Goal: Task Accomplishment & Management: Use online tool/utility

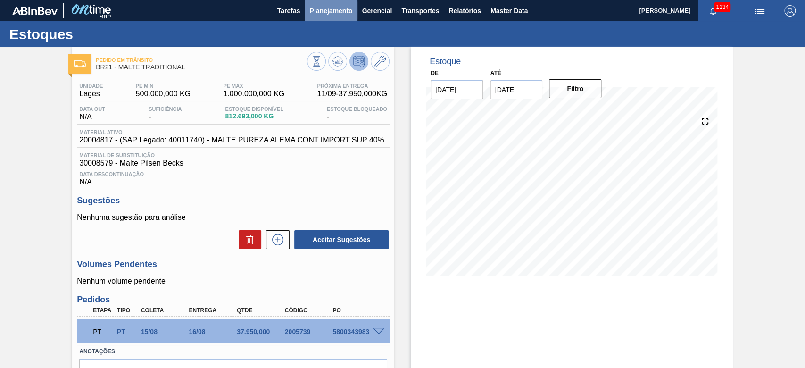
click at [327, 8] on span "Planejamento" at bounding box center [330, 10] width 43 height 11
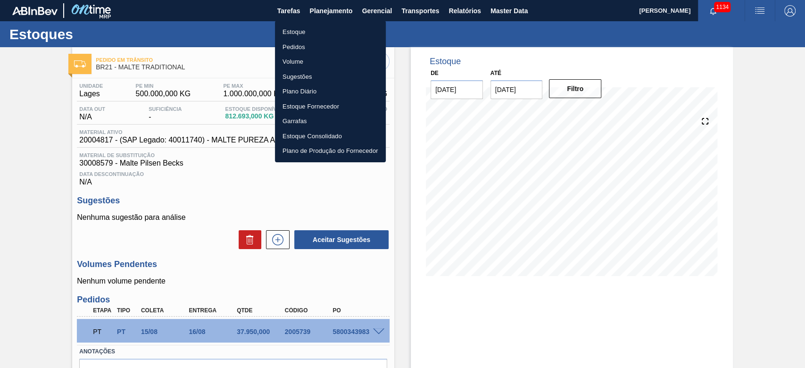
click at [290, 32] on li "Estoque" at bounding box center [330, 32] width 111 height 15
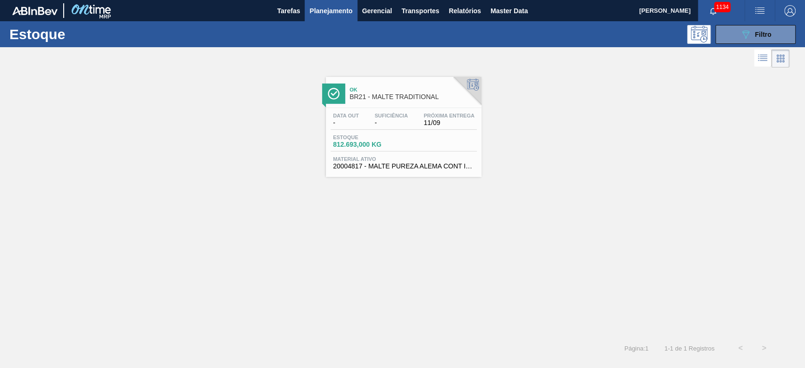
click at [402, 133] on div "Data out - Suficiência - Próxima Entrega 11/09 Estoque 812.693,000 KG Material …" at bounding box center [404, 140] width 156 height 64
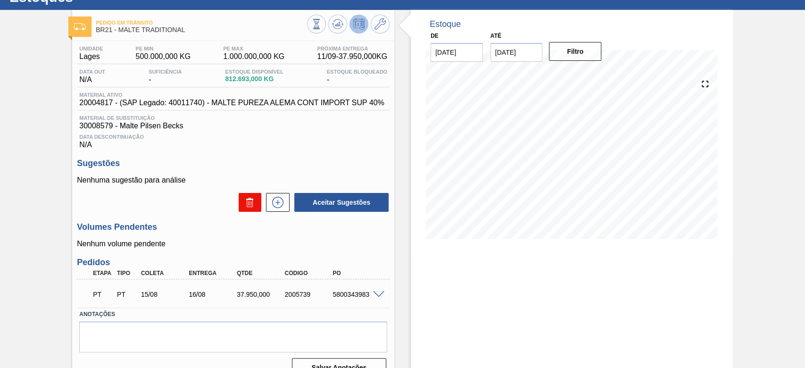
scroll to position [56, 0]
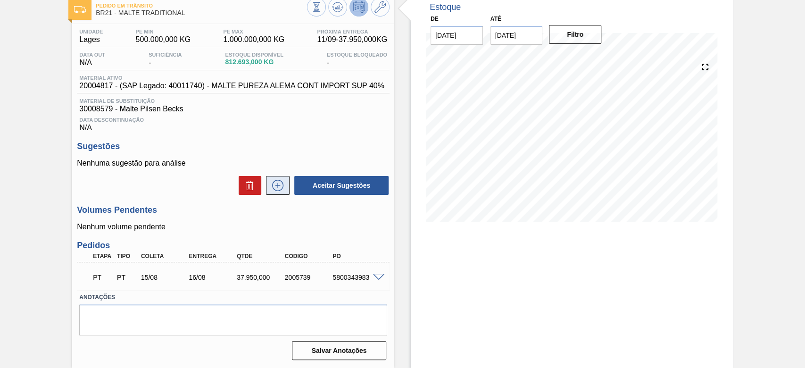
click at [279, 184] on icon at bounding box center [277, 185] width 15 height 11
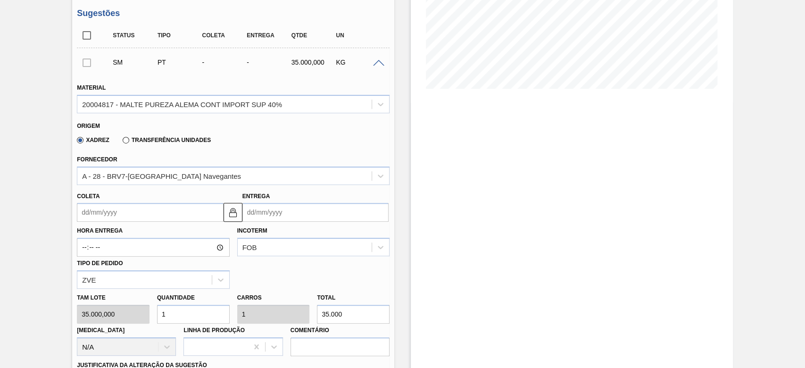
scroll to position [244, 0]
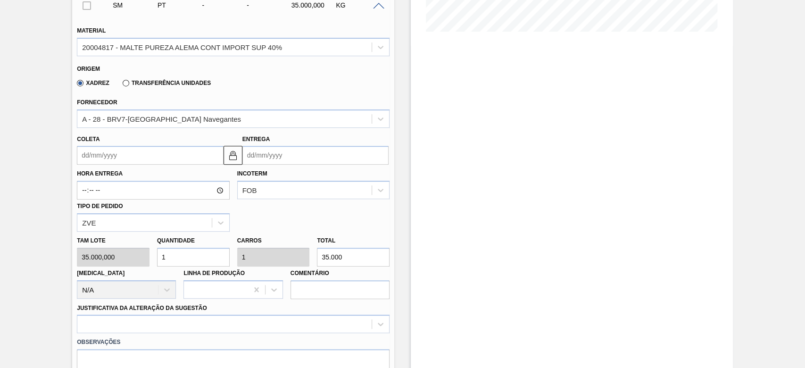
click at [149, 244] on div "[PERSON_NAME] 35.000,000 Quantidade 1 Carros 1 Total 35.000 [MEDICAL_DATA] N/A …" at bounding box center [233, 265] width 320 height 67
type input "4"
type input "140.000"
type input "4"
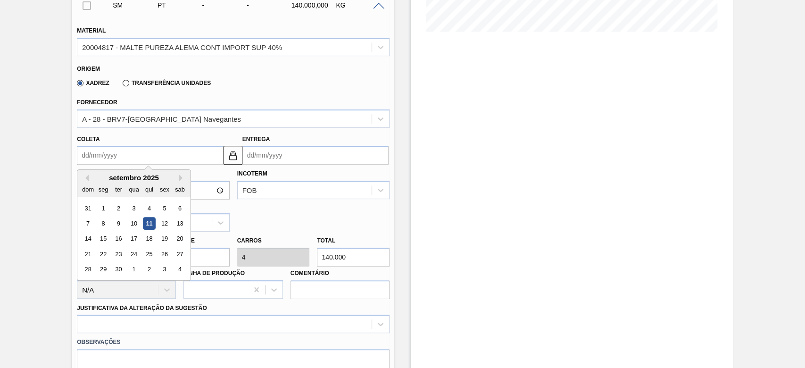
click at [82, 153] on input "Coleta" at bounding box center [150, 155] width 146 height 19
click at [150, 239] on div "18" at bounding box center [149, 238] width 13 height 13
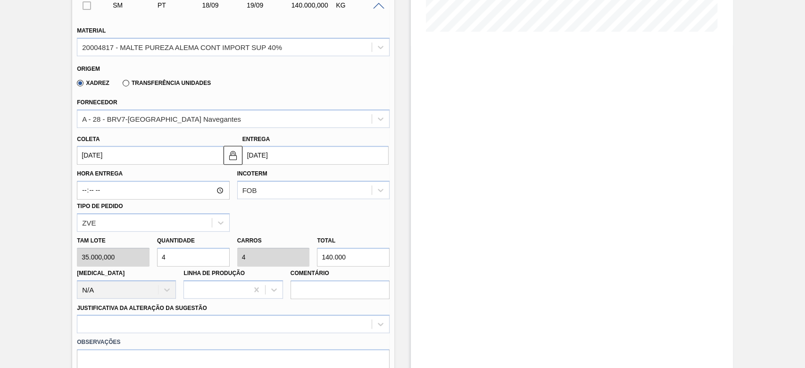
type input "[DATE]"
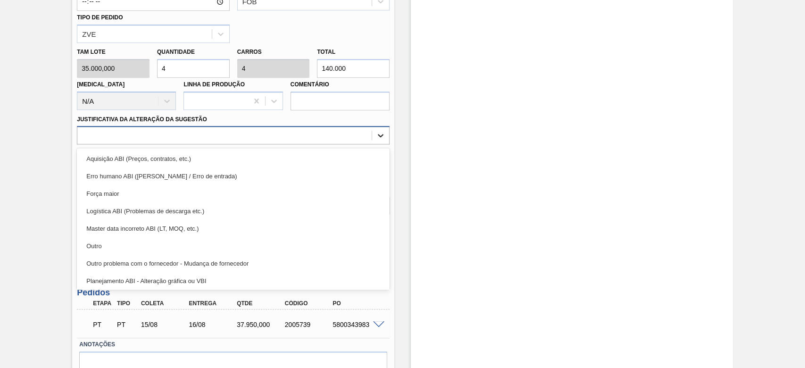
click at [381, 137] on icon at bounding box center [380, 135] width 9 height 9
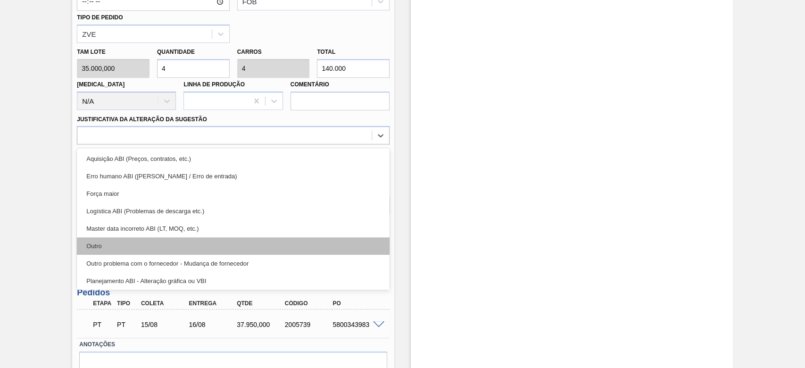
click at [113, 247] on div "Outro" at bounding box center [233, 245] width 313 height 17
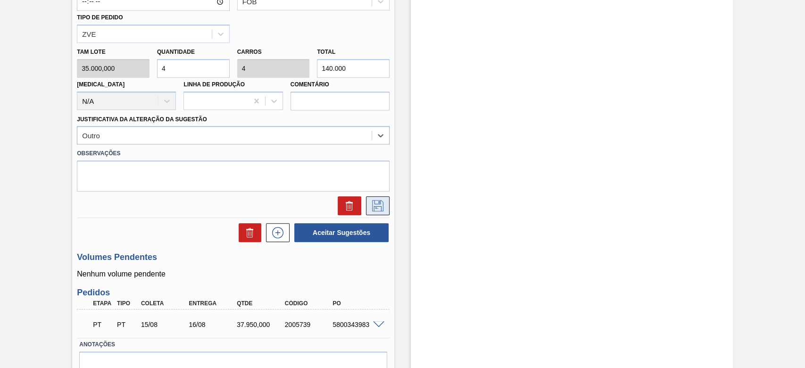
click at [370, 209] on icon at bounding box center [377, 205] width 15 height 11
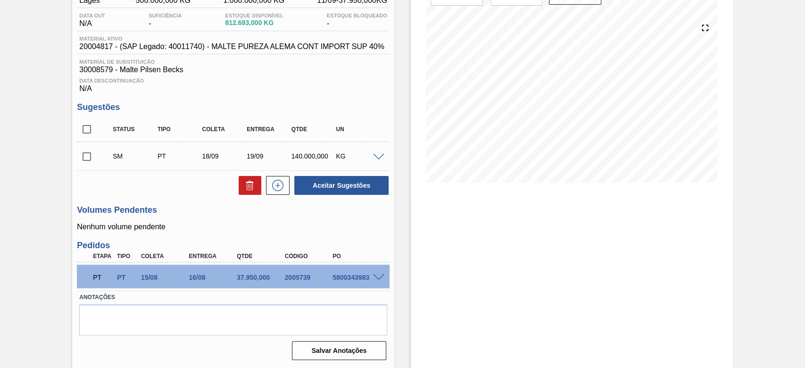
scroll to position [94, 0]
click at [378, 156] on span at bounding box center [378, 157] width 11 height 7
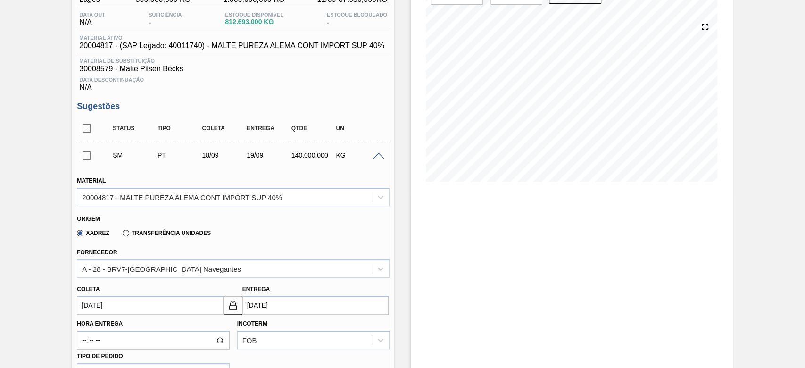
scroll to position [181, 0]
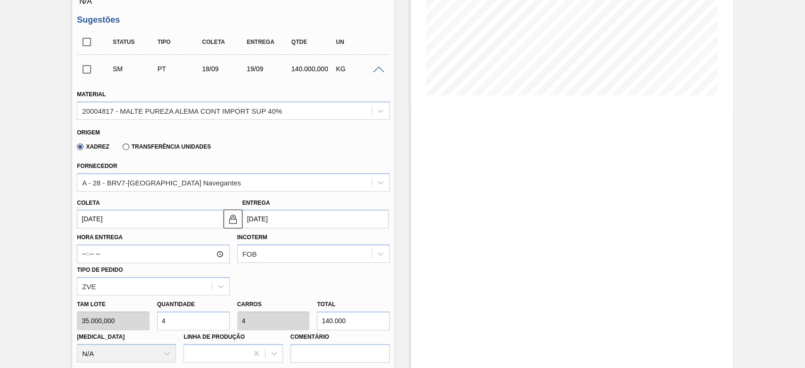
click at [378, 72] on span at bounding box center [378, 69] width 11 height 7
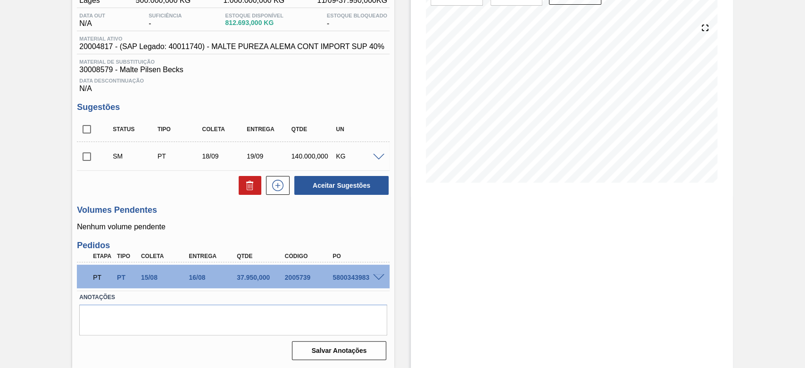
scroll to position [94, 0]
click at [24, 180] on div "Pedido em Trânsito BR21 - MALTE TRADITIONAL Unidade Lages PE MIN 500.000,000 KG…" at bounding box center [402, 161] width 805 height 414
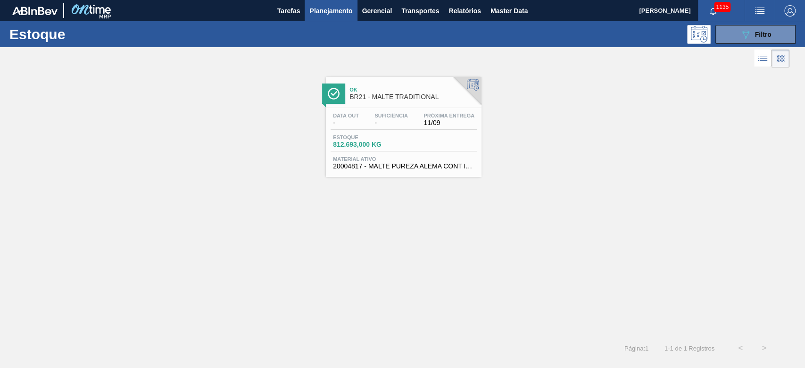
click at [398, 147] on span "812.693,000 KG" at bounding box center [366, 144] width 66 height 7
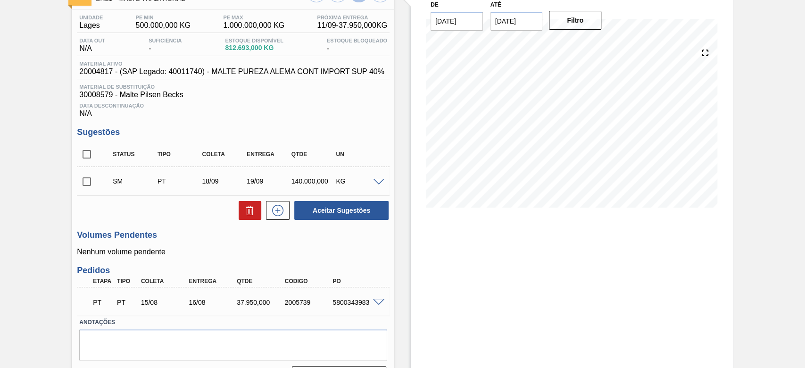
scroll to position [94, 0]
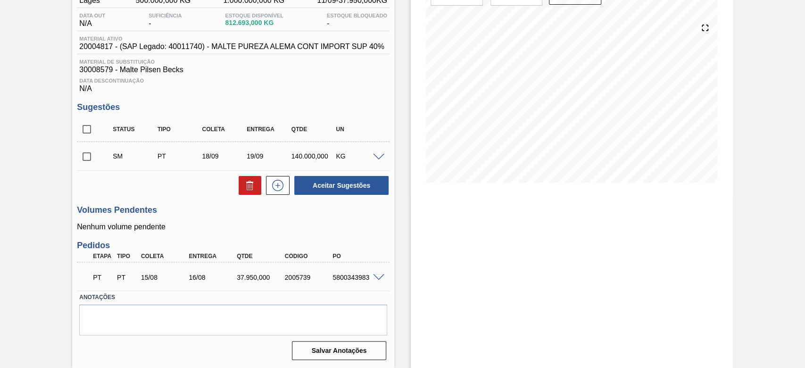
click at [375, 155] on span at bounding box center [378, 157] width 11 height 7
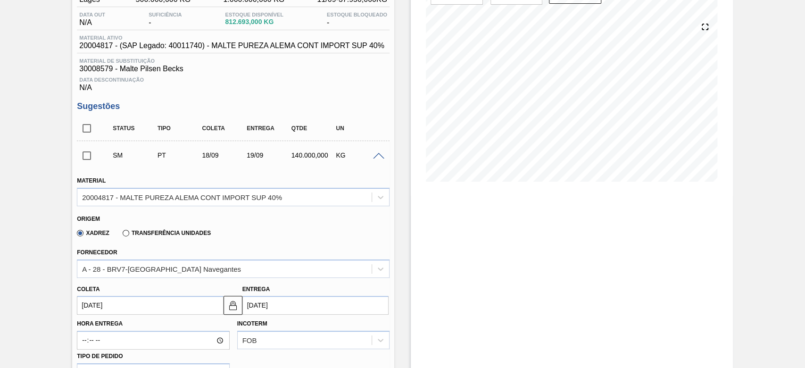
scroll to position [220, 0]
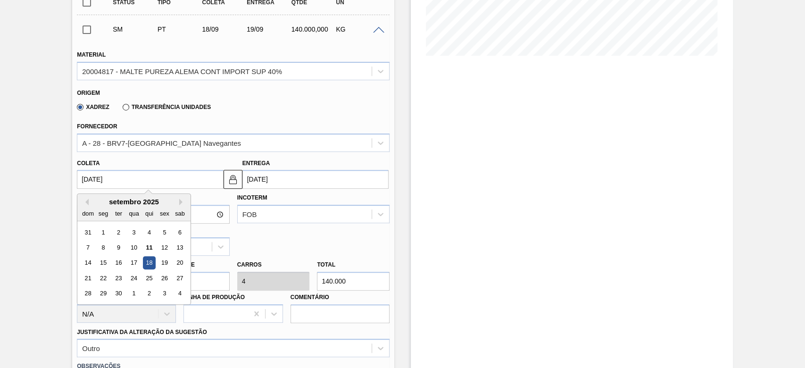
click at [84, 178] on input "[DATE]" at bounding box center [150, 179] width 146 height 19
click at [148, 266] on div "18" at bounding box center [149, 263] width 13 height 13
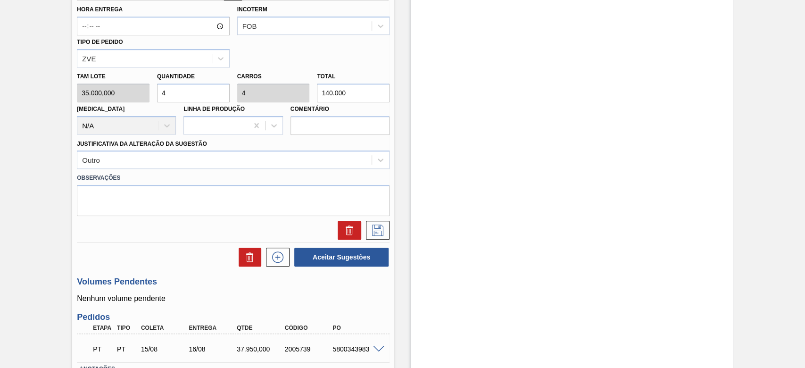
scroll to position [409, 0]
drag, startPoint x: 377, startPoint y: 164, endPoint x: 349, endPoint y: 160, distance: 28.1
click at [377, 164] on icon at bounding box center [380, 159] width 9 height 9
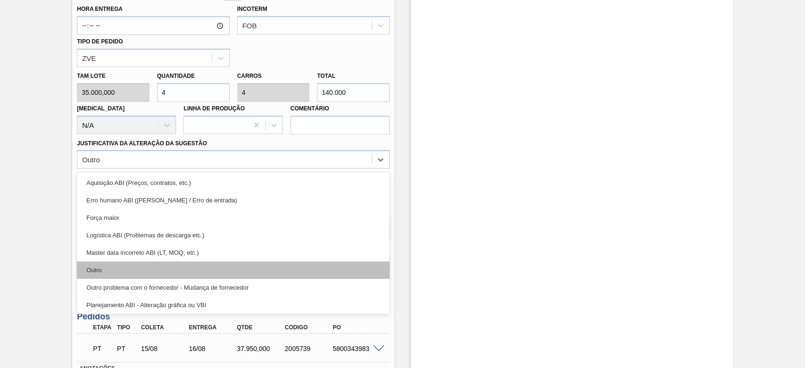
click at [118, 272] on div "Outro" at bounding box center [233, 269] width 313 height 17
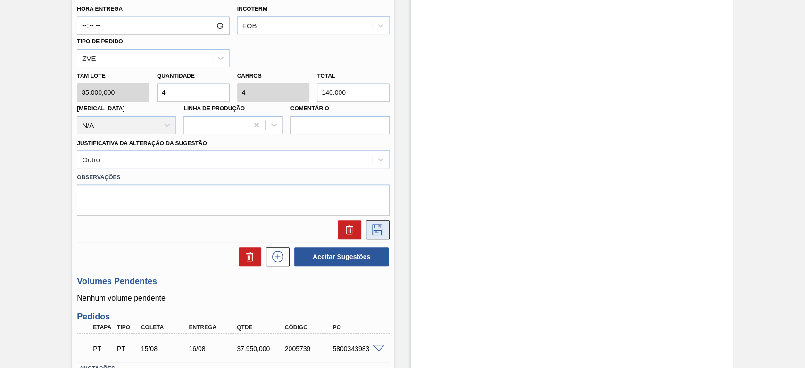
click at [380, 227] on icon at bounding box center [377, 229] width 11 height 11
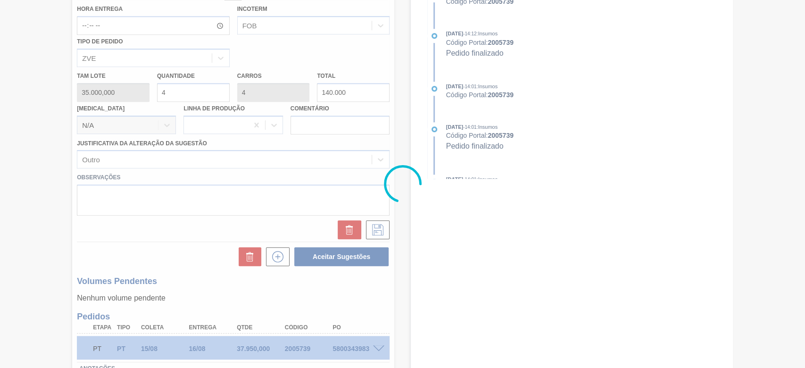
scroll to position [94, 0]
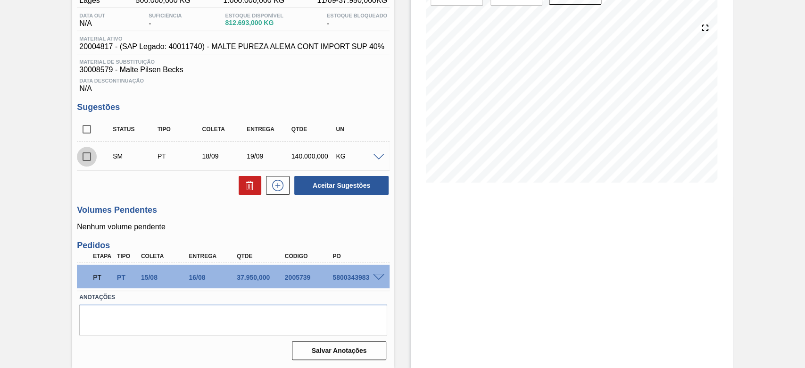
click at [82, 162] on input "checkbox" at bounding box center [87, 157] width 20 height 20
click at [345, 182] on button "Aceitar Sugestões" at bounding box center [341, 185] width 94 height 19
checkbox input "false"
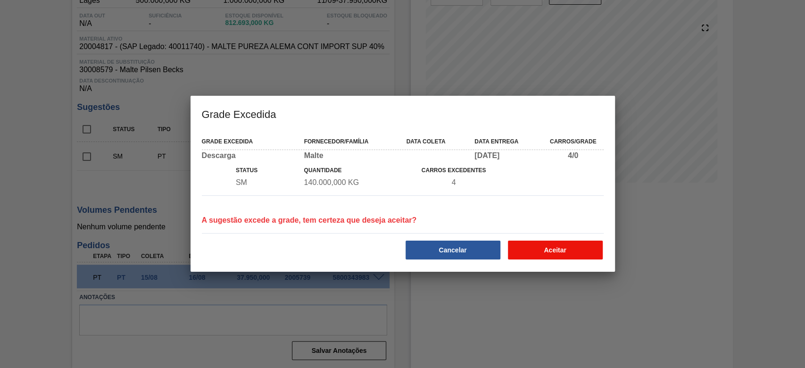
click at [574, 245] on button "Aceitar" at bounding box center [555, 249] width 95 height 19
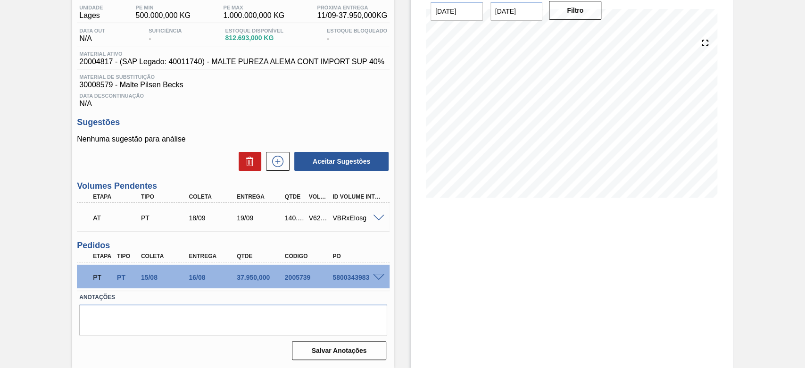
scroll to position [0, 0]
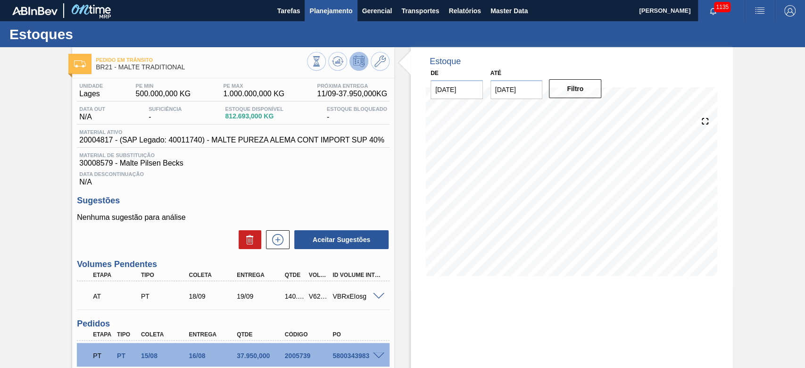
click at [332, 9] on span "Planejamento" at bounding box center [330, 10] width 43 height 11
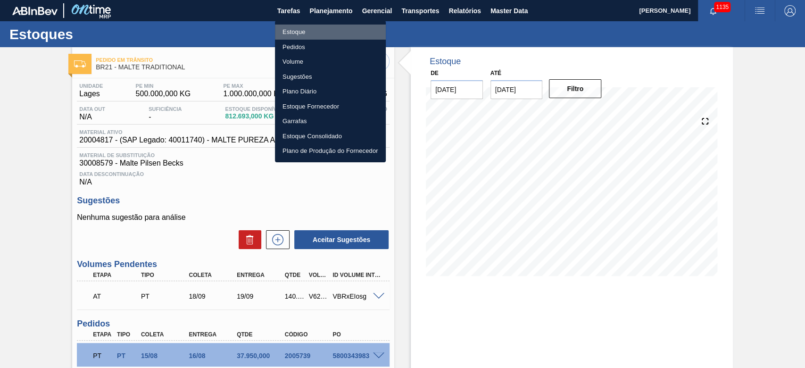
click at [291, 31] on li "Estoque" at bounding box center [330, 32] width 111 height 15
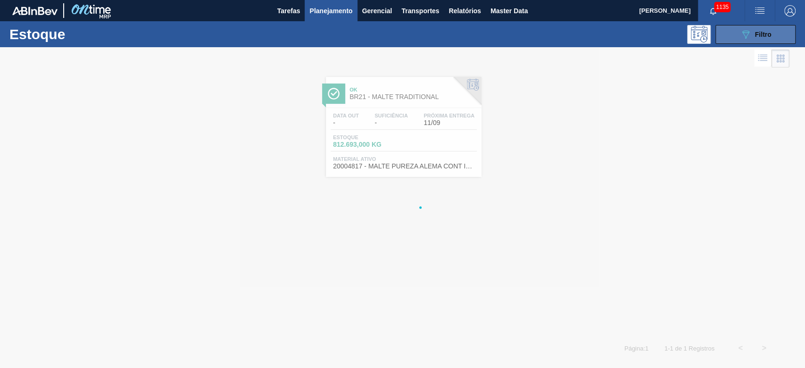
click at [744, 35] on icon at bounding box center [745, 35] width 7 height 8
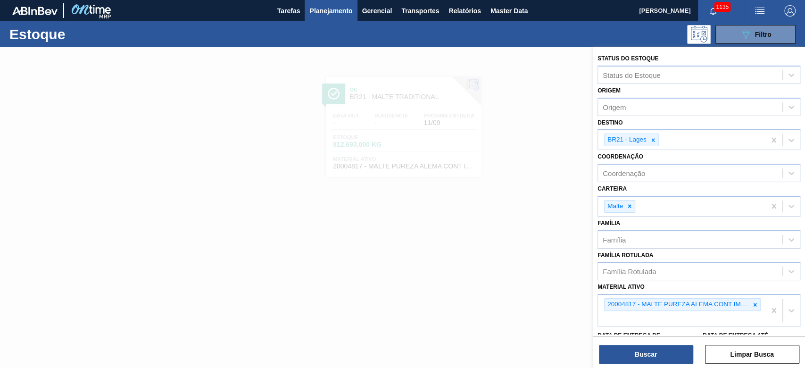
click at [756, 303] on icon at bounding box center [755, 304] width 7 height 7
click at [756, 305] on icon at bounding box center [755, 304] width 7 height 7
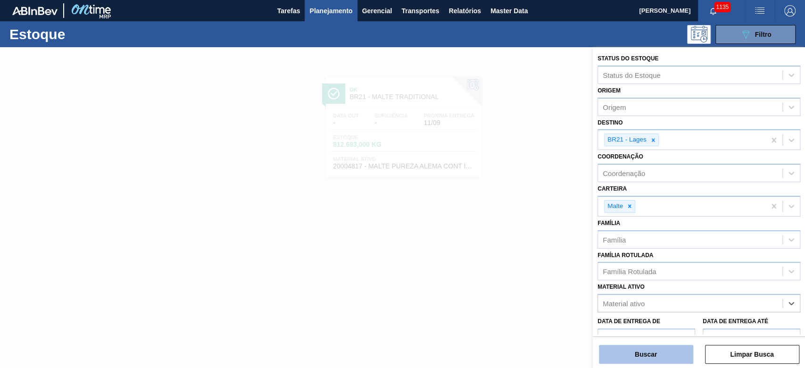
click at [641, 353] on button "Buscar" at bounding box center [646, 354] width 94 height 19
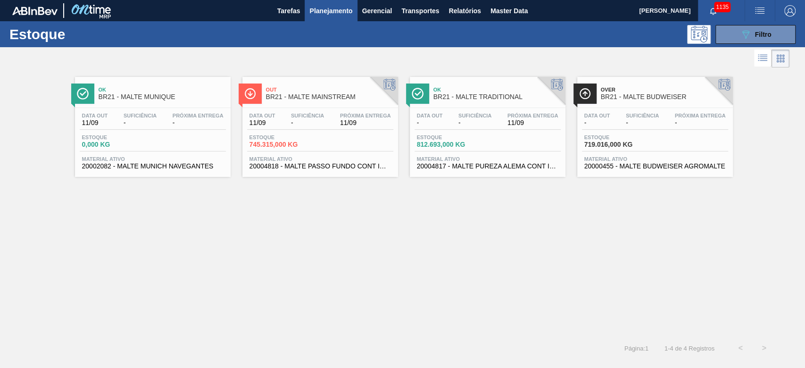
click at [290, 124] on div "Suficiência -" at bounding box center [308, 120] width 38 height 14
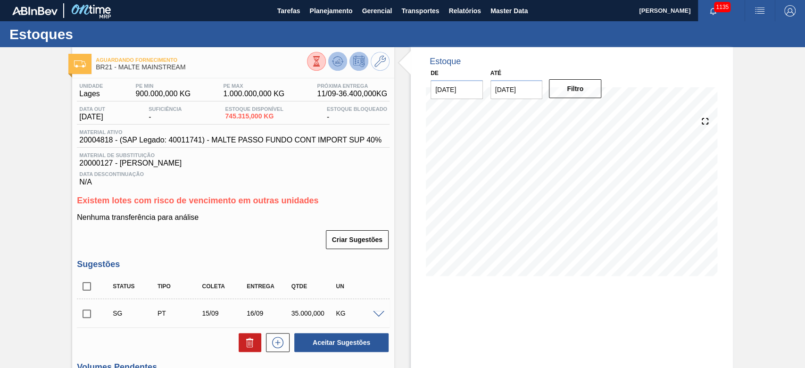
click at [334, 59] on icon at bounding box center [337, 61] width 11 height 11
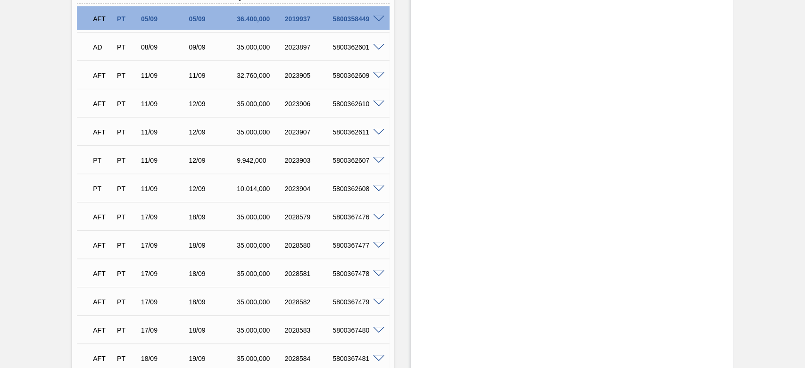
scroll to position [188, 0]
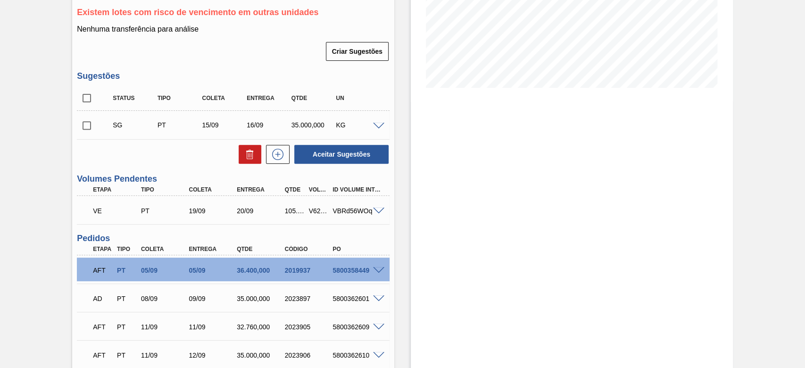
click at [375, 209] on span at bounding box center [378, 210] width 11 height 7
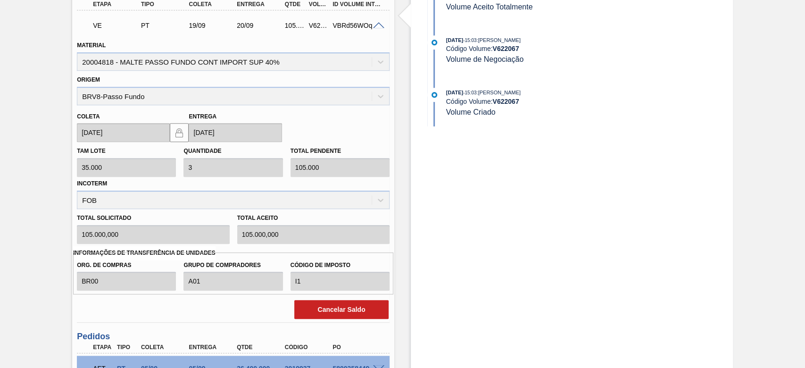
scroll to position [439, 0]
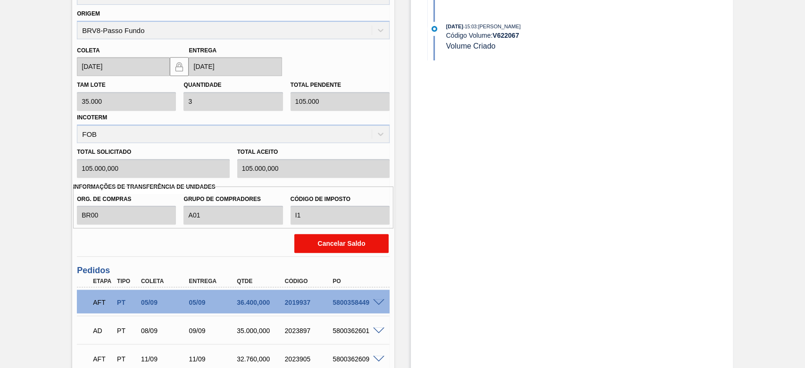
click at [318, 242] on button "Cancelar Saldo" at bounding box center [341, 243] width 94 height 19
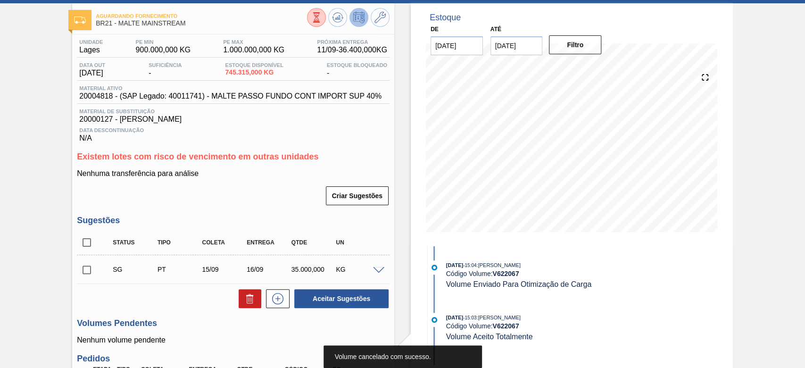
scroll to position [0, 0]
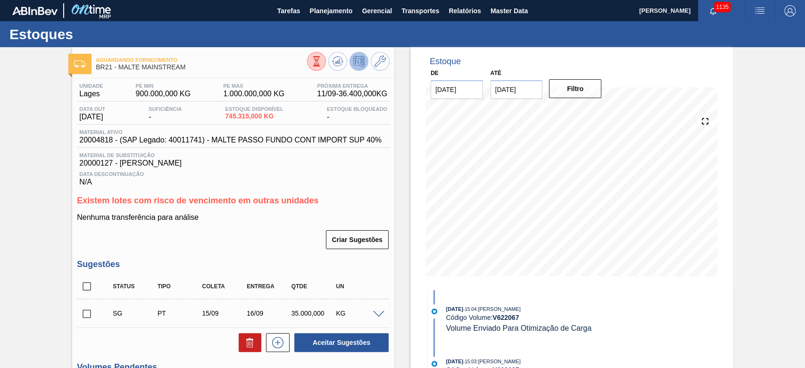
click at [92, 141] on span "20004818 - (SAP Legado: 40011741) - MALTE PASSO FUNDO CONT IMPORT SUP 40%" at bounding box center [230, 140] width 302 height 8
copy span "20004818"
click at [329, 9] on span "Planejamento" at bounding box center [330, 10] width 43 height 11
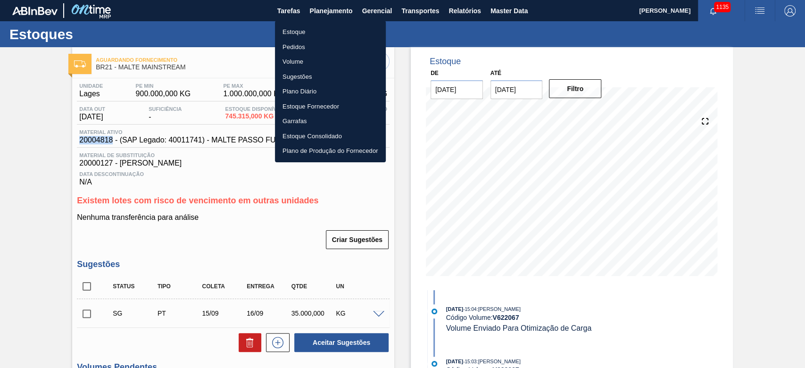
click at [294, 47] on li "Pedidos" at bounding box center [330, 47] width 111 height 15
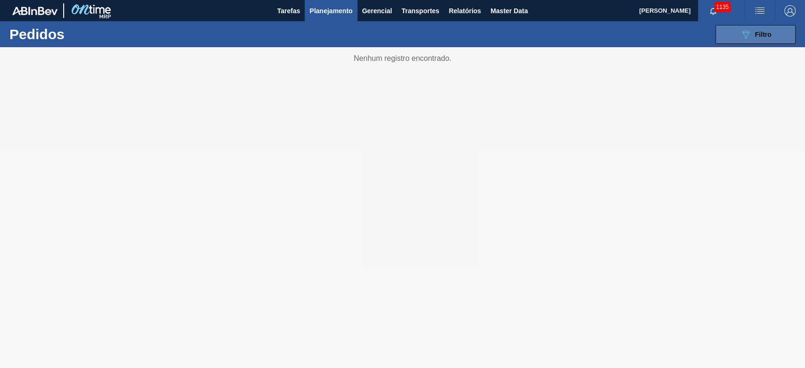
click at [753, 37] on div "089F7B8B-B2A5-4AFE-B5C0-19BA573D28AC Filtro" at bounding box center [756, 34] width 32 height 11
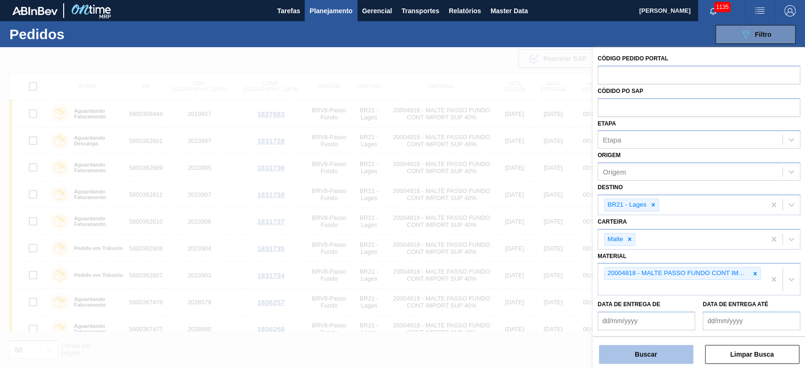
click at [632, 352] on button "Buscar" at bounding box center [646, 354] width 94 height 19
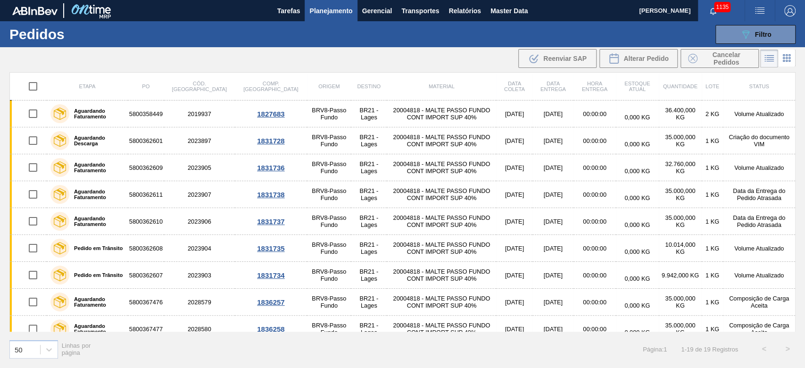
click at [29, 85] on input "checkbox" at bounding box center [33, 86] width 20 height 20
checkbox input "true"
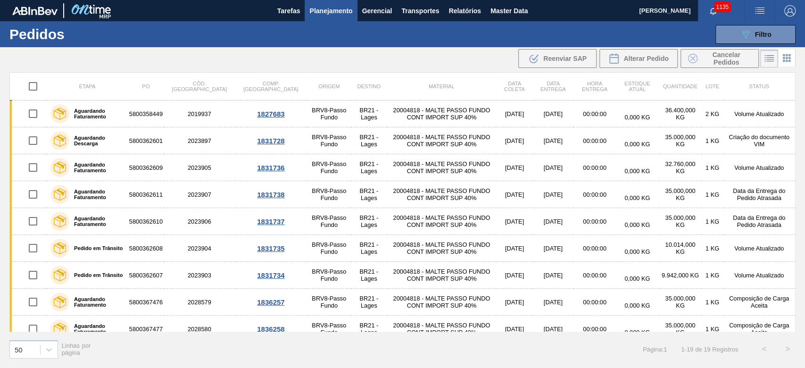
checkbox input "true"
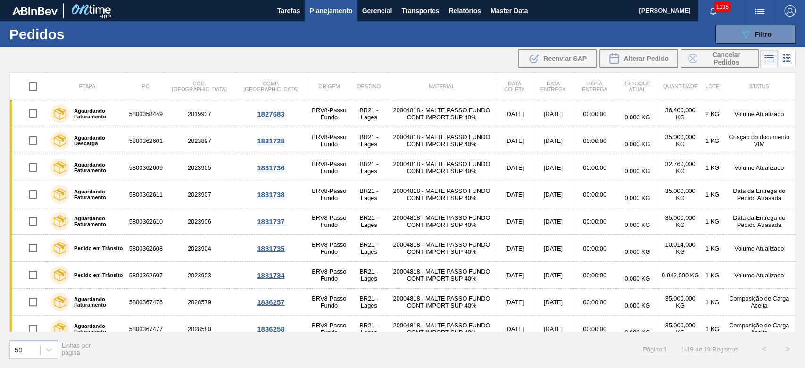
checkbox input "true"
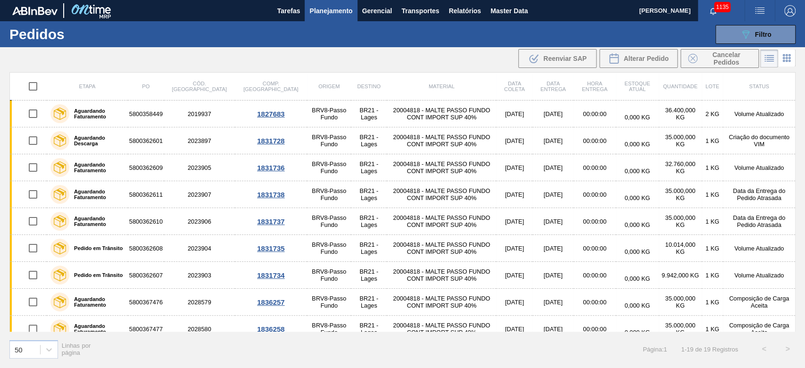
checkbox input "true"
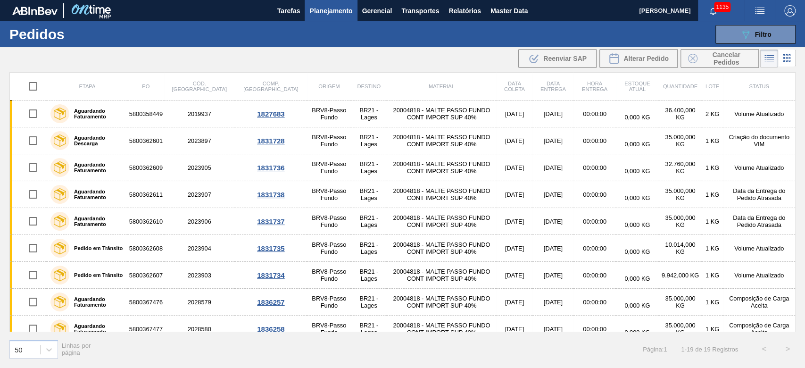
checkbox input "true"
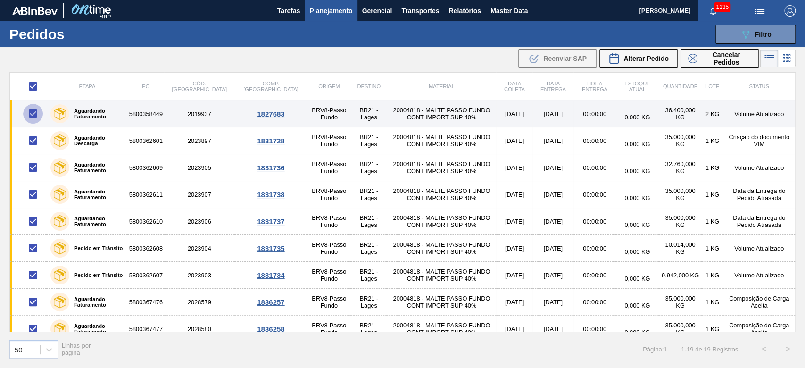
click at [33, 112] on input "checkbox" at bounding box center [33, 114] width 20 height 20
checkbox input "false"
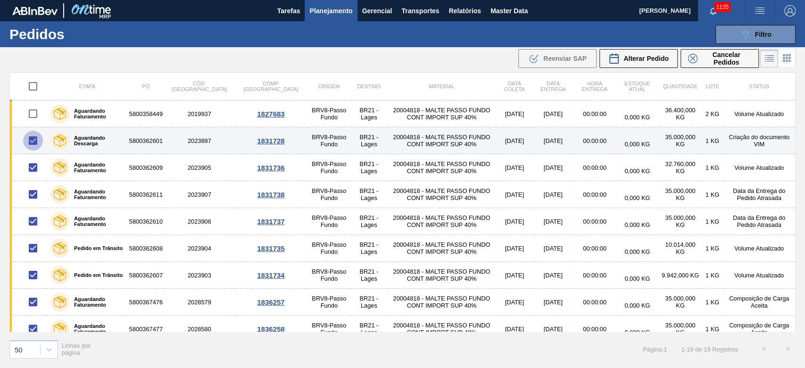
click at [32, 139] on input "checkbox" at bounding box center [33, 141] width 20 height 20
checkbox input "false"
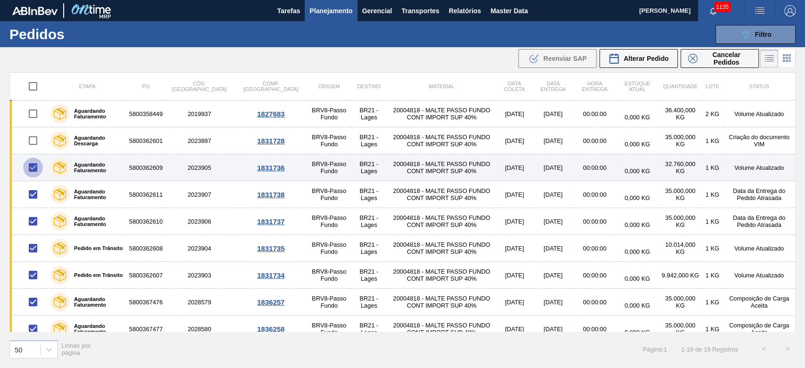
click at [28, 167] on input "checkbox" at bounding box center [33, 167] width 20 height 20
checkbox input "false"
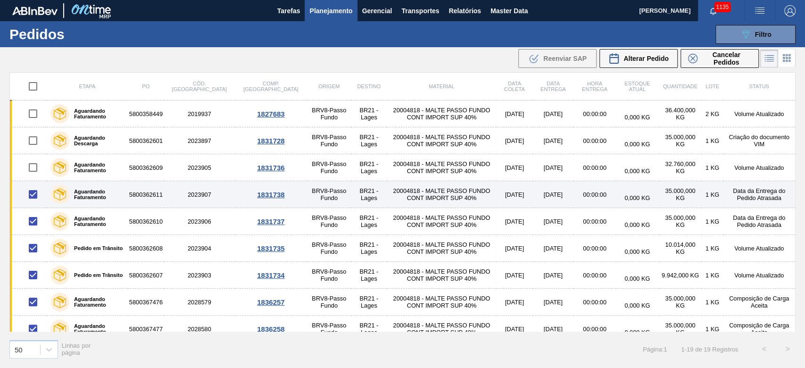
click at [30, 190] on input "checkbox" at bounding box center [33, 194] width 20 height 20
checkbox input "false"
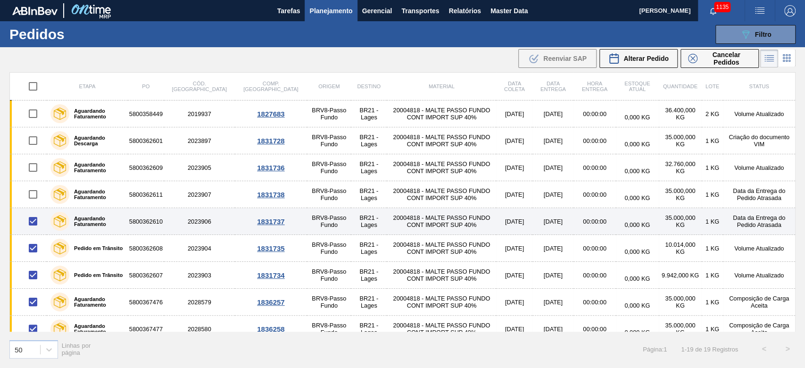
click at [30, 219] on input "checkbox" at bounding box center [33, 221] width 20 height 20
checkbox input "false"
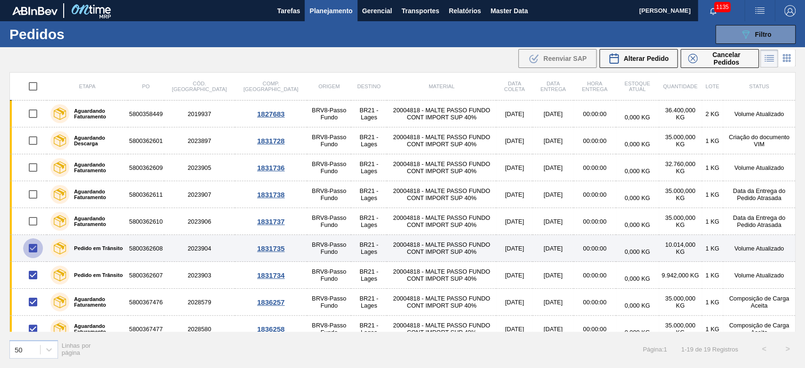
click at [31, 244] on input "checkbox" at bounding box center [33, 248] width 20 height 20
checkbox input "false"
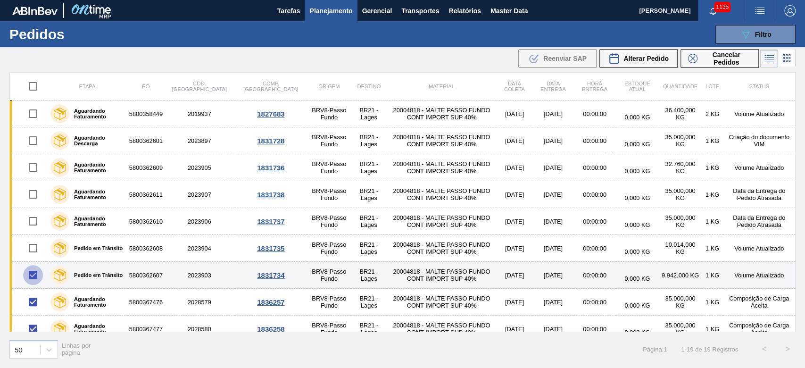
click at [31, 273] on input "checkbox" at bounding box center [33, 275] width 20 height 20
checkbox input "false"
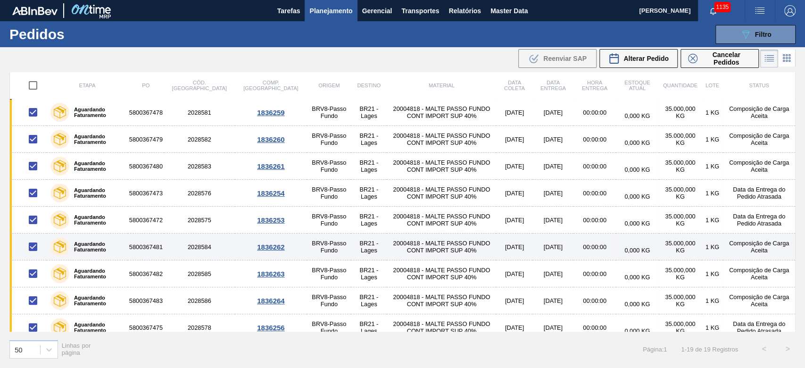
scroll to position [278, 0]
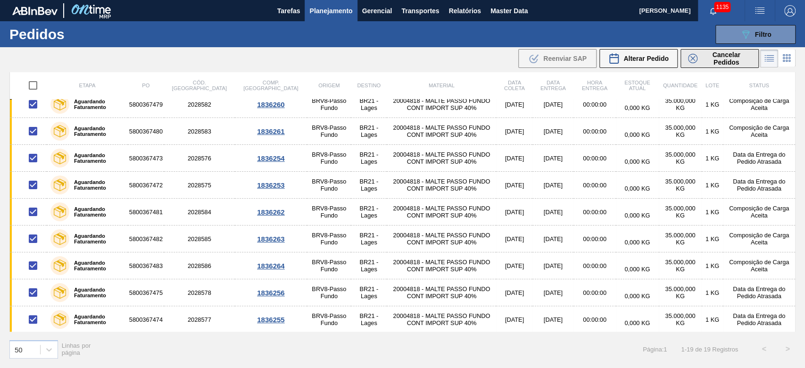
click at [711, 54] on span "Cancelar Pedidos" at bounding box center [726, 58] width 50 height 15
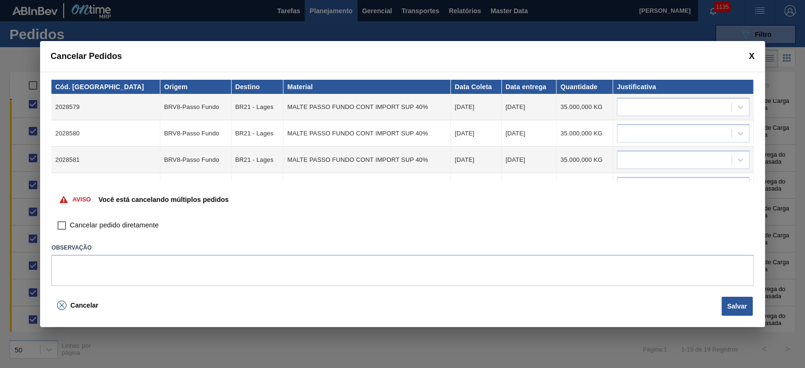
click at [62, 224] on input "Cancelar pedido diretamente" at bounding box center [62, 225] width 16 height 16
checkbox input "true"
click at [733, 303] on button "Salvar" at bounding box center [736, 306] width 31 height 19
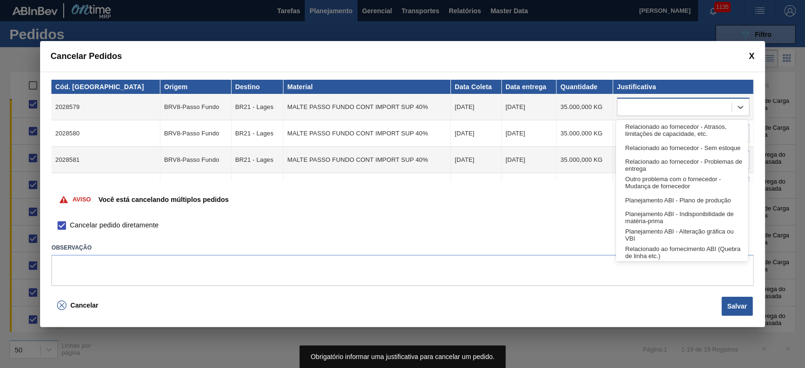
click at [624, 108] on div at bounding box center [674, 107] width 114 height 14
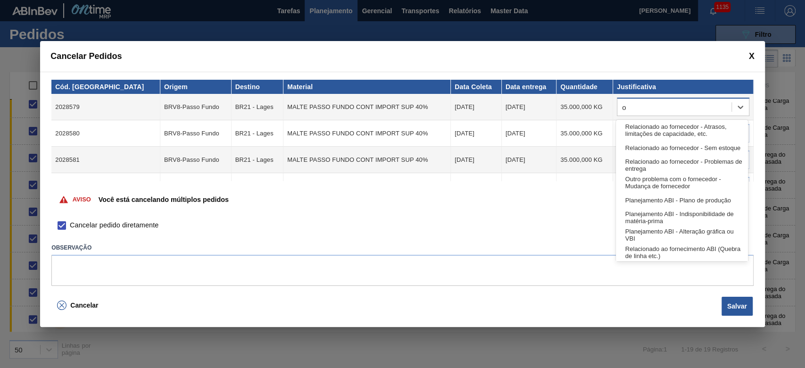
type input "ou"
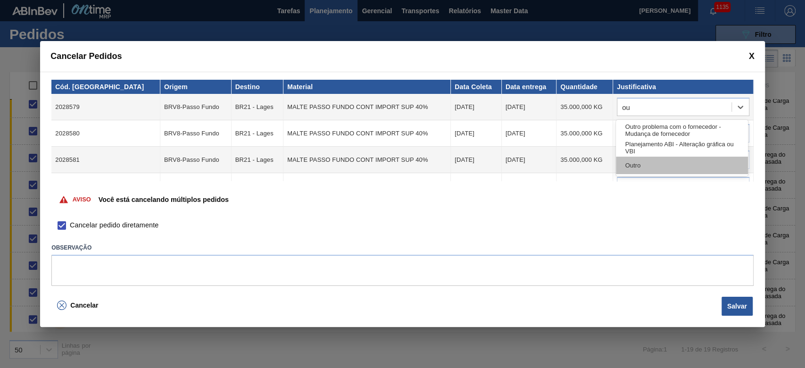
click at [638, 169] on div "Outro" at bounding box center [682, 165] width 132 height 17
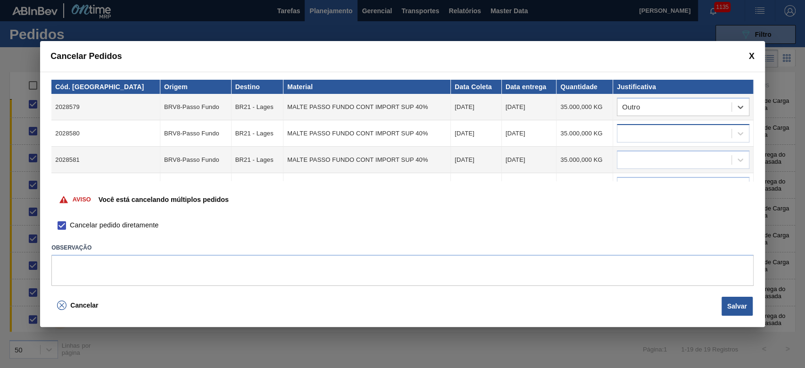
click at [629, 132] on div at bounding box center [674, 134] width 114 height 14
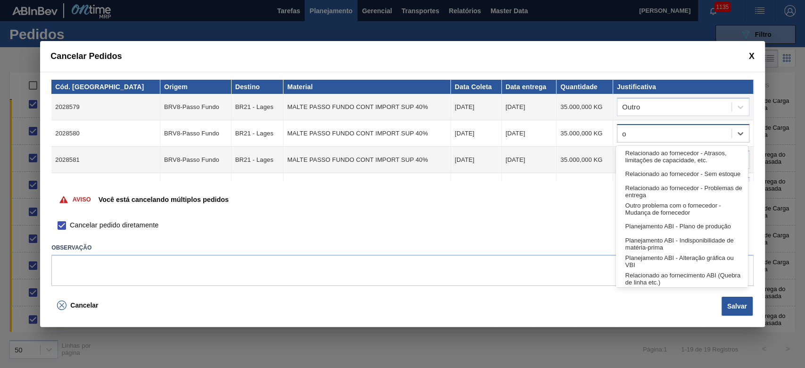
type input "ou"
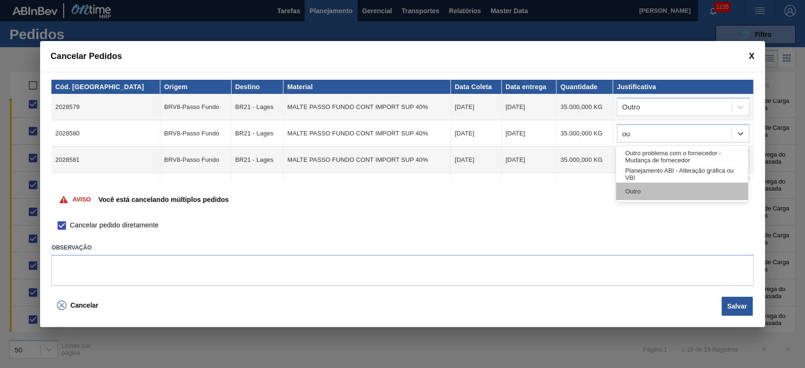
click at [641, 192] on div "Outro" at bounding box center [682, 190] width 132 height 17
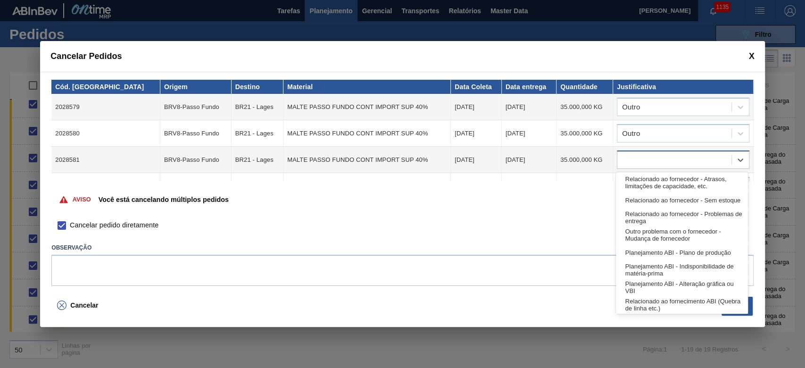
click at [630, 157] on div at bounding box center [674, 160] width 114 height 14
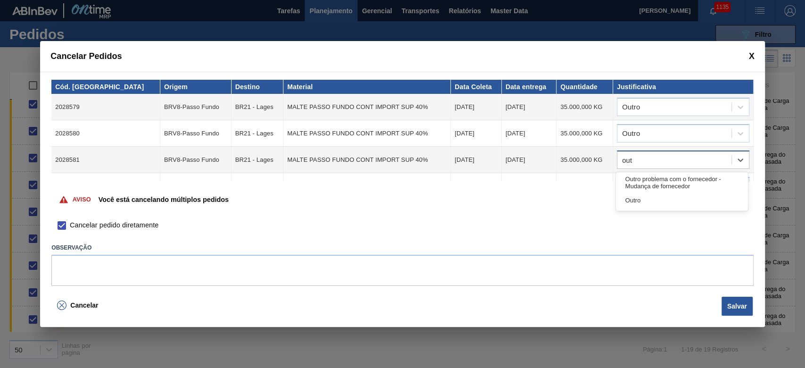
type input "outr"
click at [645, 197] on div "Outro" at bounding box center [682, 199] width 132 height 17
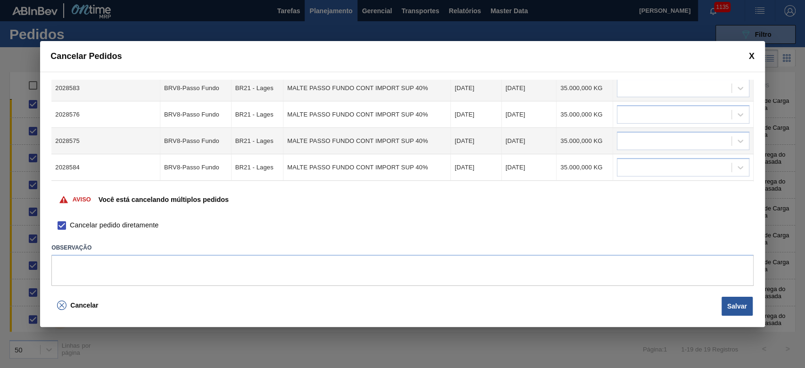
scroll to position [63, 0]
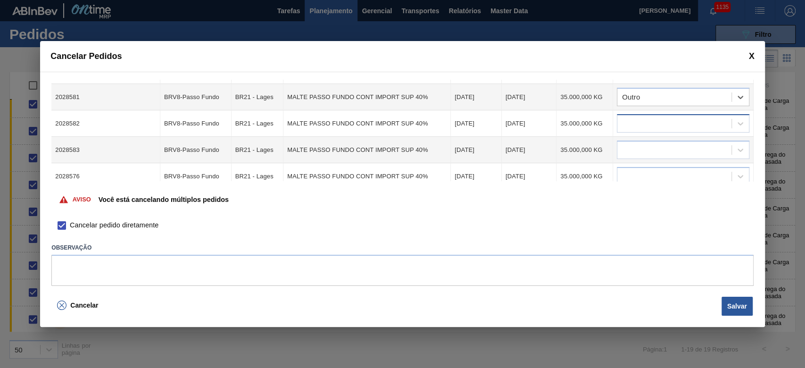
click at [636, 121] on div at bounding box center [674, 124] width 114 height 14
type input "outr"
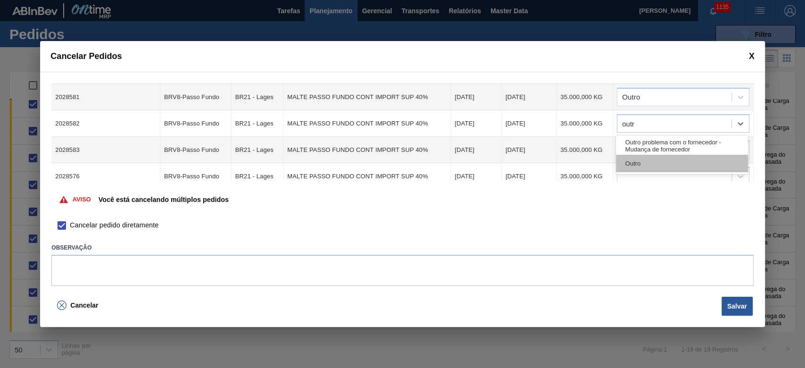
click at [633, 166] on div "Outro" at bounding box center [682, 163] width 132 height 17
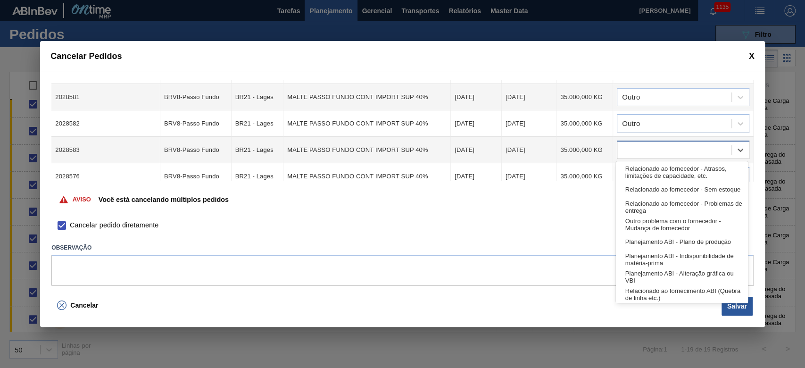
click at [628, 149] on div at bounding box center [674, 150] width 114 height 14
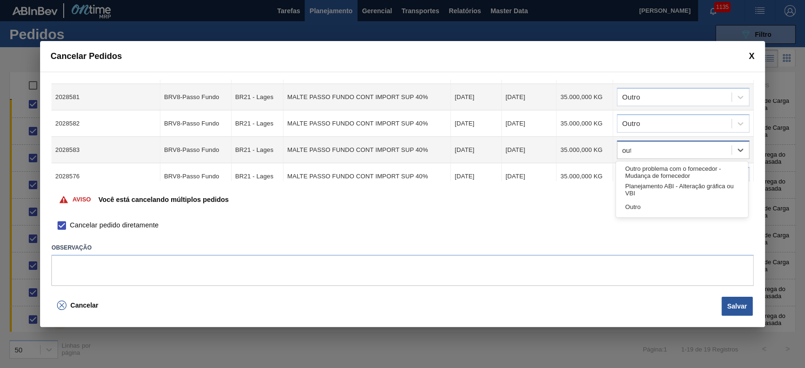
type input "outr"
click at [640, 191] on div "Outro" at bounding box center [682, 189] width 132 height 17
click at [630, 173] on div at bounding box center [674, 177] width 114 height 14
type input "outr"
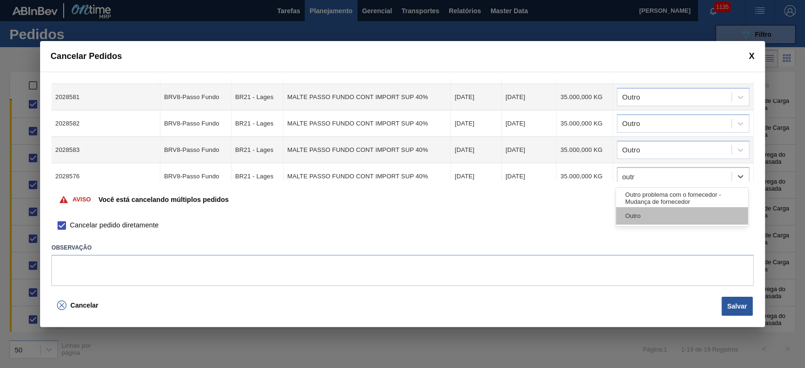
click at [637, 213] on div "Outro" at bounding box center [682, 215] width 132 height 17
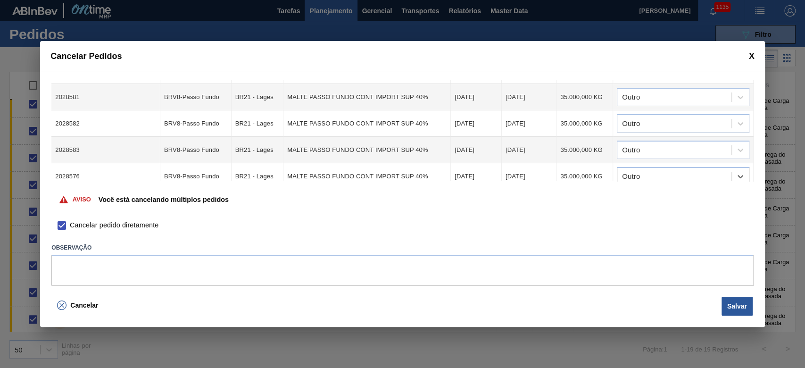
scroll to position [125, 0]
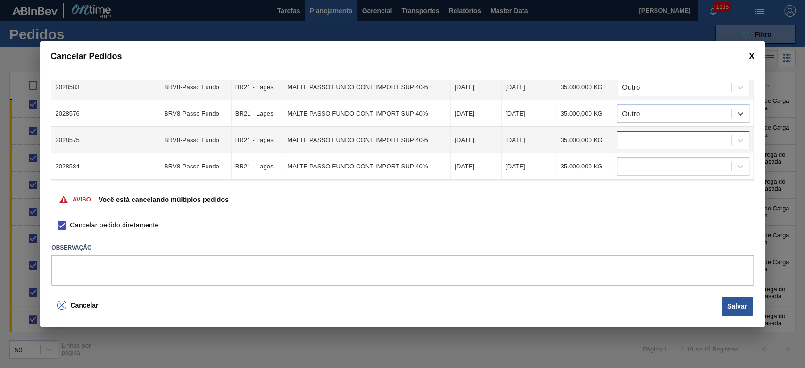
click at [636, 134] on div at bounding box center [674, 140] width 114 height 14
type input "outr"
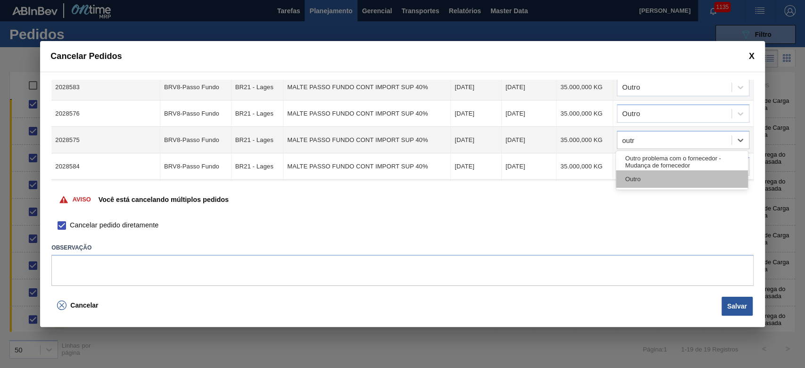
click at [640, 177] on div "Outro" at bounding box center [682, 178] width 132 height 17
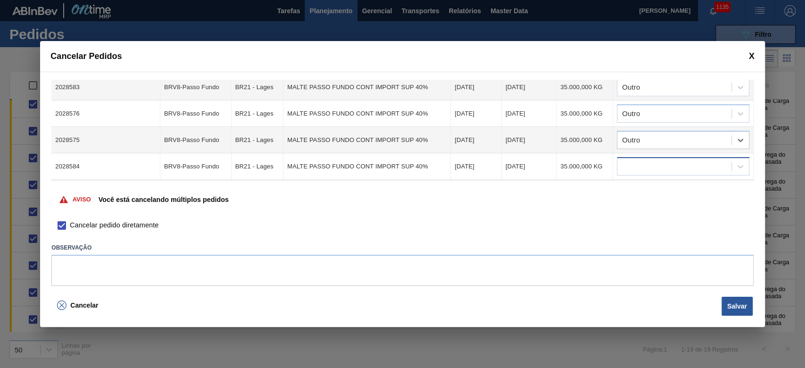
click at [637, 165] on div at bounding box center [674, 167] width 114 height 14
type input "outro"
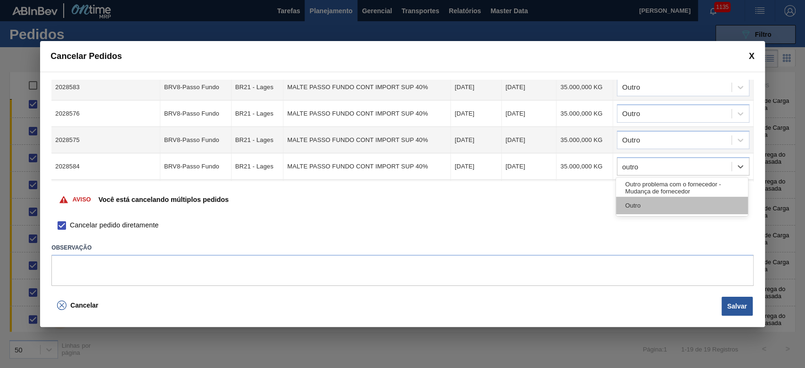
click at [656, 204] on div "Outro" at bounding box center [682, 205] width 132 height 17
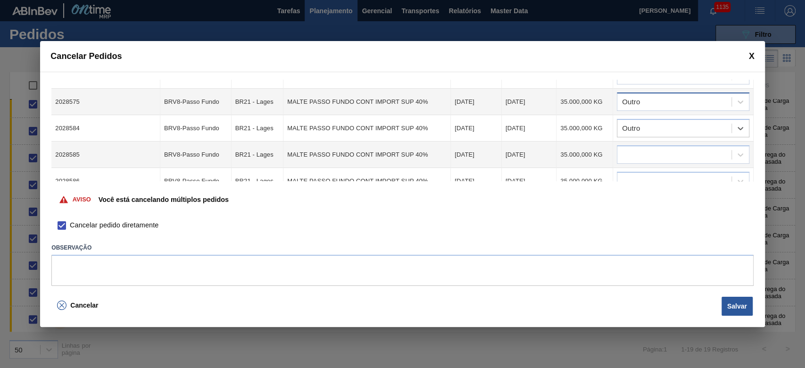
scroll to position [227, 0]
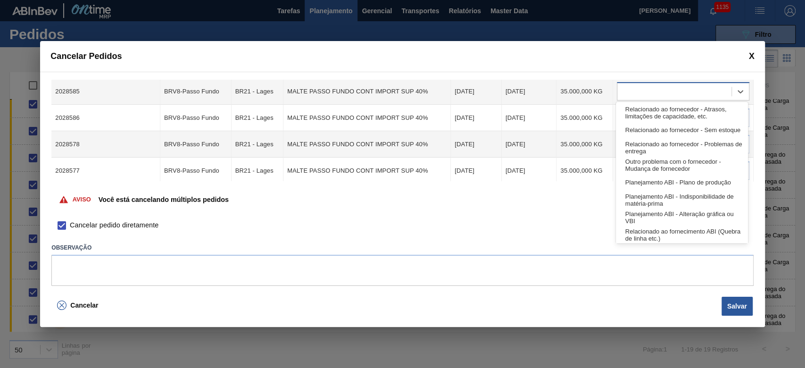
click at [621, 94] on div at bounding box center [674, 92] width 114 height 14
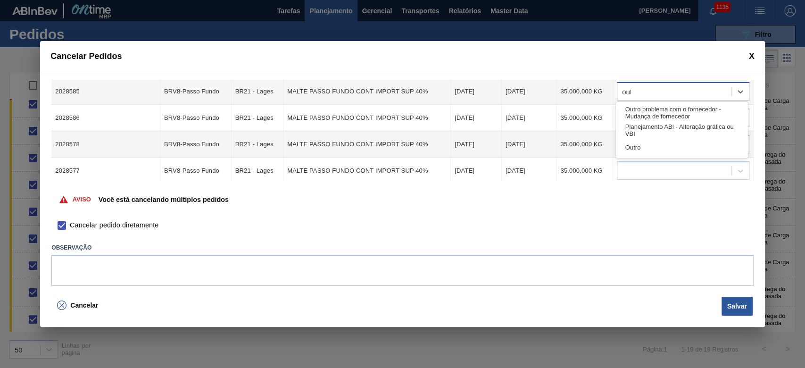
type input "outr"
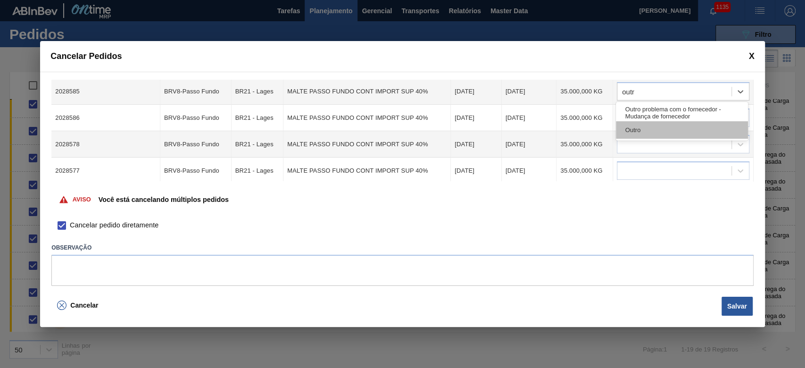
click at [638, 128] on div "Outro" at bounding box center [682, 129] width 132 height 17
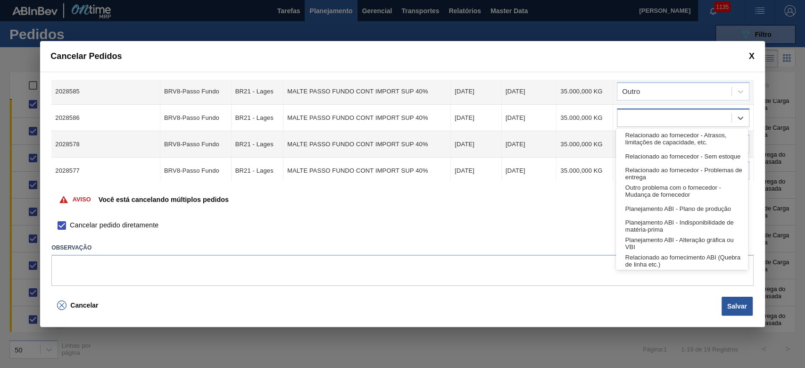
click at [632, 118] on div at bounding box center [674, 118] width 114 height 14
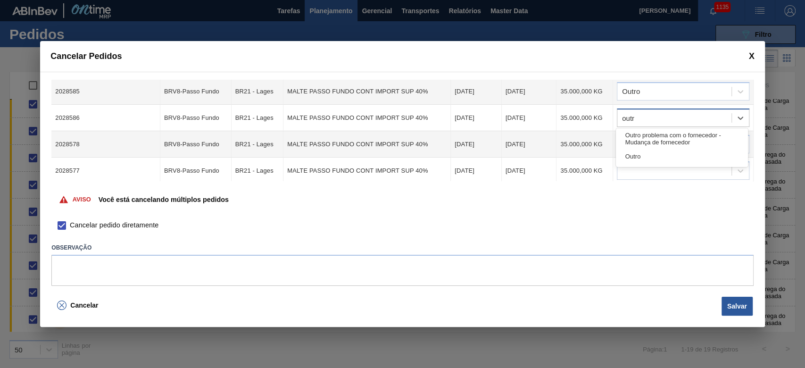
type input "outro"
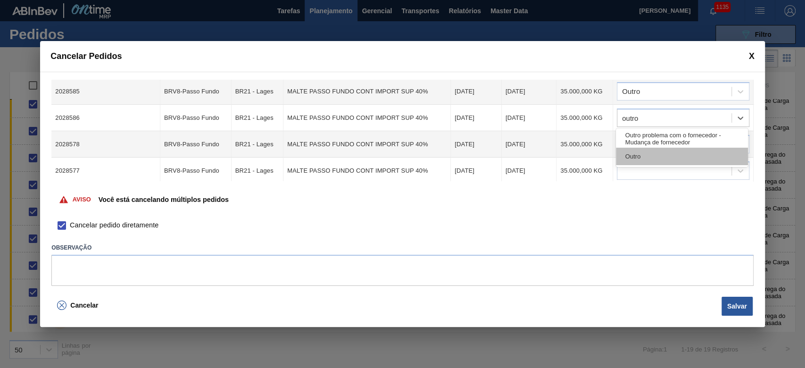
click at [639, 156] on div "Outro" at bounding box center [682, 156] width 132 height 17
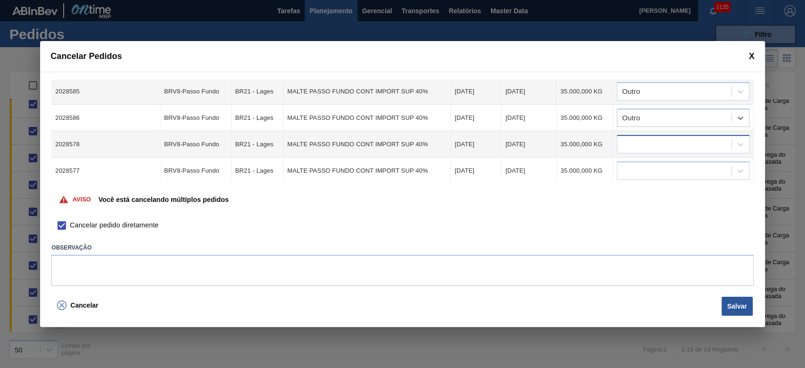
click at [634, 141] on div at bounding box center [674, 145] width 114 height 14
type input "outro"
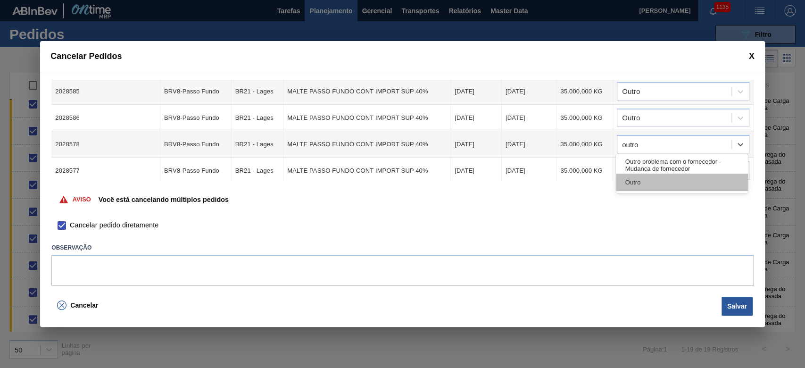
click at [638, 179] on div "Outro" at bounding box center [682, 182] width 132 height 17
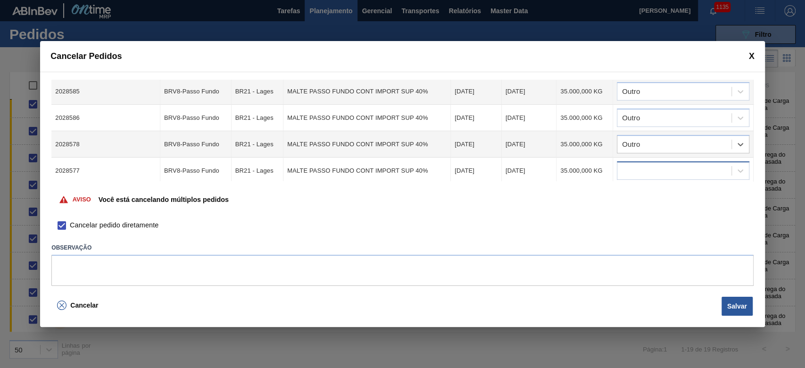
click at [630, 166] on div at bounding box center [674, 171] width 114 height 14
type input "outro"
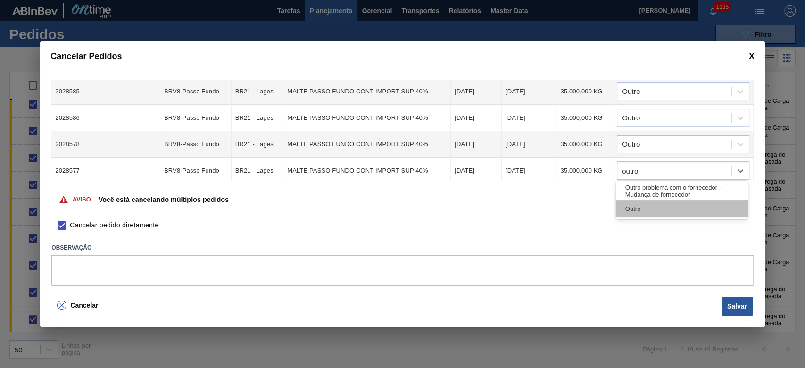
click at [665, 213] on div "Outro" at bounding box center [682, 208] width 132 height 17
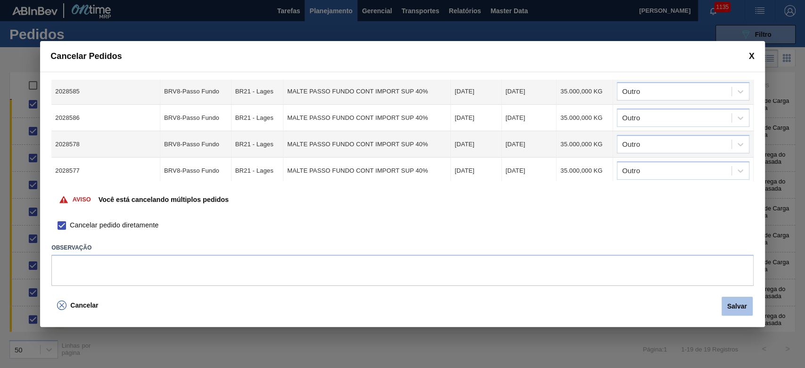
click at [732, 306] on button "Salvar" at bounding box center [736, 306] width 31 height 19
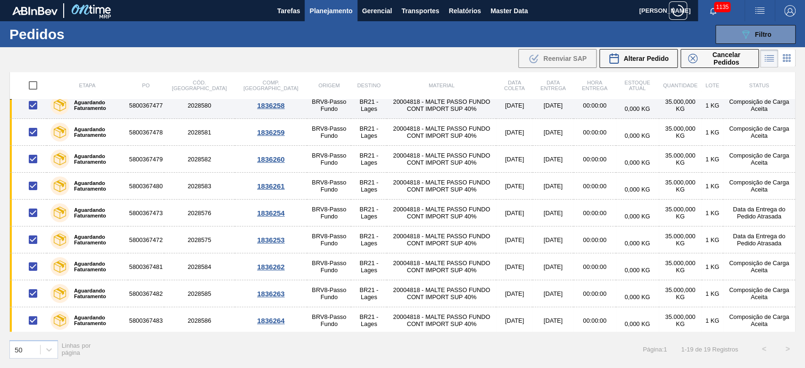
scroll to position [278, 0]
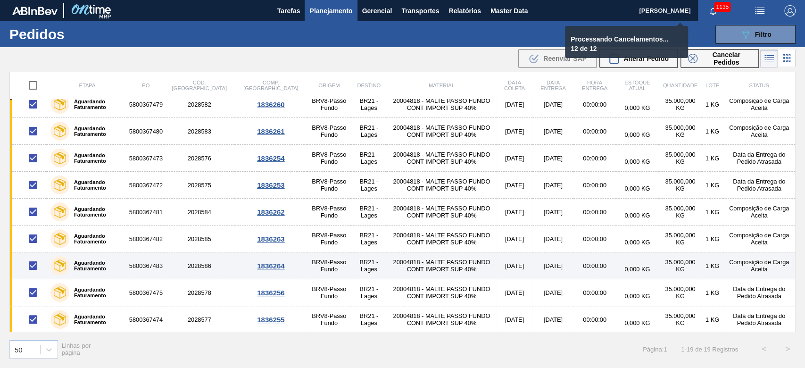
checkbox input "false"
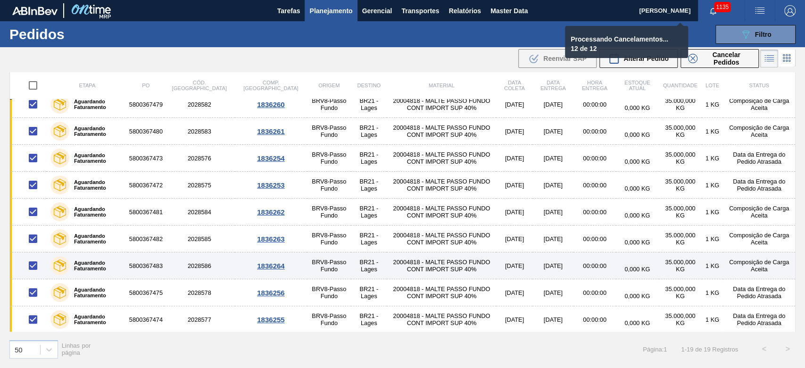
checkbox input "false"
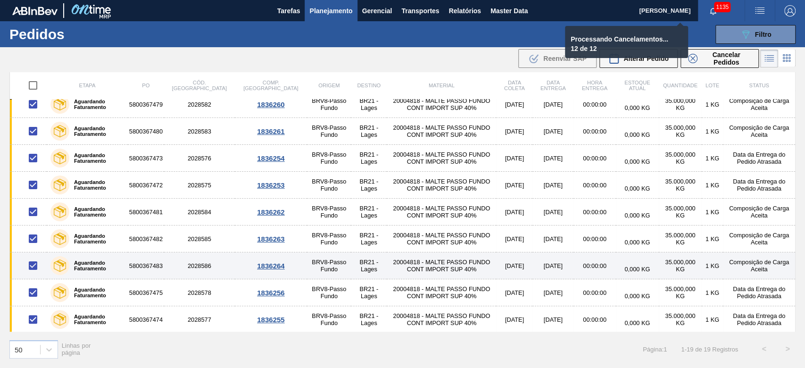
checkbox input "false"
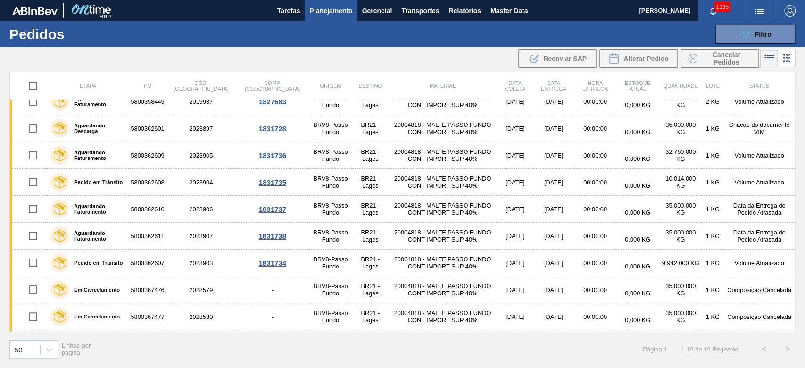
scroll to position [0, 0]
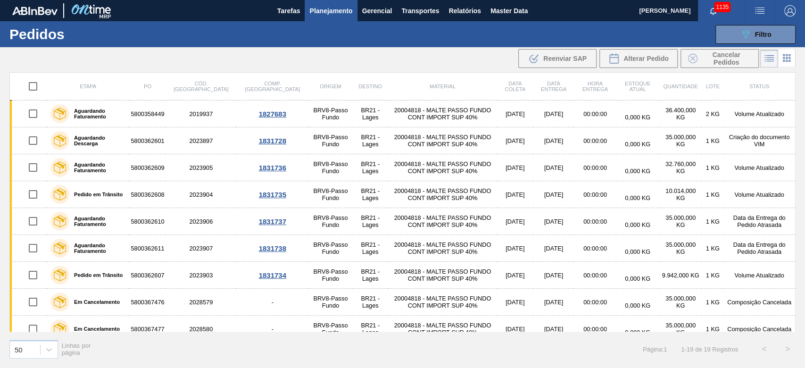
click at [330, 11] on span "Planejamento" at bounding box center [330, 10] width 43 height 11
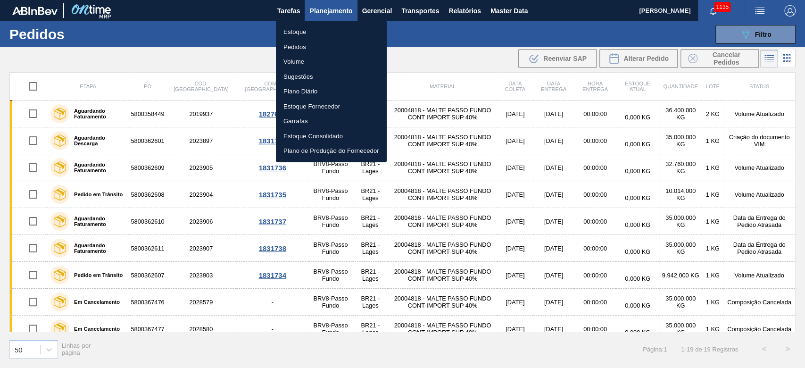
click at [296, 32] on li "Estoque" at bounding box center [331, 32] width 111 height 15
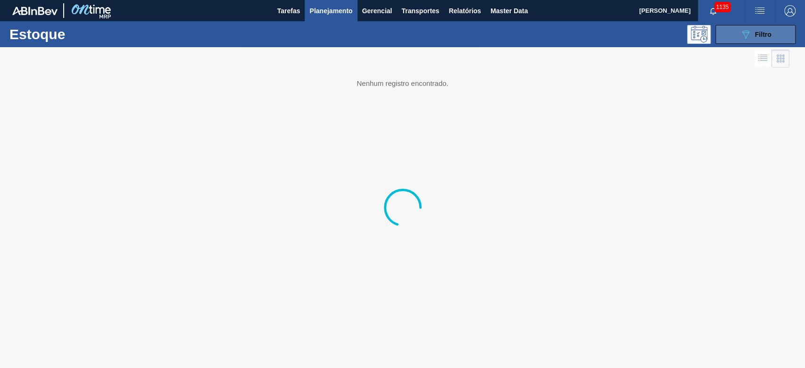
click at [747, 35] on icon "089F7B8B-B2A5-4AFE-B5C0-19BA573D28AC" at bounding box center [745, 34] width 11 height 11
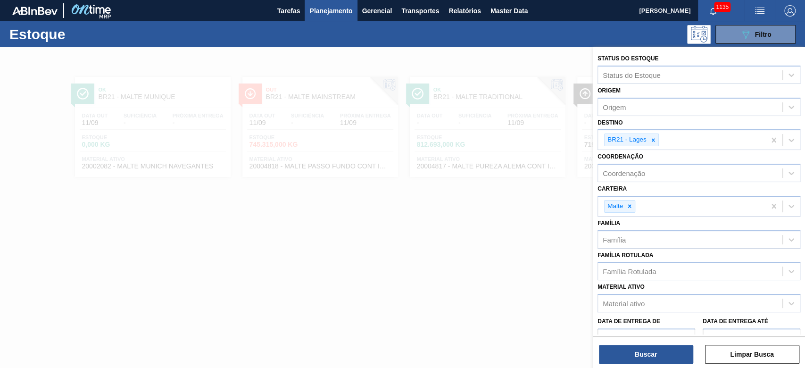
click at [370, 245] on div at bounding box center [402, 231] width 805 height 368
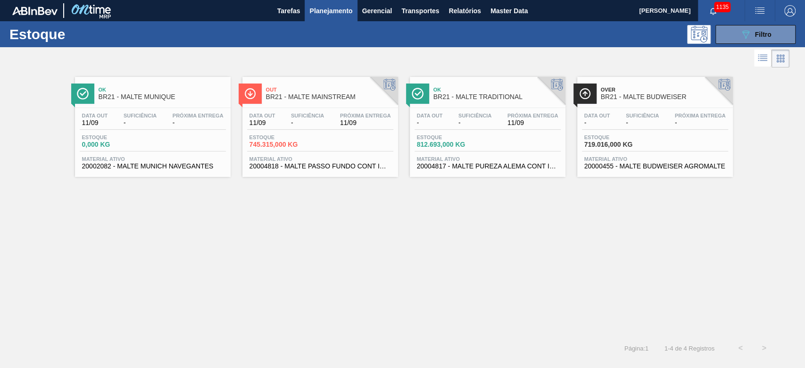
click at [467, 129] on div "Data out - Suficiência - Próxima Entrega 11/09" at bounding box center [487, 121] width 146 height 17
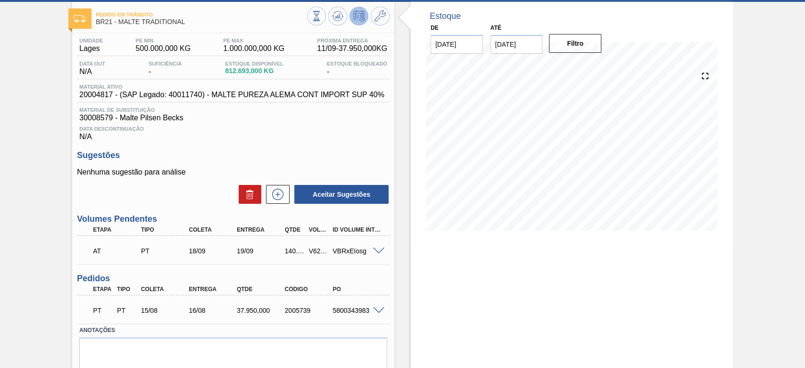
scroll to position [79, 0]
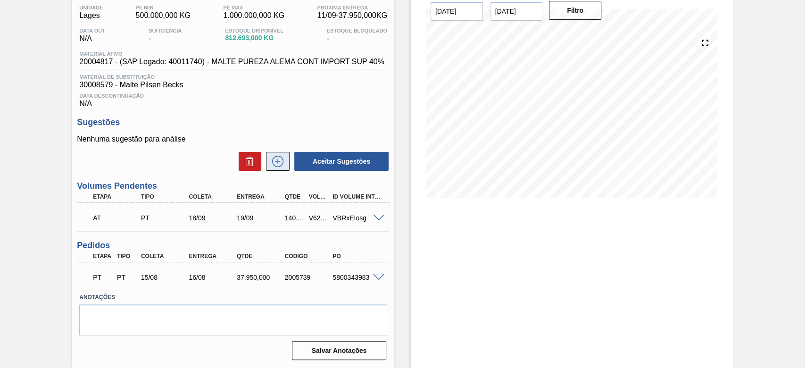
click at [278, 158] on icon at bounding box center [277, 161] width 15 height 11
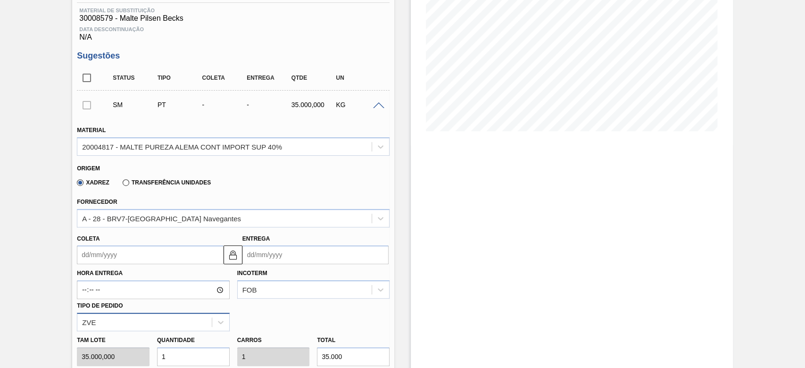
scroll to position [205, 0]
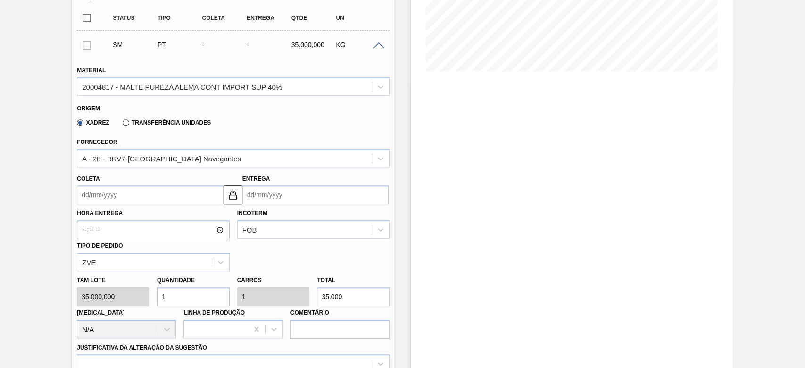
click at [126, 293] on div "Tam lote 35.000,000 Quantidade 1 Carros 1 Total 35.000 Doca N/A Linha de Produç…" at bounding box center [233, 304] width 320 height 67
type input "5"
type input "175.000"
type input "5"
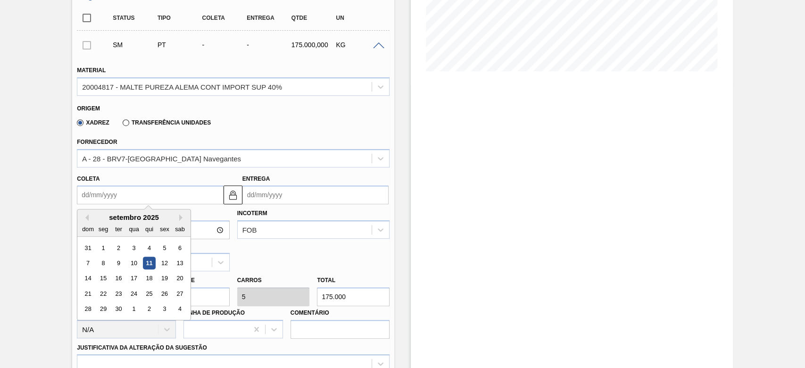
click at [84, 198] on input "Coleta" at bounding box center [150, 194] width 146 height 19
click at [135, 280] on div "17" at bounding box center [134, 278] width 13 height 13
type input "[DATE]"
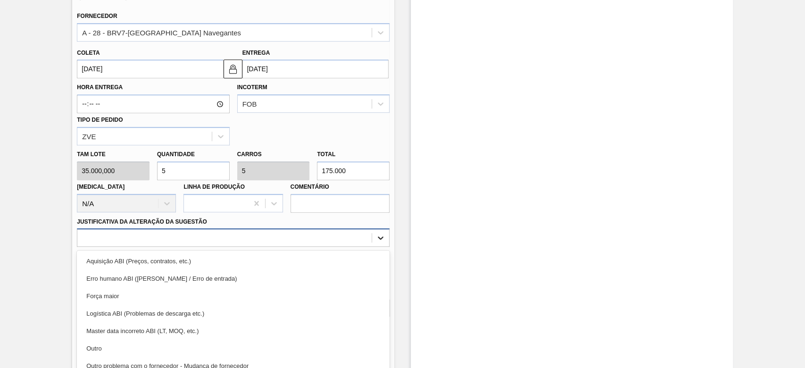
click at [381, 240] on div "option Aquisição ABI (Preços, contratos, etc.) focused, 1 of 18. 18 results ava…" at bounding box center [233, 237] width 313 height 18
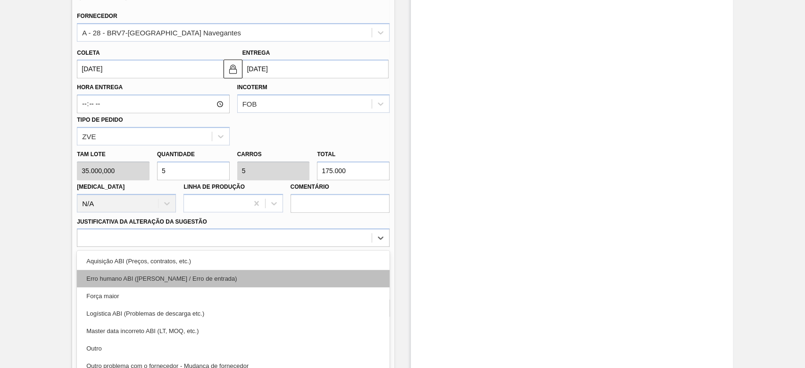
scroll to position [360, 0]
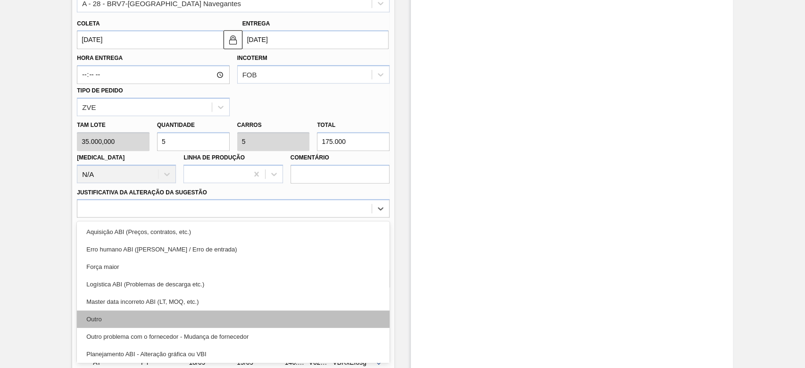
click at [124, 322] on div "Outro" at bounding box center [233, 318] width 313 height 17
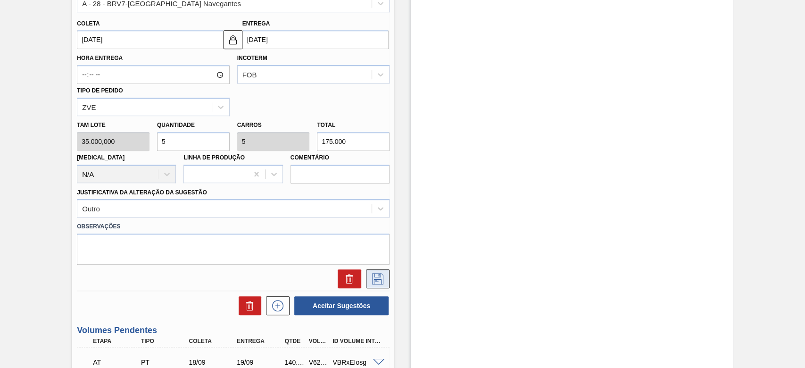
click at [377, 281] on icon at bounding box center [377, 278] width 15 height 11
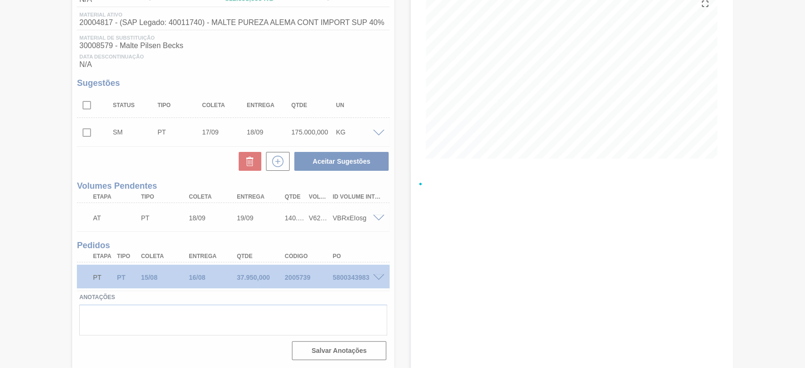
scroll to position [118, 0]
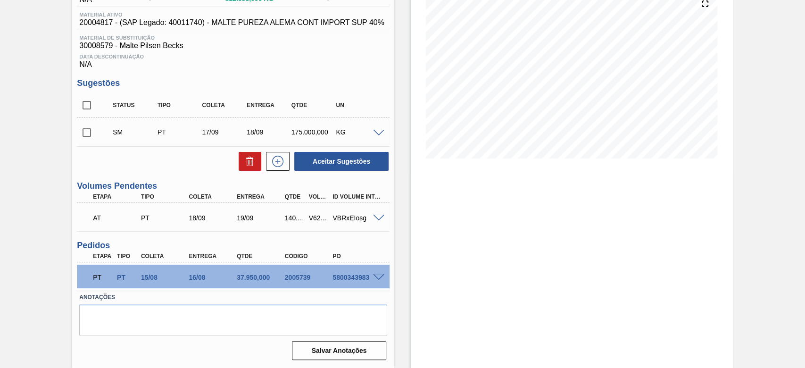
click at [88, 132] on input "checkbox" at bounding box center [87, 133] width 20 height 20
click at [321, 162] on button "Aceitar Sugestões" at bounding box center [341, 161] width 94 height 19
checkbox input "false"
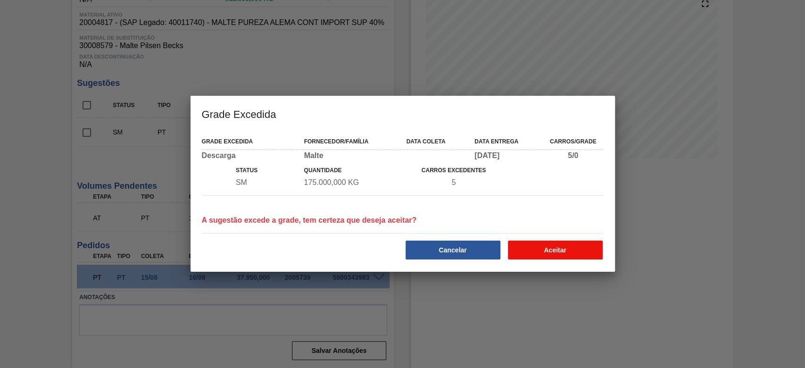
click at [564, 244] on button "Aceitar" at bounding box center [555, 249] width 95 height 19
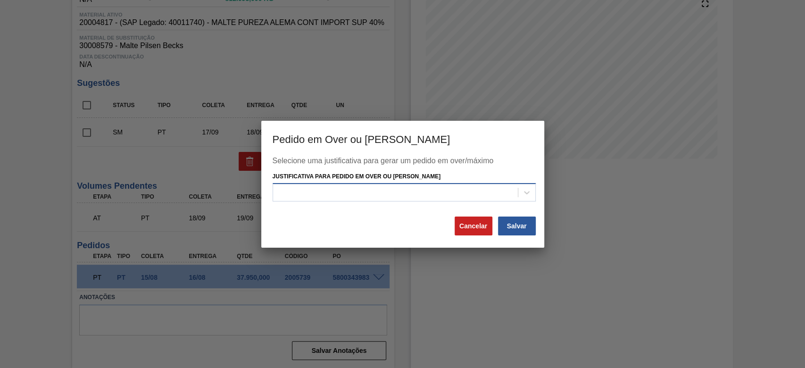
click at [309, 196] on div at bounding box center [395, 193] width 245 height 14
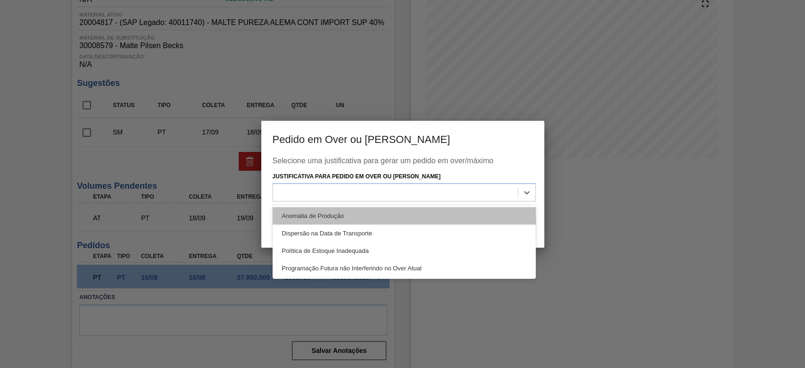
click at [304, 215] on div "Anomalia de Produção" at bounding box center [404, 215] width 263 height 17
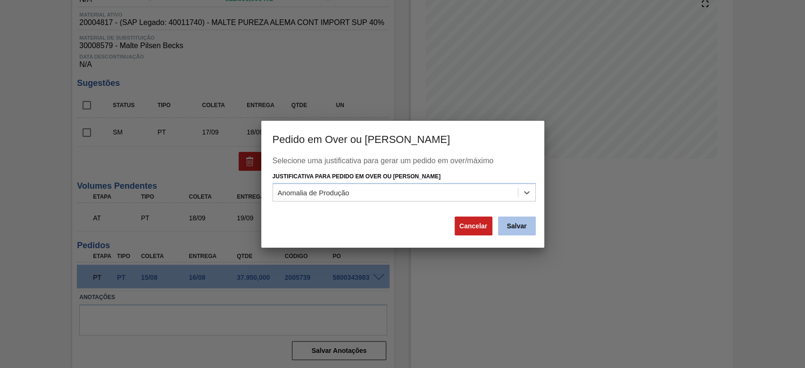
click at [510, 222] on button "Salvar" at bounding box center [517, 225] width 38 height 19
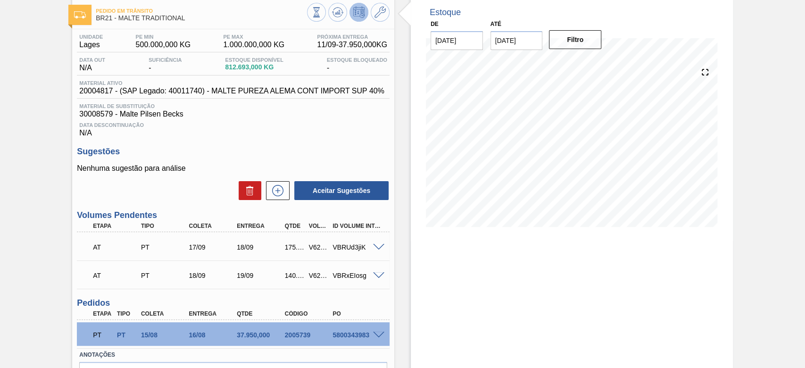
scroll to position [0, 0]
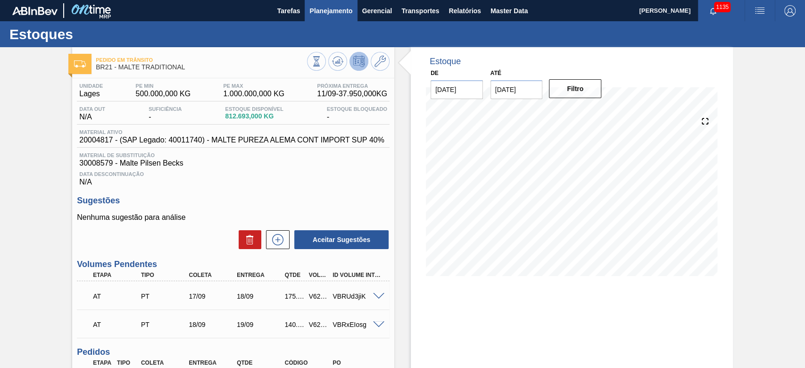
click at [328, 8] on span "Planejamento" at bounding box center [330, 10] width 43 height 11
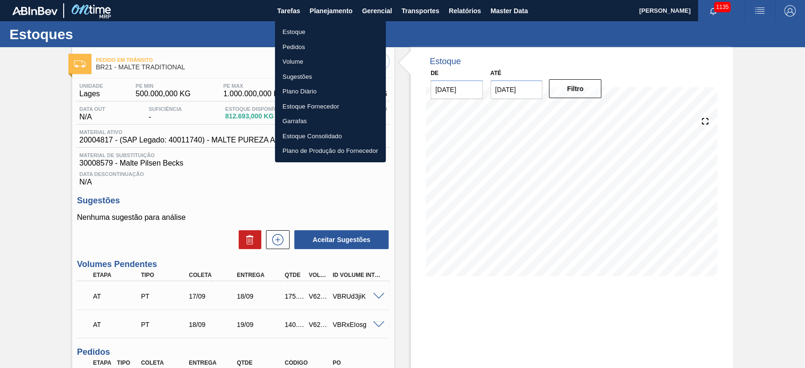
click at [295, 30] on li "Estoque" at bounding box center [330, 32] width 111 height 15
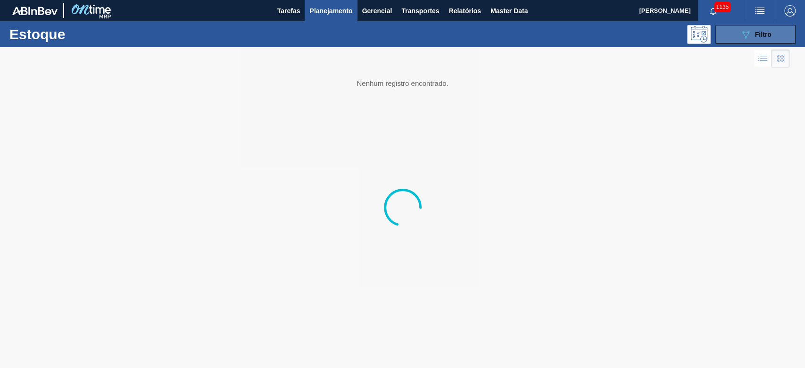
click at [755, 35] on span "Filtro" at bounding box center [763, 35] width 17 height 8
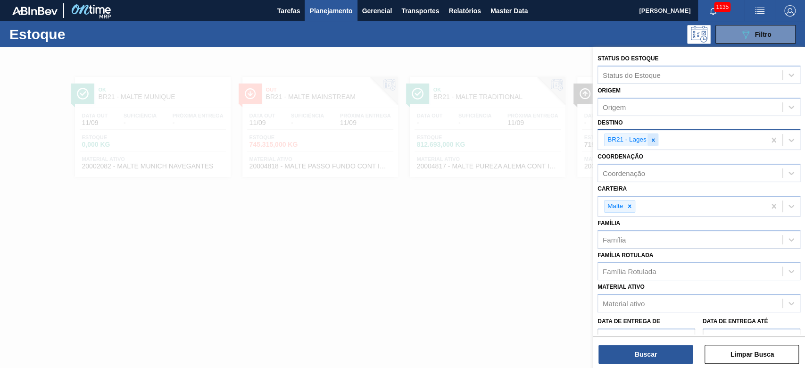
click at [654, 137] on icon at bounding box center [653, 140] width 7 height 7
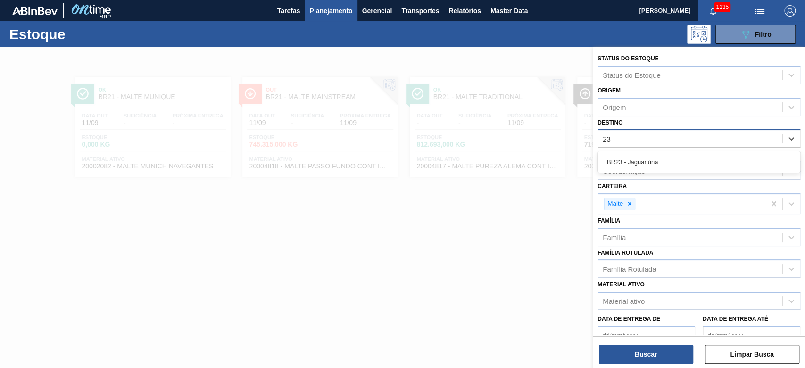
type input "23"
click at [328, 19] on button "Planejamento" at bounding box center [331, 10] width 52 height 21
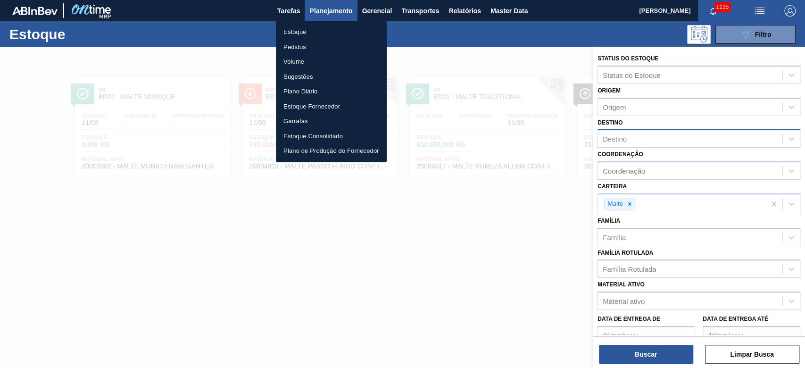
click at [296, 45] on li "Pedidos" at bounding box center [331, 47] width 111 height 15
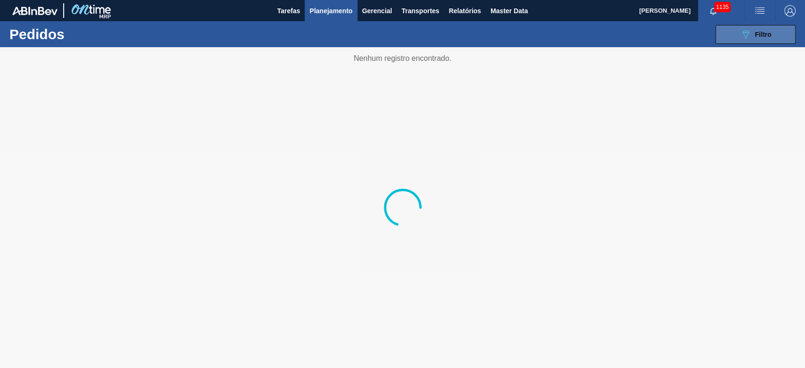
click at [744, 34] on icon "089F7B8B-B2A5-4AFE-B5C0-19BA573D28AC" at bounding box center [745, 34] width 11 height 11
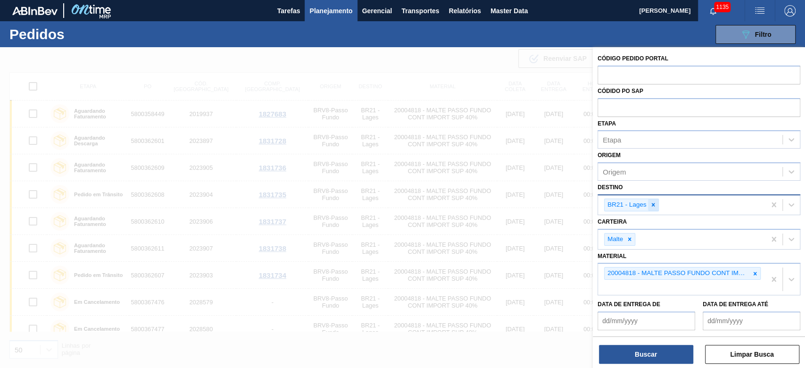
click at [656, 203] on div at bounding box center [653, 205] width 10 height 12
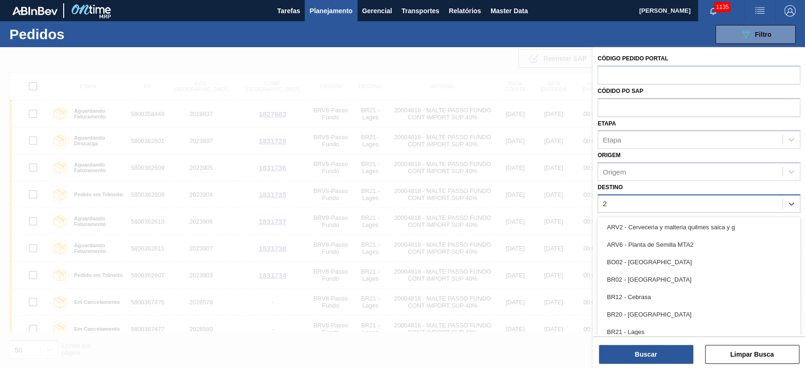
type input "23"
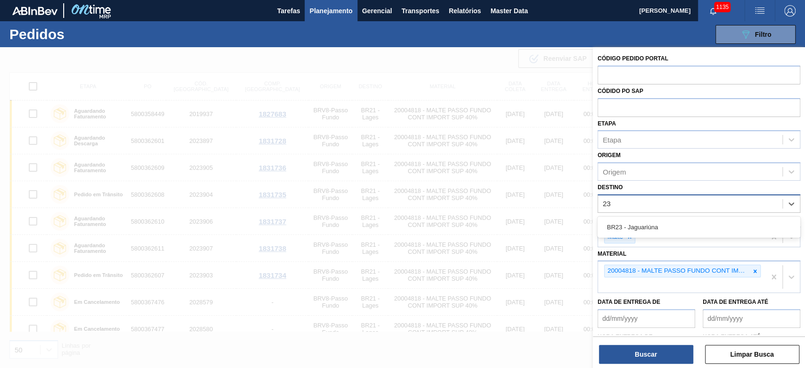
click at [646, 228] on div "BR23 - Jaguariúna" at bounding box center [698, 226] width 203 height 17
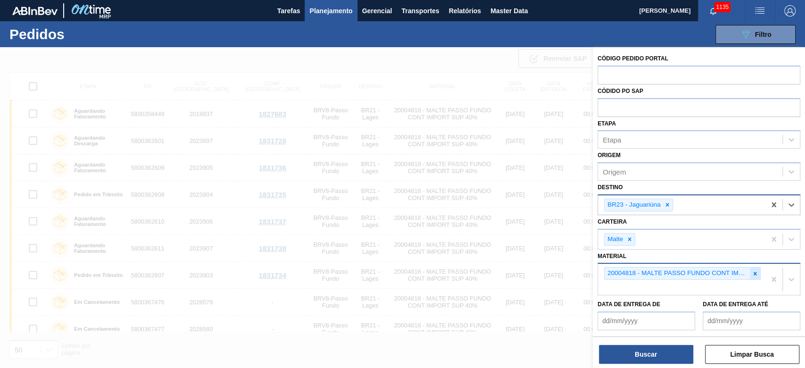
click at [755, 271] on icon at bounding box center [755, 273] width 7 height 7
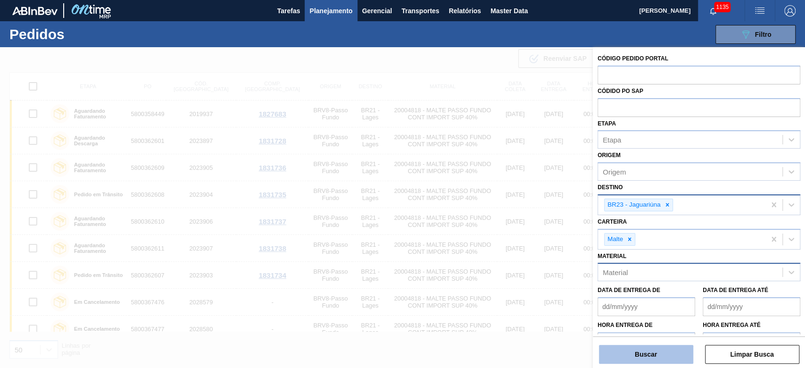
click at [627, 352] on button "Buscar" at bounding box center [646, 354] width 94 height 19
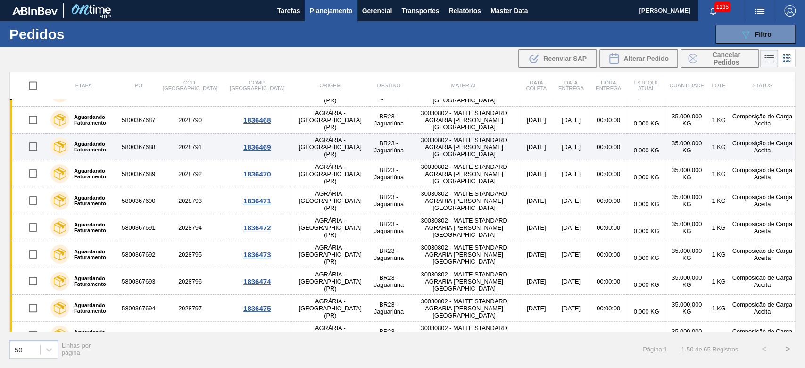
scroll to position [1110, 0]
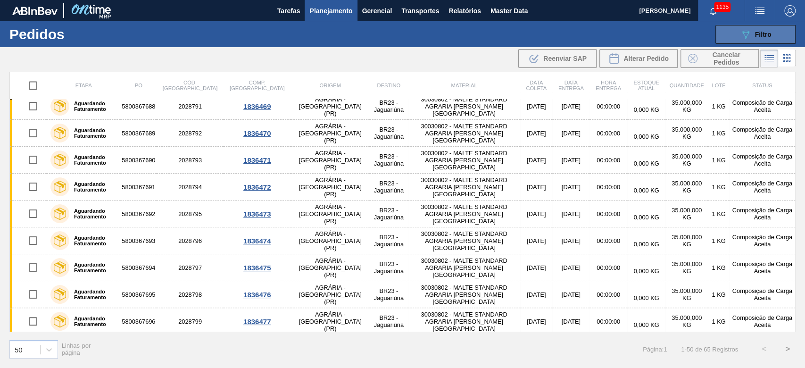
click at [754, 32] on div "089F7B8B-B2A5-4AFE-B5C0-19BA573D28AC Filtro" at bounding box center [756, 34] width 32 height 11
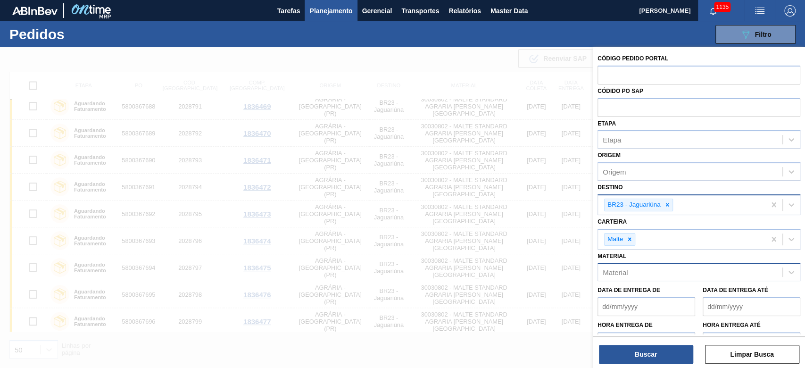
click at [621, 270] on div "Material" at bounding box center [615, 272] width 25 height 8
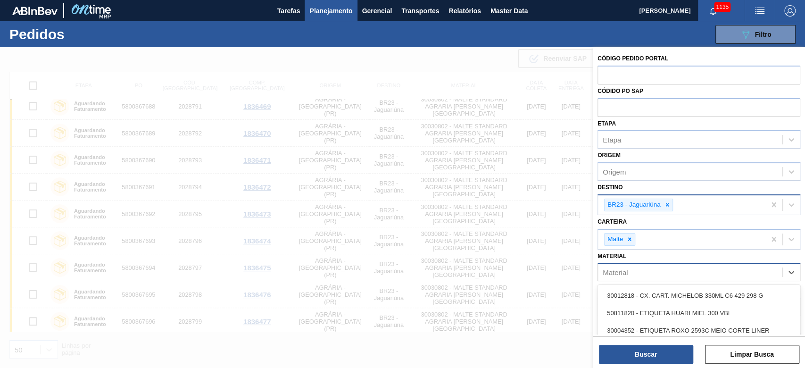
paste input "20004817"
type input "20004817"
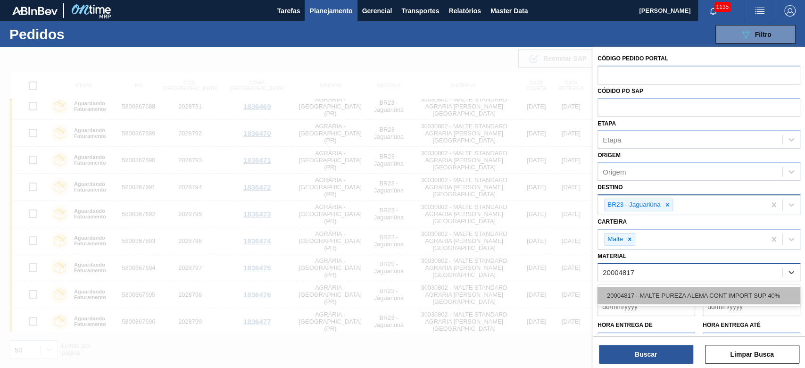
click at [644, 295] on div "20004817 - MALTE PUREZA ALEMA CONT IMPORT SUP 40%" at bounding box center [698, 295] width 203 height 17
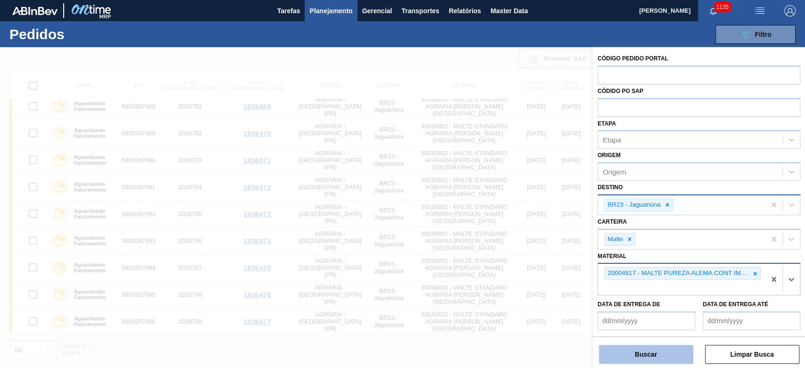
click at [636, 355] on button "Buscar" at bounding box center [646, 354] width 94 height 19
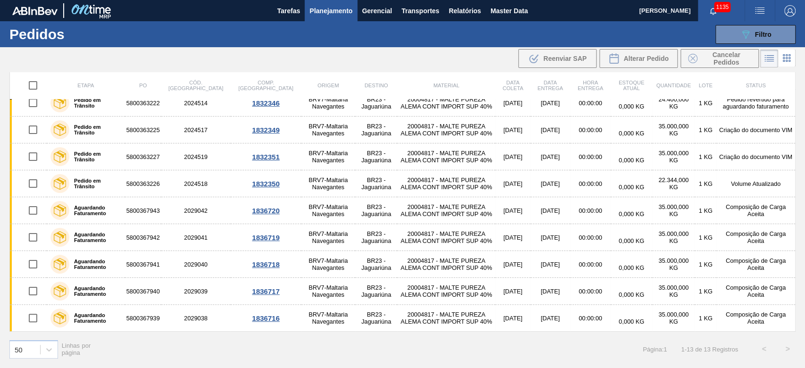
scroll to position [117, 0]
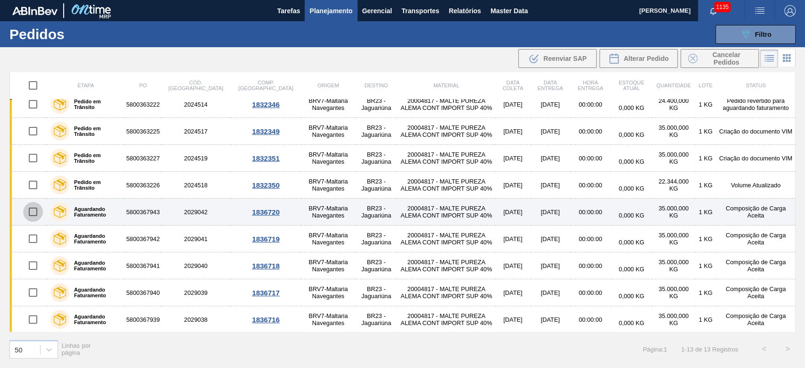
click at [26, 213] on input "checkbox" at bounding box center [33, 212] width 20 height 20
checkbox input "true"
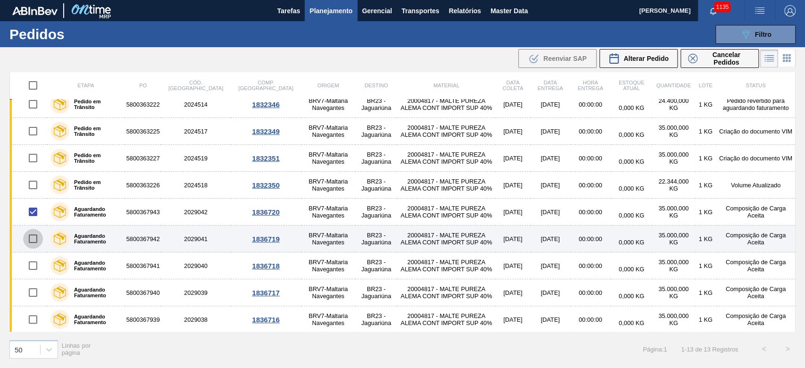
drag, startPoint x: 35, startPoint y: 233, endPoint x: 35, endPoint y: 240, distance: 7.1
click at [35, 234] on input "checkbox" at bounding box center [33, 239] width 20 height 20
checkbox input "true"
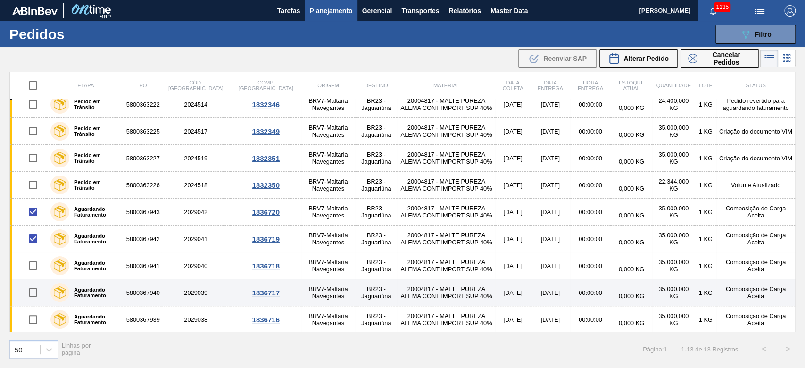
drag, startPoint x: 32, startPoint y: 262, endPoint x: 34, endPoint y: 290, distance: 27.9
click at [32, 262] on input "checkbox" at bounding box center [33, 266] width 20 height 20
checkbox input "true"
click at [34, 290] on input "checkbox" at bounding box center [33, 292] width 20 height 20
checkbox input "true"
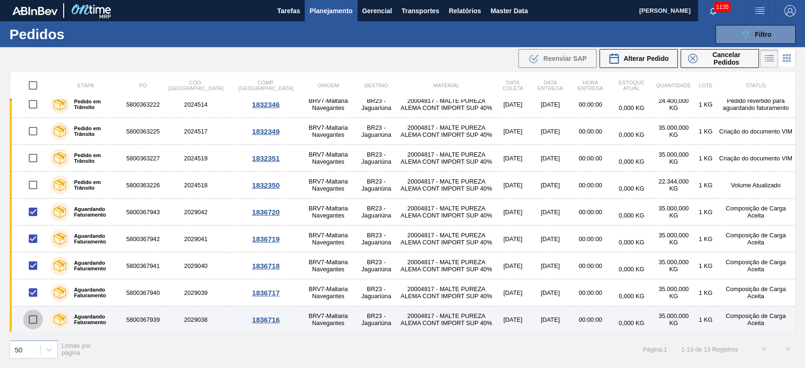
click at [30, 318] on input "checkbox" at bounding box center [33, 319] width 20 height 20
checkbox input "true"
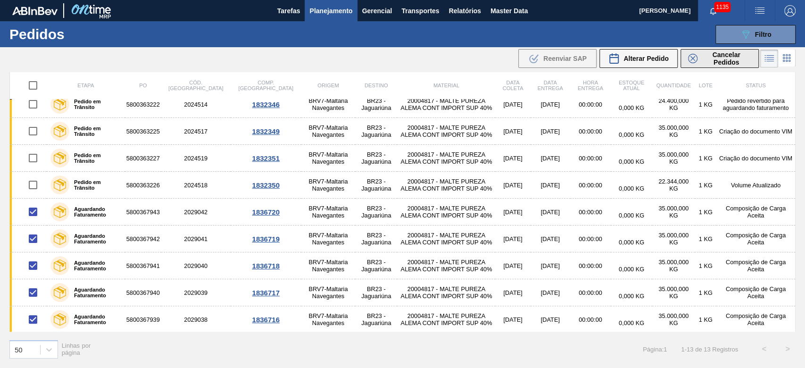
click at [712, 56] on span "Cancelar Pedidos" at bounding box center [726, 58] width 50 height 15
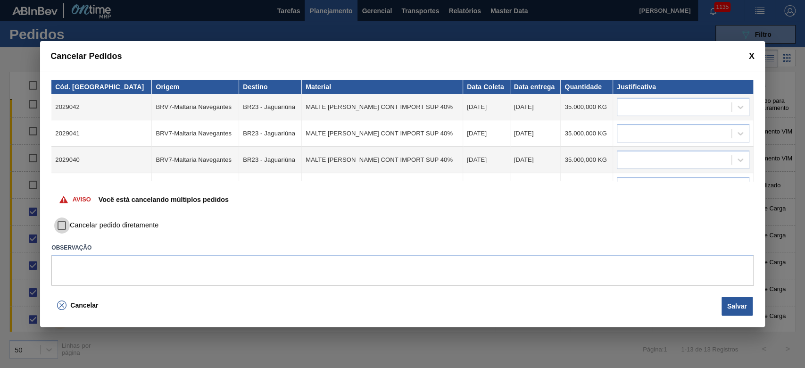
click at [65, 226] on input "Cancelar pedido diretamente" at bounding box center [62, 225] width 16 height 16
checkbox input "true"
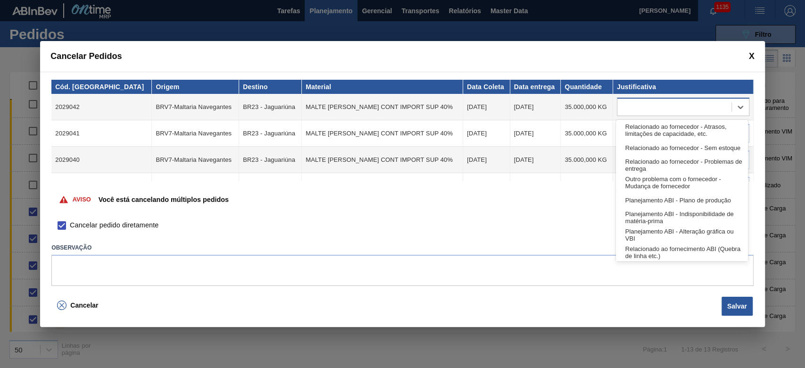
click at [641, 109] on div at bounding box center [674, 107] width 114 height 14
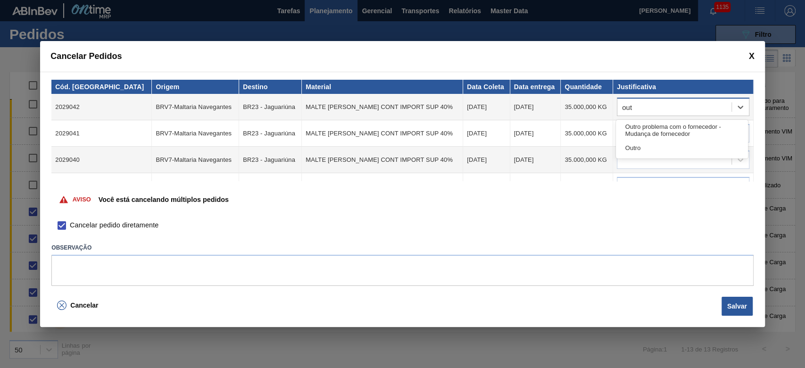
type input "outr"
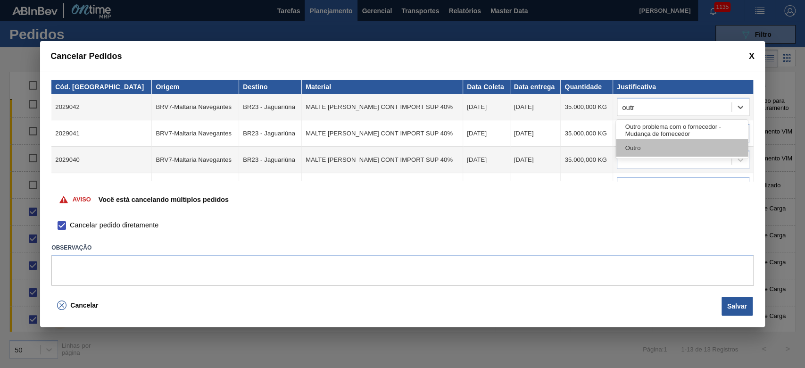
click at [643, 145] on div "Outro" at bounding box center [682, 147] width 132 height 17
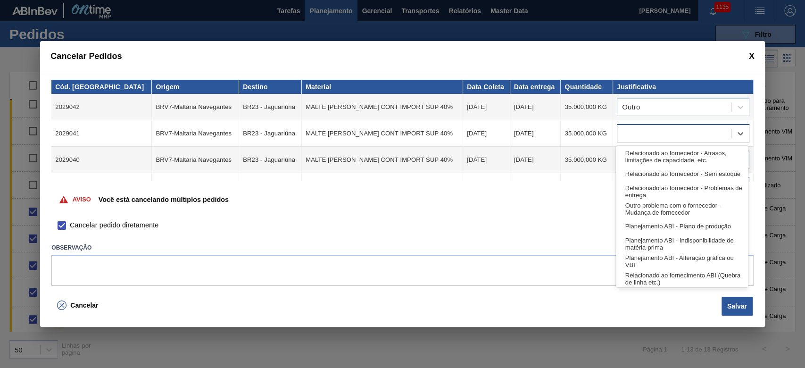
click at [632, 135] on div at bounding box center [674, 134] width 114 height 14
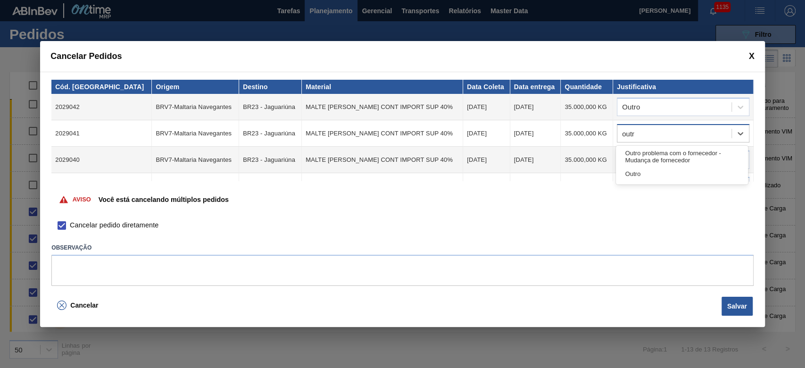
type input "outro"
click at [632, 175] on div "Outro" at bounding box center [682, 173] width 132 height 17
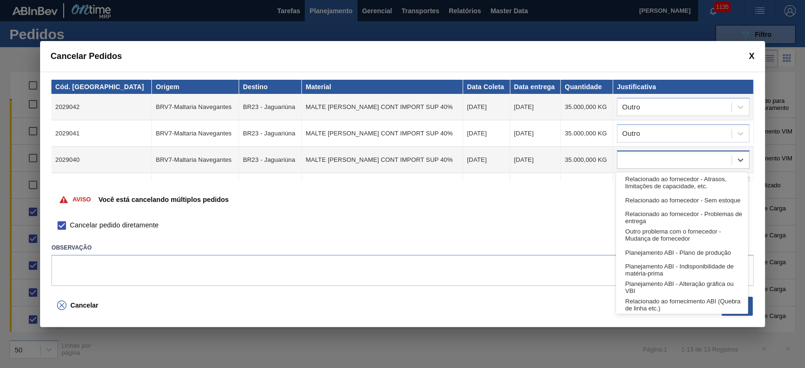
click at [626, 157] on div at bounding box center [674, 160] width 114 height 14
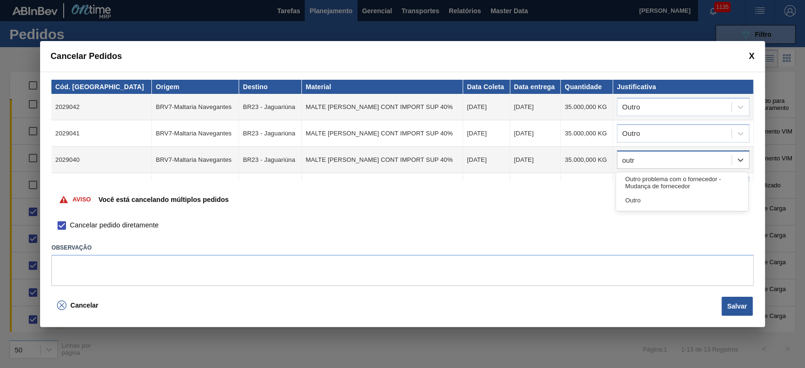
type input "outro"
click at [644, 198] on div "Outro" at bounding box center [682, 199] width 132 height 17
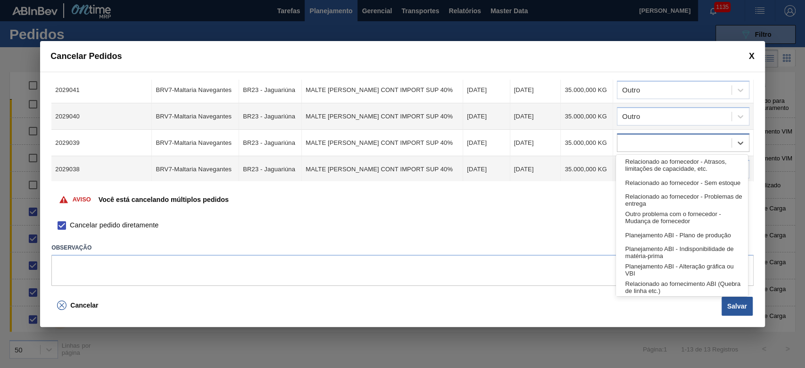
click at [640, 137] on div at bounding box center [674, 143] width 114 height 14
type input "p"
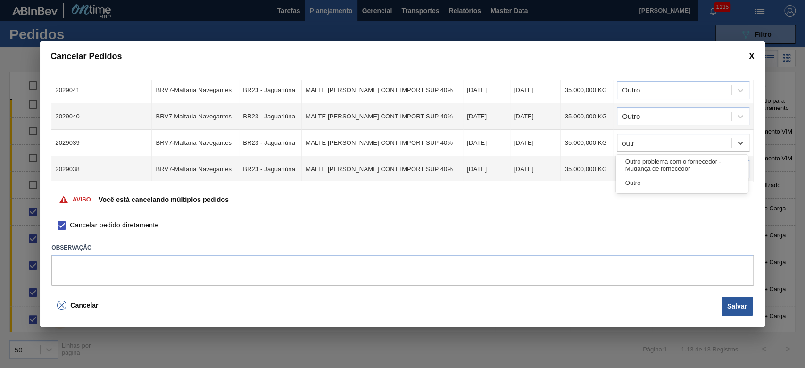
type input "outro"
click at [636, 183] on div "Outro" at bounding box center [682, 182] width 132 height 17
click at [628, 163] on div at bounding box center [674, 170] width 114 height 14
type input "outro"
drag, startPoint x: 636, startPoint y: 211, endPoint x: 635, endPoint y: 202, distance: 8.6
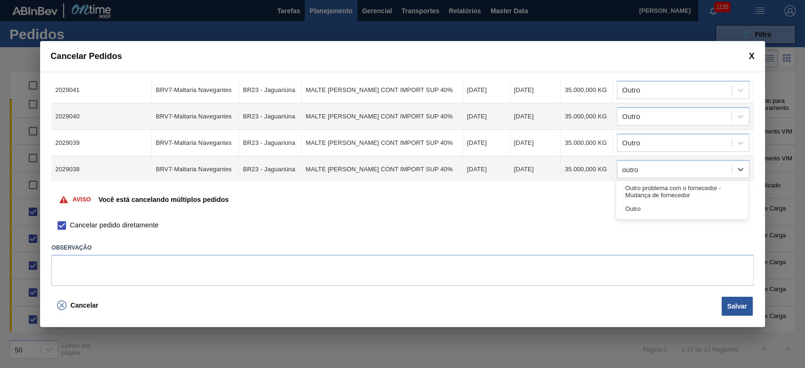
click at [636, 210] on div "Outro" at bounding box center [682, 208] width 132 height 17
click at [727, 308] on button "Salvar" at bounding box center [736, 306] width 31 height 19
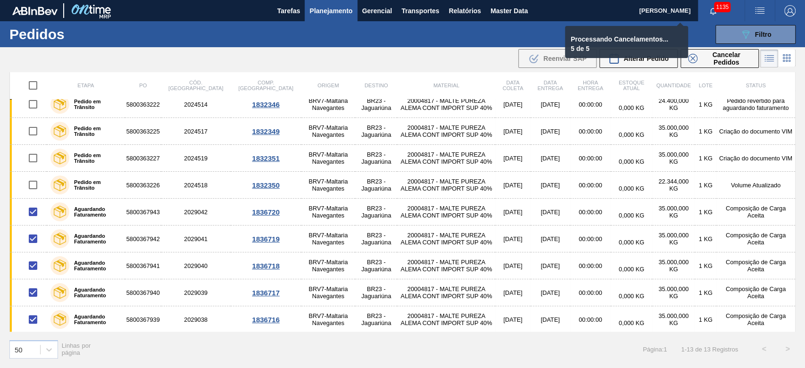
checkbox input "false"
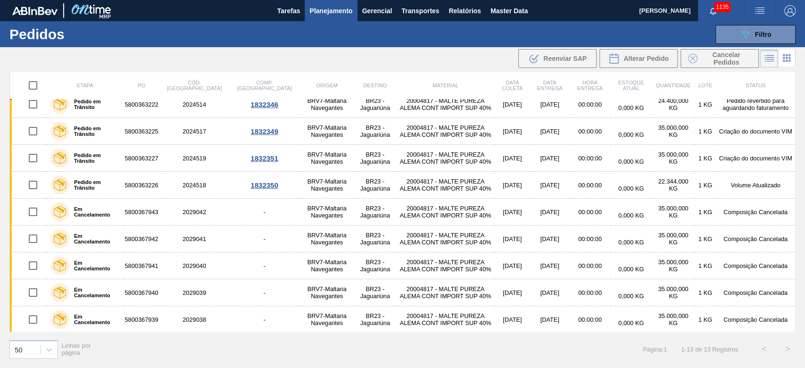
click at [307, 7] on button "Planejamento" at bounding box center [331, 10] width 52 height 21
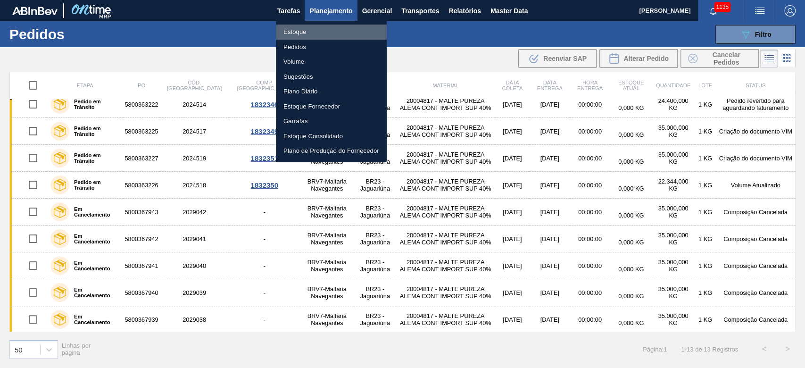
click at [293, 32] on li "Estoque" at bounding box center [331, 32] width 111 height 15
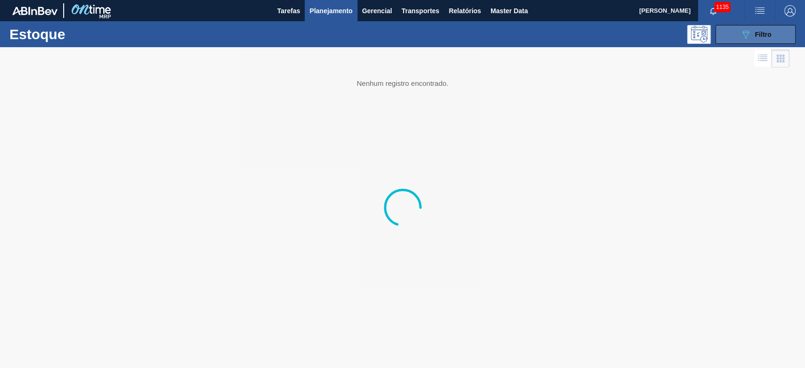
click at [750, 35] on icon "089F7B8B-B2A5-4AFE-B5C0-19BA573D28AC" at bounding box center [745, 34] width 11 height 11
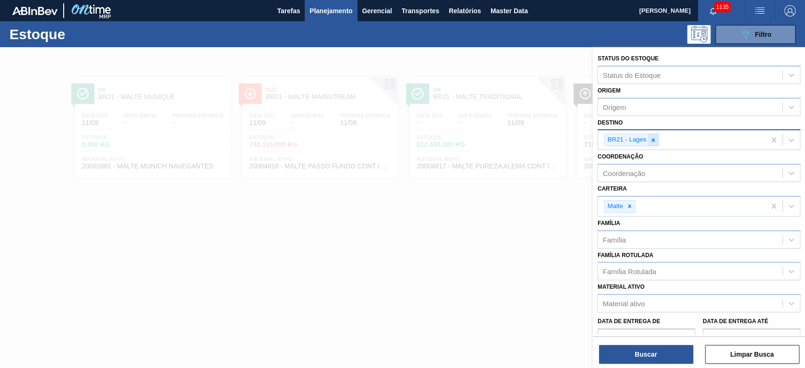
click at [653, 141] on icon at bounding box center [653, 140] width 7 height 7
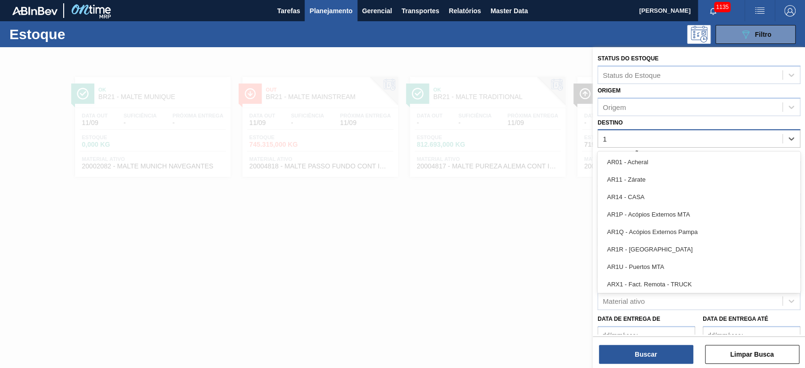
type input "12"
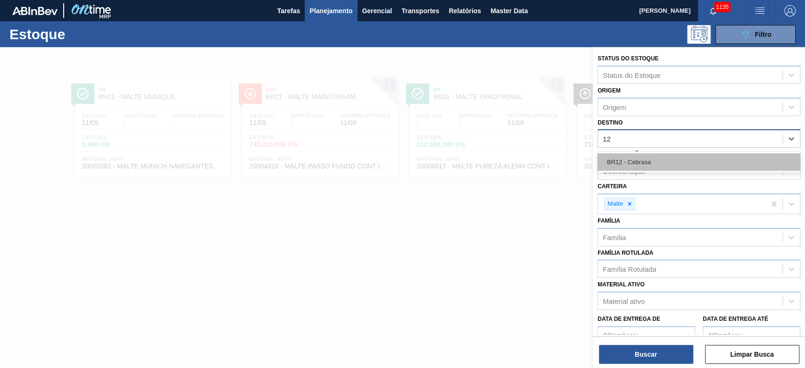
click at [653, 160] on div "BR12 - Cebrasa" at bounding box center [698, 161] width 203 height 17
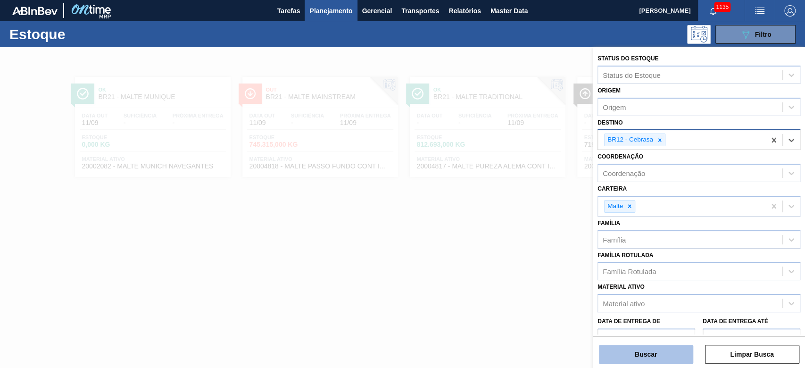
click at [640, 350] on button "Buscar" at bounding box center [646, 354] width 94 height 19
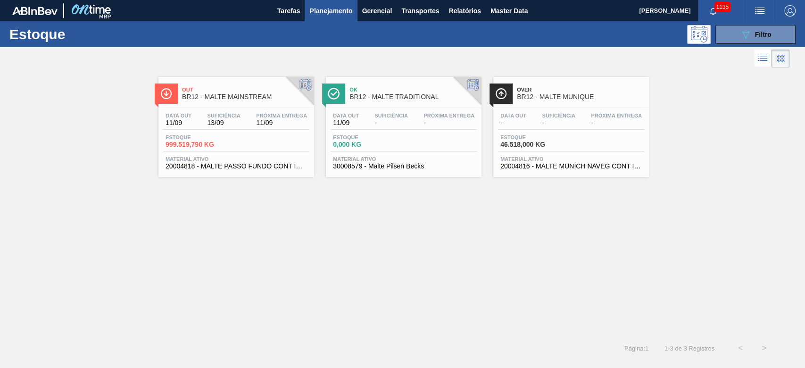
click at [200, 126] on div "Data out 11/09 Suficiência 13/09 Próxima Entrega 11/09" at bounding box center [236, 121] width 146 height 17
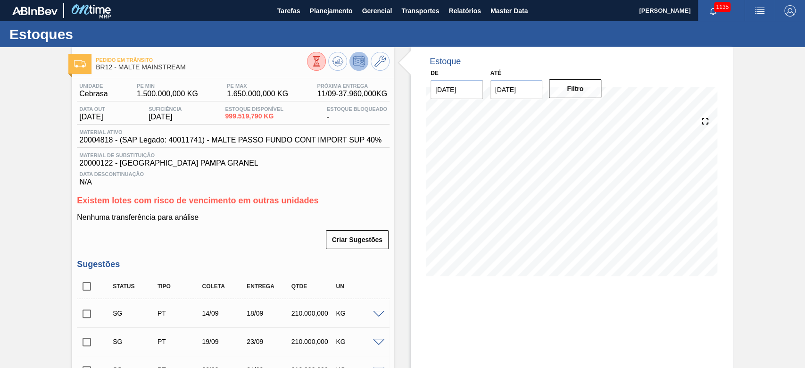
scroll to position [189, 0]
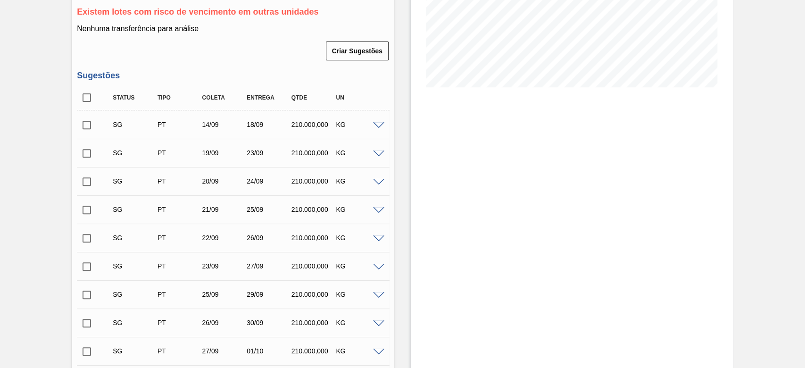
click at [377, 184] on span at bounding box center [378, 182] width 11 height 7
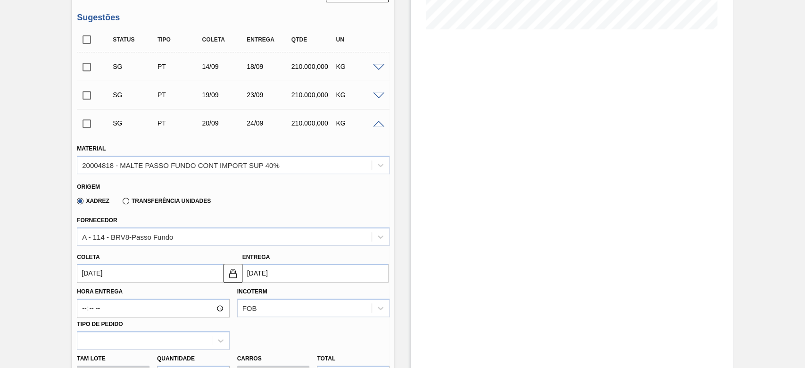
scroll to position [314, 0]
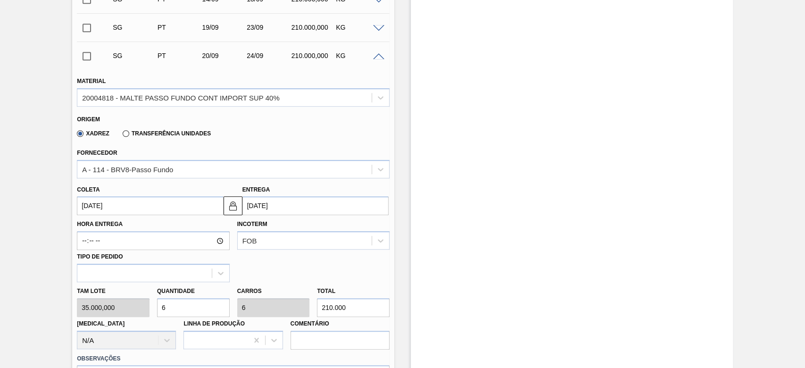
click at [376, 59] on span at bounding box center [378, 56] width 11 height 7
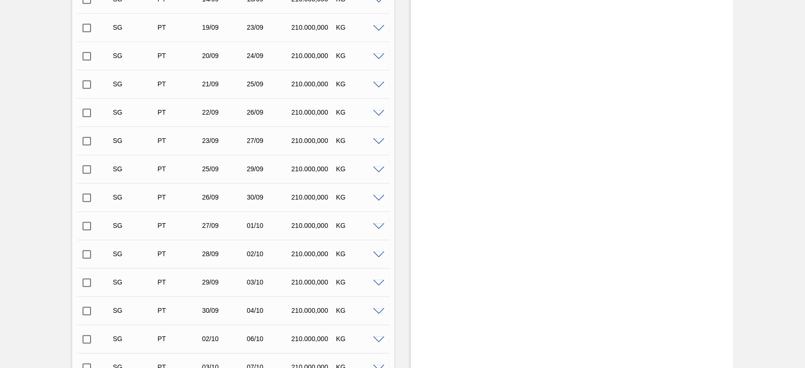
click at [90, 57] on input "checkbox" at bounding box center [87, 56] width 20 height 20
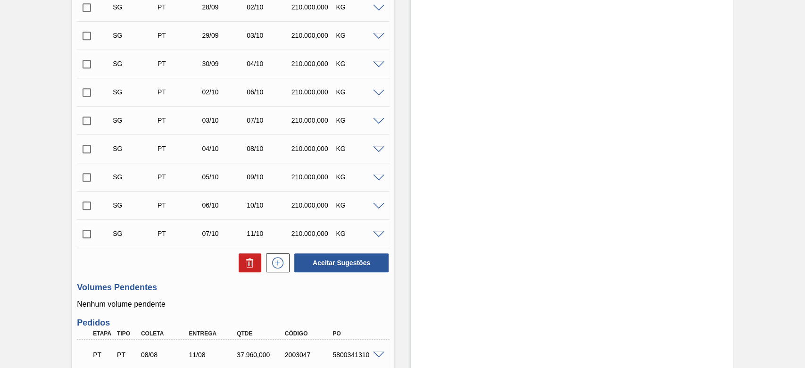
scroll to position [629, 0]
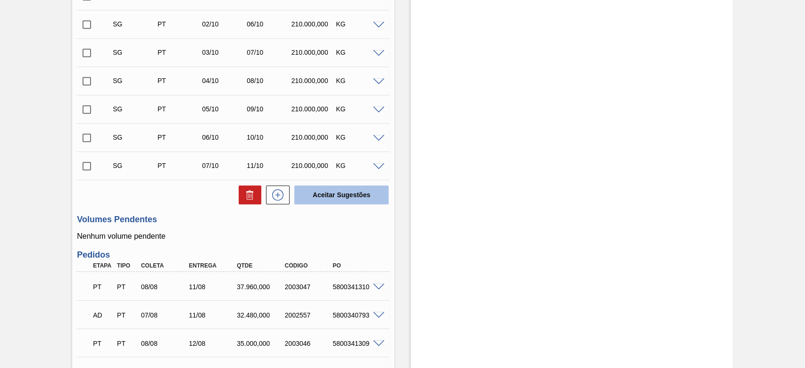
click at [328, 195] on button "Aceitar Sugestões" at bounding box center [341, 194] width 94 height 19
checkbox input "false"
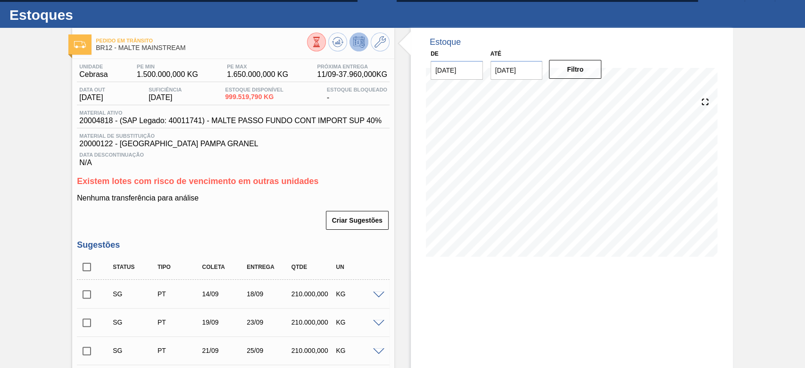
scroll to position [0, 0]
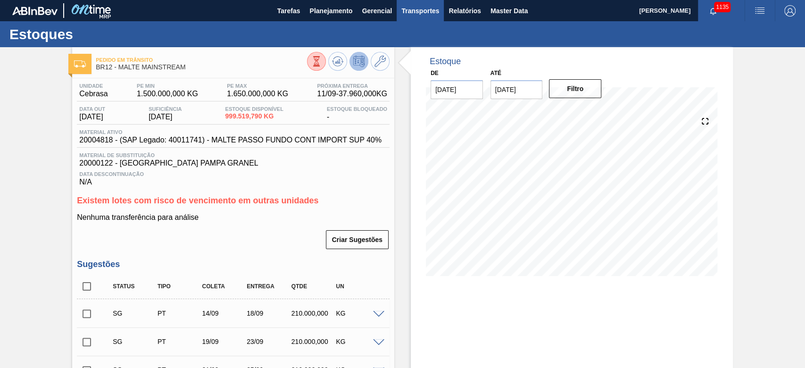
click at [418, 12] on span "Transportes" at bounding box center [420, 10] width 38 height 11
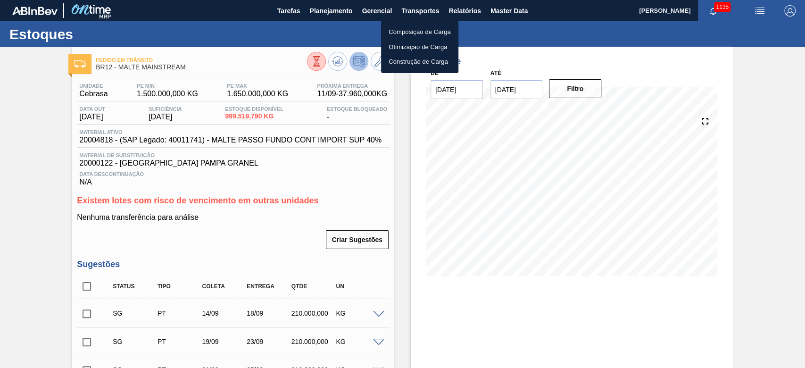
click at [404, 52] on li "Otimização de Carga" at bounding box center [419, 47] width 77 height 15
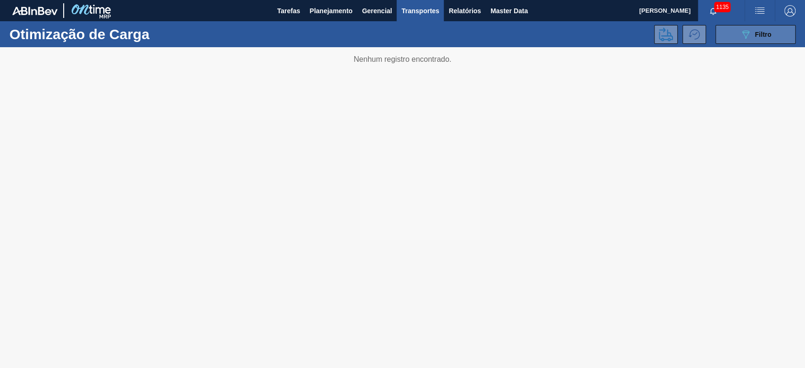
click at [764, 29] on div "089F7B8B-B2A5-4AFE-B5C0-19BA573D28AC Filtro" at bounding box center [756, 34] width 32 height 11
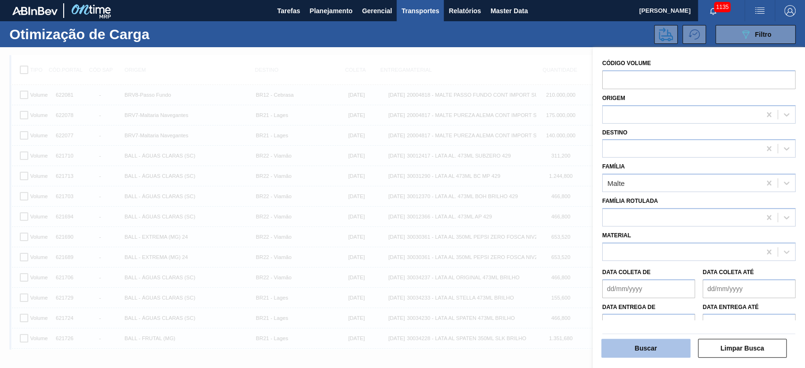
click at [637, 349] on button "Buscar" at bounding box center [645, 348] width 89 height 19
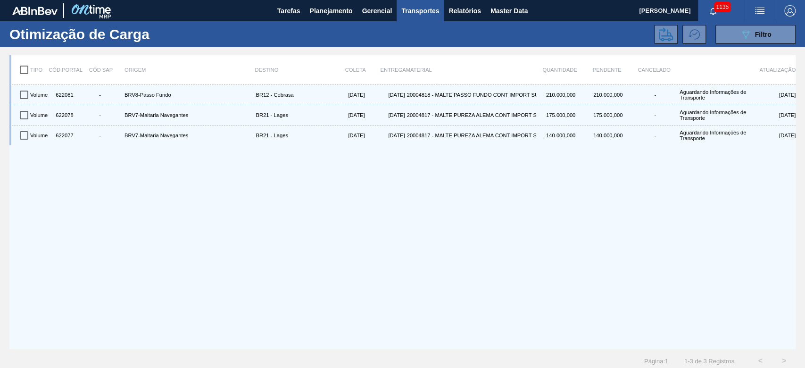
click at [26, 66] on input "checkbox" at bounding box center [24, 70] width 20 height 20
checkbox input "true"
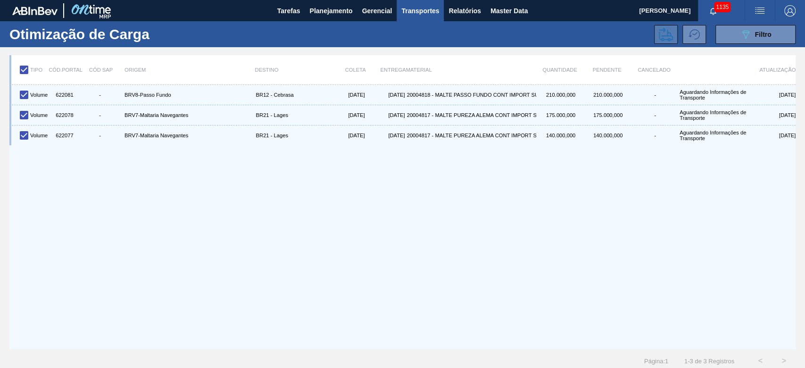
click at [663, 33] on icon at bounding box center [666, 34] width 14 height 14
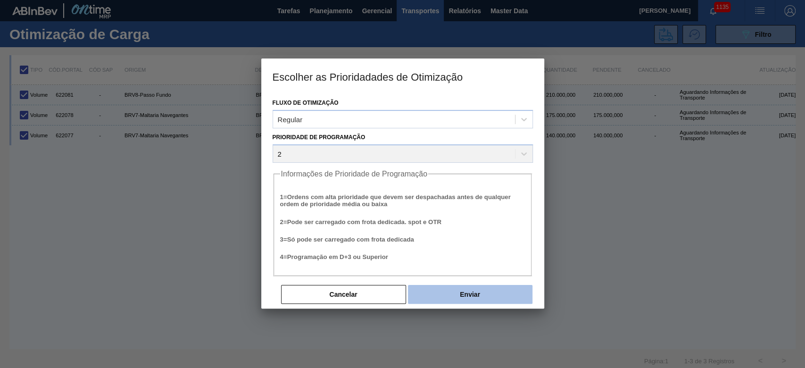
click at [466, 299] on button "Enviar" at bounding box center [470, 294] width 124 height 19
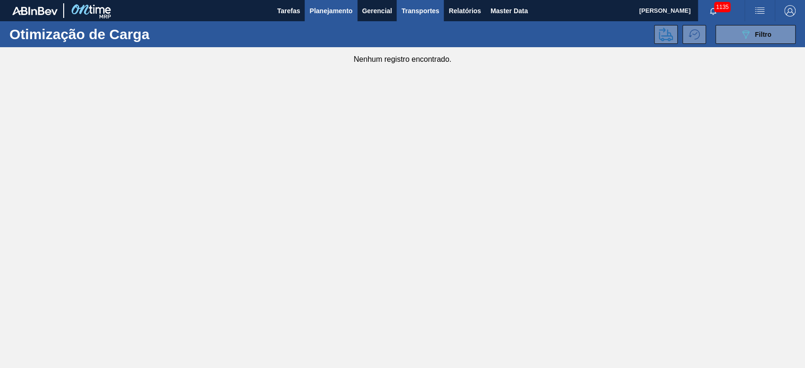
click at [324, 10] on span "Planejamento" at bounding box center [330, 10] width 43 height 11
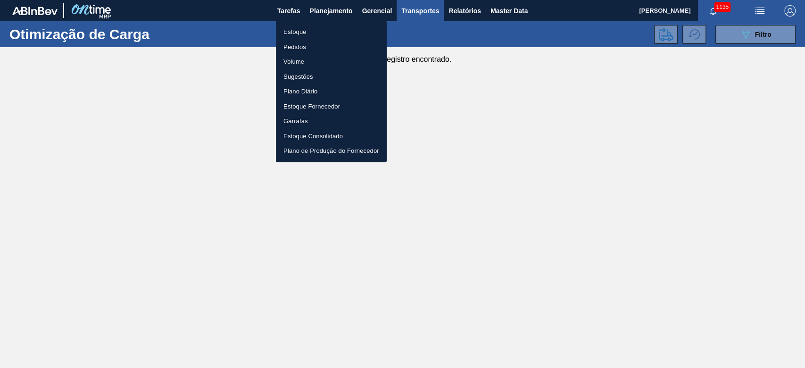
click at [298, 31] on li "Estoque" at bounding box center [331, 32] width 111 height 15
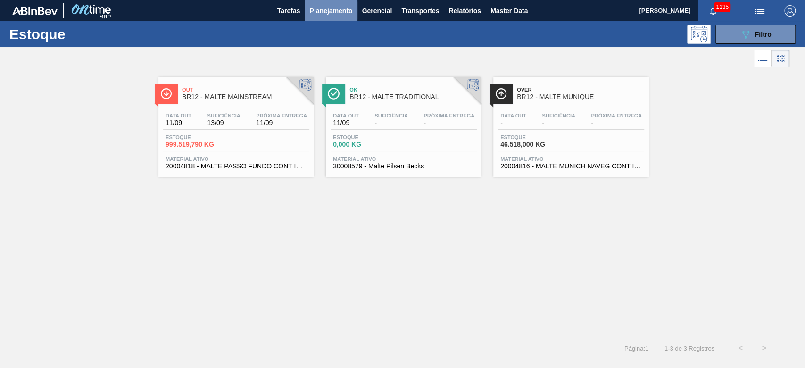
click at [329, 8] on span "Planejamento" at bounding box center [330, 10] width 43 height 11
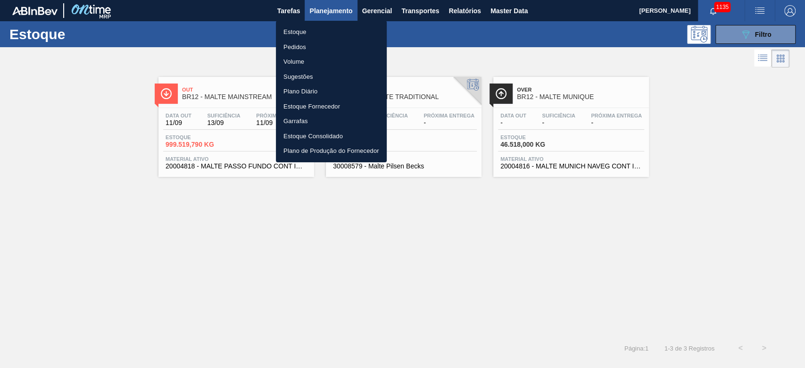
click at [295, 47] on li "Pedidos" at bounding box center [331, 47] width 111 height 15
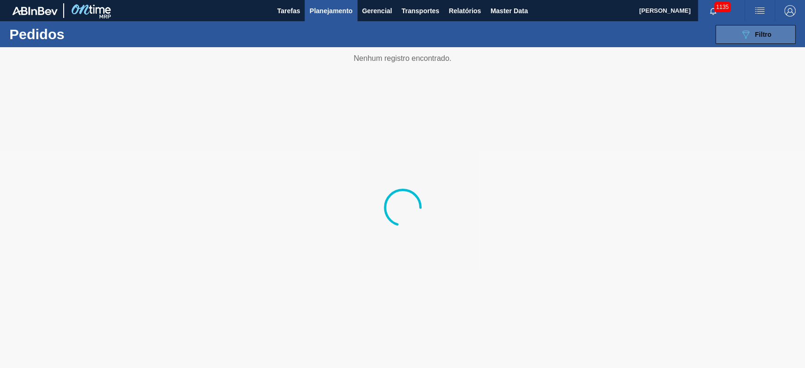
click at [732, 31] on button "089F7B8B-B2A5-4AFE-B5C0-19BA573D28AC Filtro" at bounding box center [755, 34] width 80 height 19
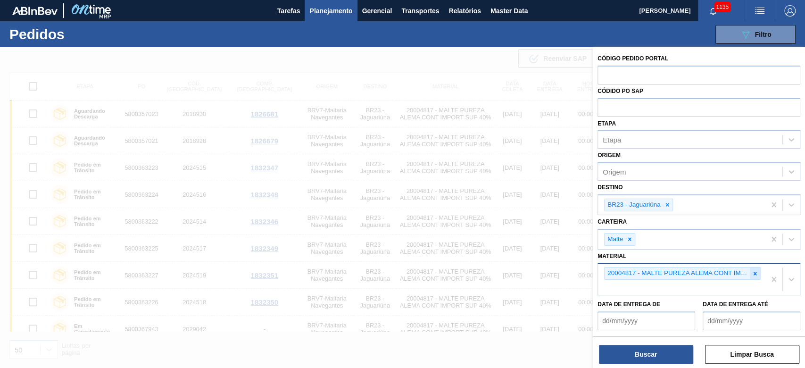
click at [754, 273] on icon at bounding box center [755, 273] width 3 height 3
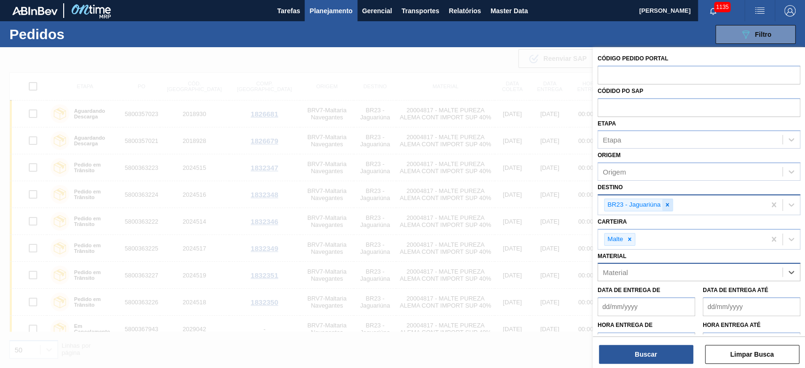
click at [668, 204] on icon at bounding box center [667, 204] width 7 height 7
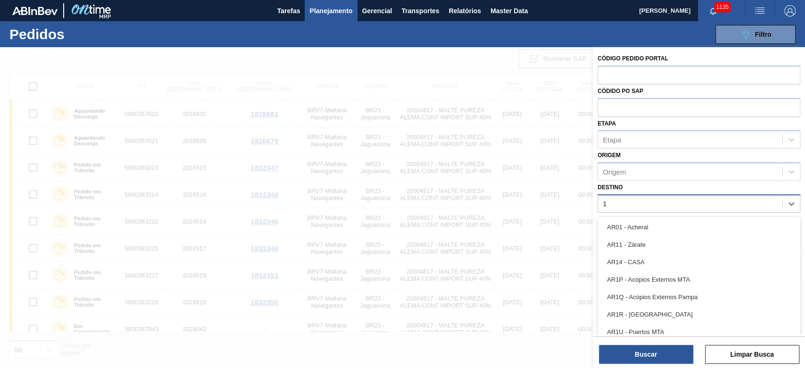
type input "17"
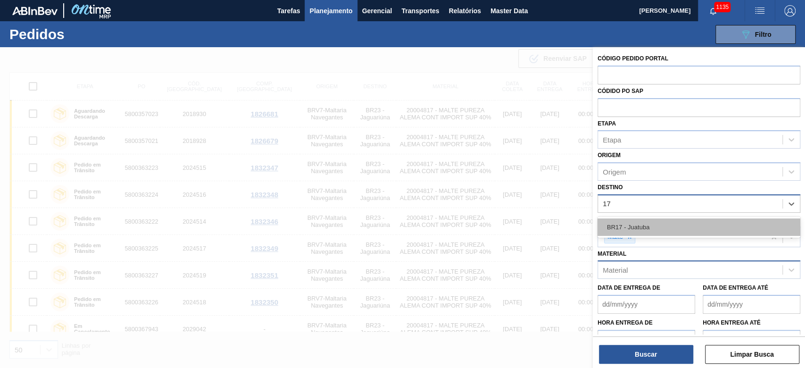
click at [638, 228] on div "BR17 - Juatuba" at bounding box center [698, 226] width 203 height 17
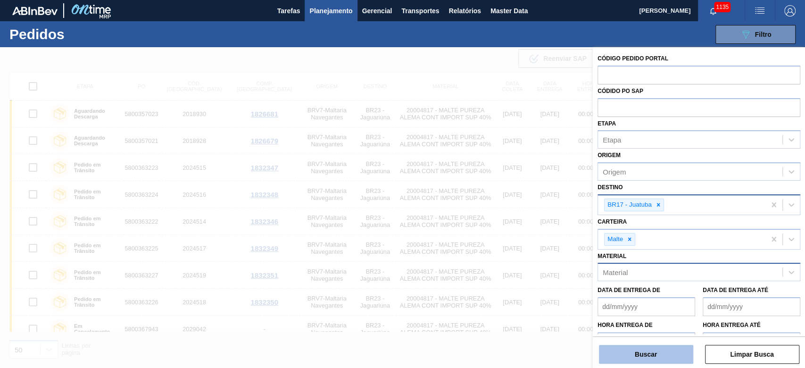
click at [636, 350] on button "Buscar" at bounding box center [646, 354] width 94 height 19
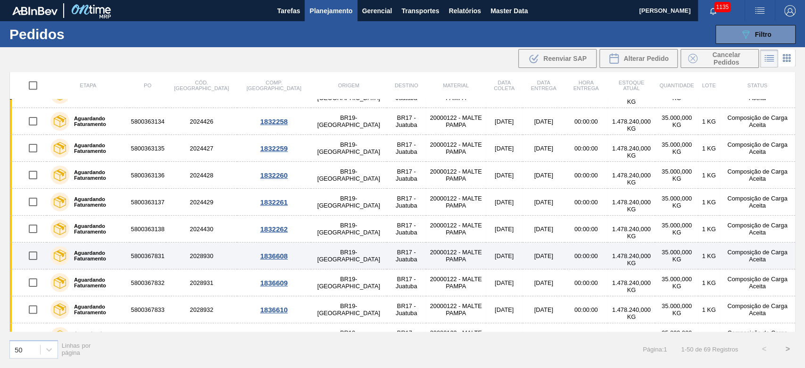
scroll to position [754, 0]
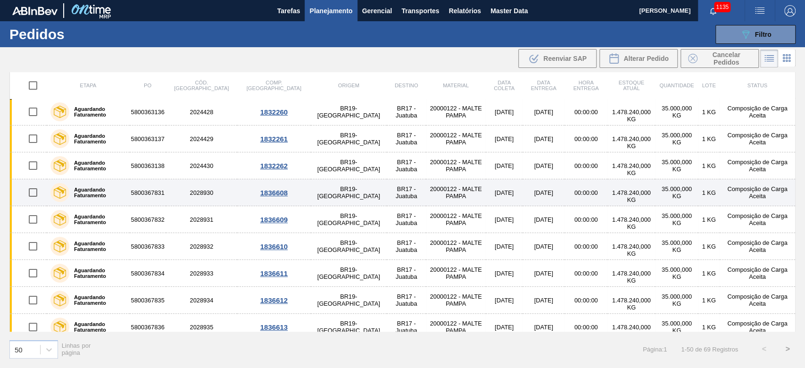
click at [29, 192] on input "checkbox" at bounding box center [33, 192] width 20 height 20
checkbox input "true"
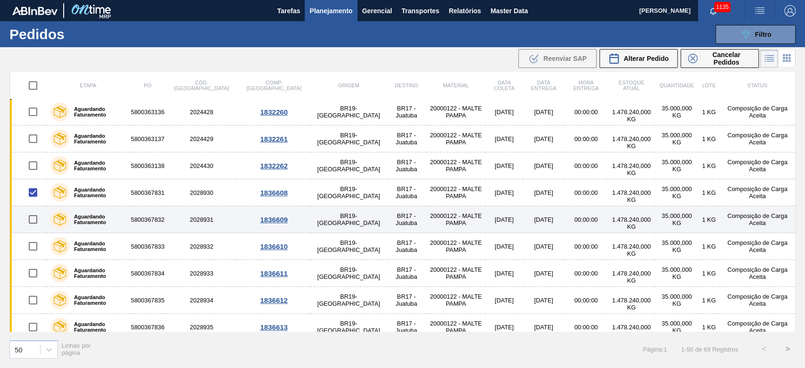
click at [33, 216] on input "checkbox" at bounding box center [33, 219] width 20 height 20
checkbox input "true"
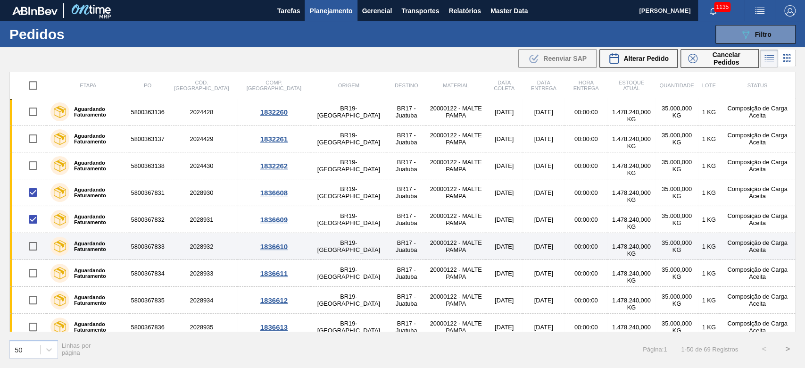
drag, startPoint x: 33, startPoint y: 240, endPoint x: 31, endPoint y: 244, distance: 5.3
click at [33, 240] on input "checkbox" at bounding box center [33, 246] width 20 height 20
checkbox input "true"
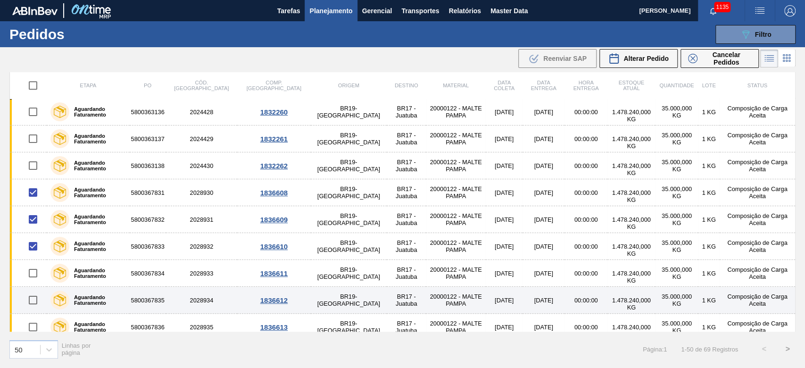
drag, startPoint x: 30, startPoint y: 268, endPoint x: 23, endPoint y: 304, distance: 36.5
click at [32, 268] on input "checkbox" at bounding box center [33, 273] width 20 height 20
checkbox input "true"
click at [31, 296] on input "checkbox" at bounding box center [33, 300] width 20 height 20
checkbox input "true"
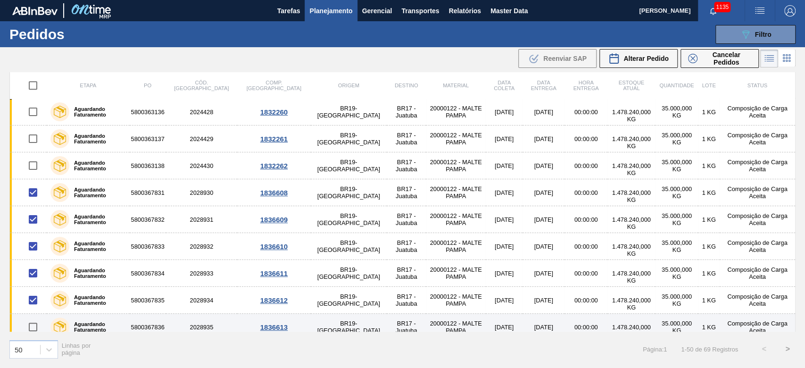
click at [30, 329] on input "checkbox" at bounding box center [33, 327] width 20 height 20
checkbox input "true"
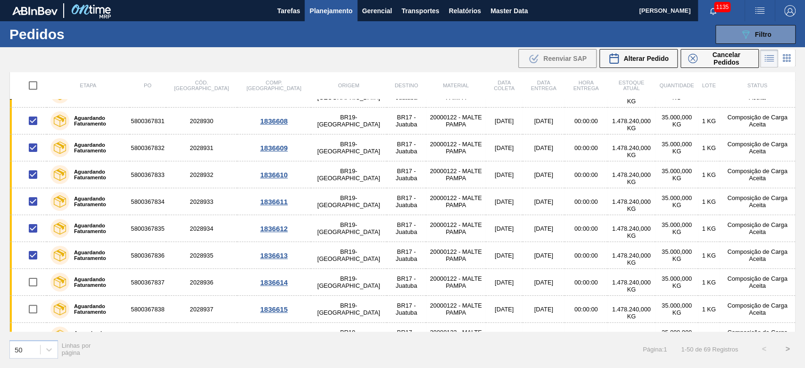
scroll to position [943, 0]
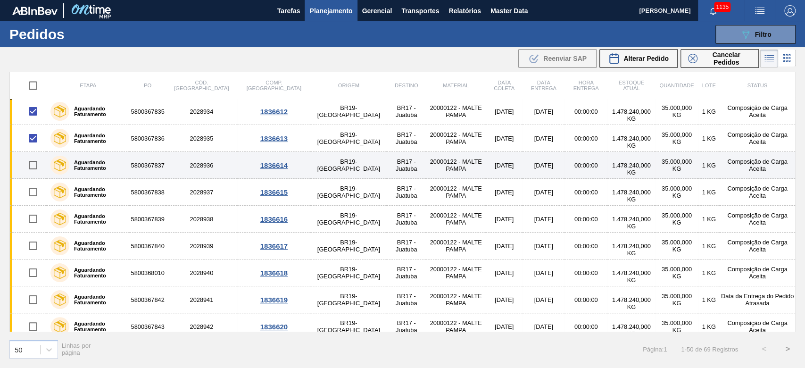
click at [30, 158] on input "checkbox" at bounding box center [33, 165] width 20 height 20
checkbox input "true"
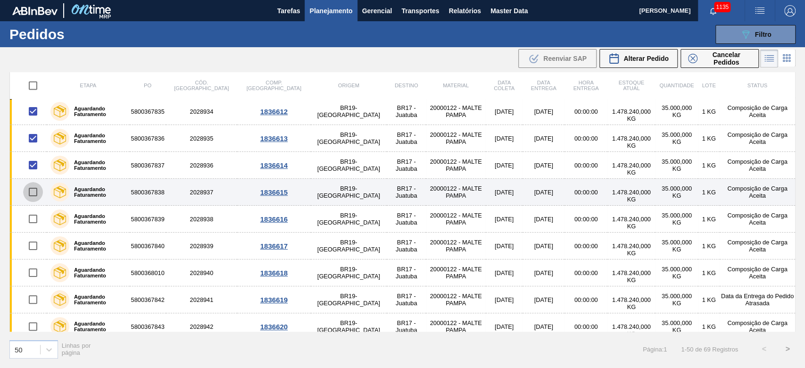
click at [32, 187] on input "checkbox" at bounding box center [33, 192] width 20 height 20
checkbox input "true"
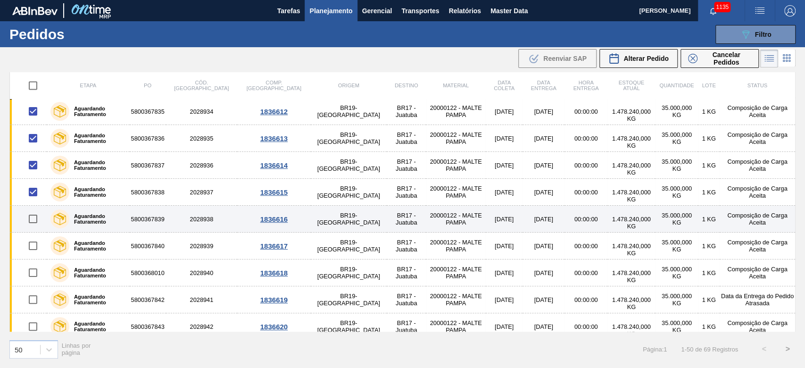
click at [33, 217] on input "checkbox" at bounding box center [33, 219] width 20 height 20
checkbox input "true"
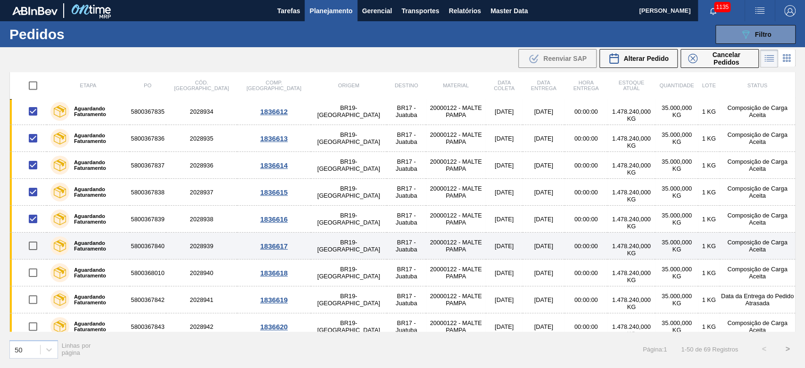
click at [34, 245] on input "checkbox" at bounding box center [33, 246] width 20 height 20
checkbox input "true"
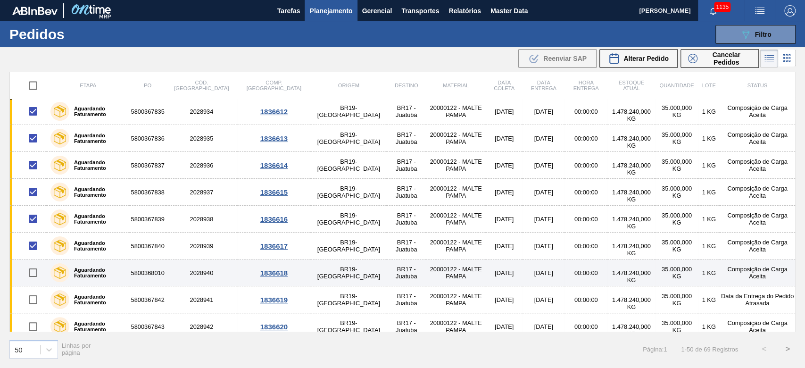
click at [34, 269] on input "checkbox" at bounding box center [33, 273] width 20 height 20
checkbox input "true"
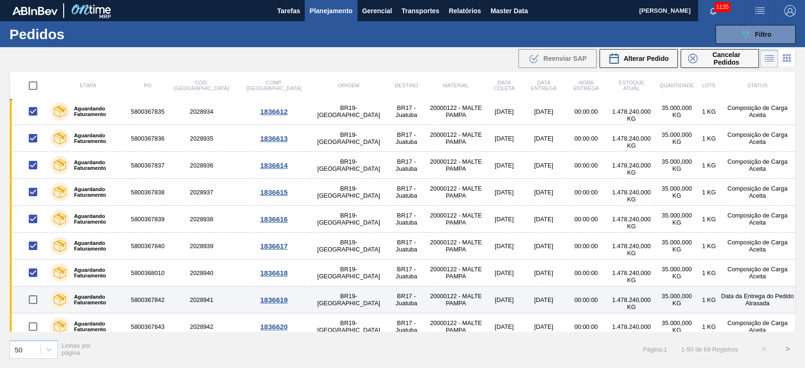
click at [33, 298] on input "checkbox" at bounding box center [33, 300] width 20 height 20
checkbox input "true"
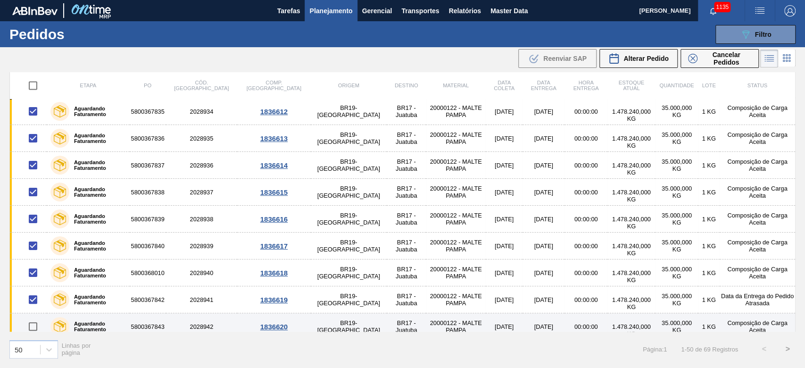
click at [33, 323] on input "checkbox" at bounding box center [33, 326] width 20 height 20
checkbox input "true"
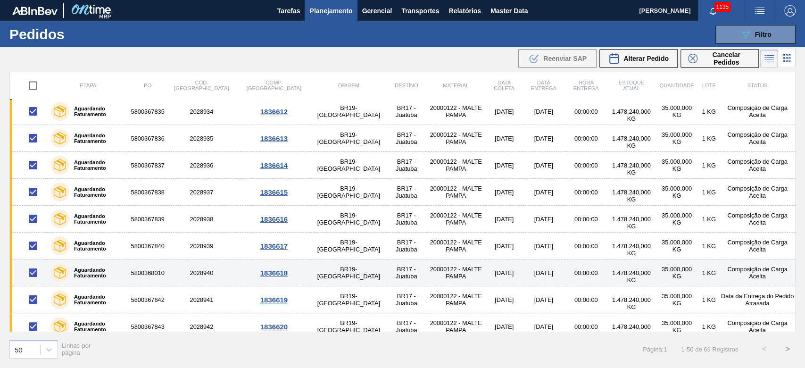
scroll to position [1068, 0]
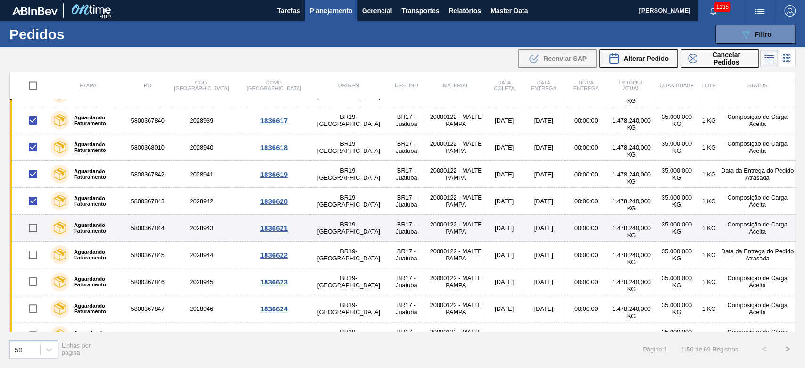
click at [31, 224] on input "checkbox" at bounding box center [33, 228] width 20 height 20
checkbox input "true"
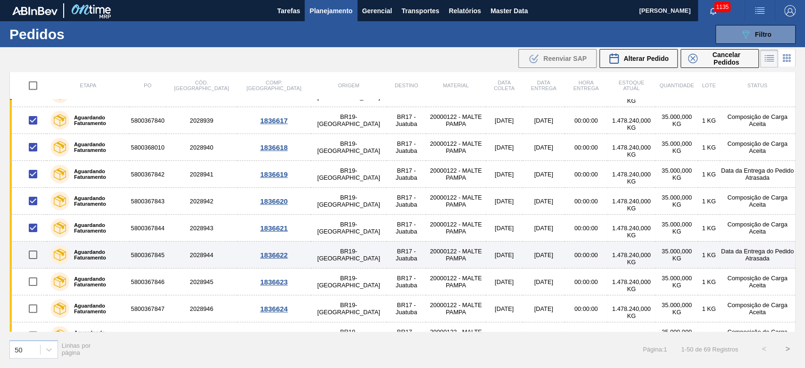
click at [36, 251] on input "checkbox" at bounding box center [33, 255] width 20 height 20
checkbox input "true"
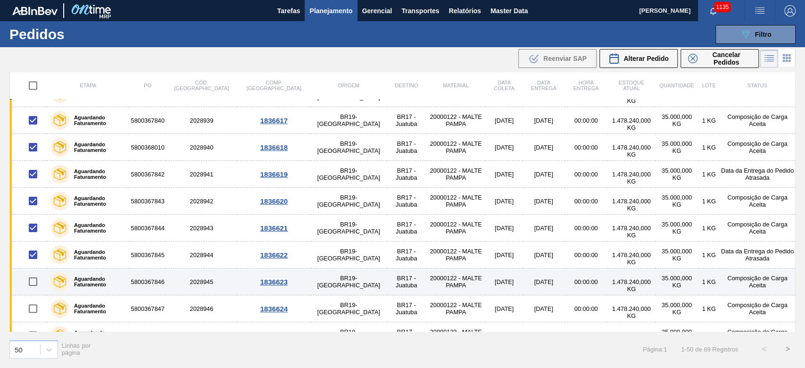
click at [32, 278] on input "checkbox" at bounding box center [33, 282] width 20 height 20
checkbox input "true"
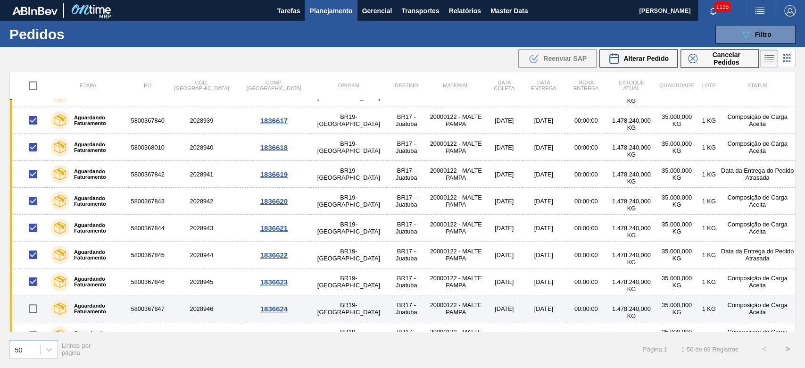
click at [33, 307] on input "checkbox" at bounding box center [33, 308] width 20 height 20
checkbox input "true"
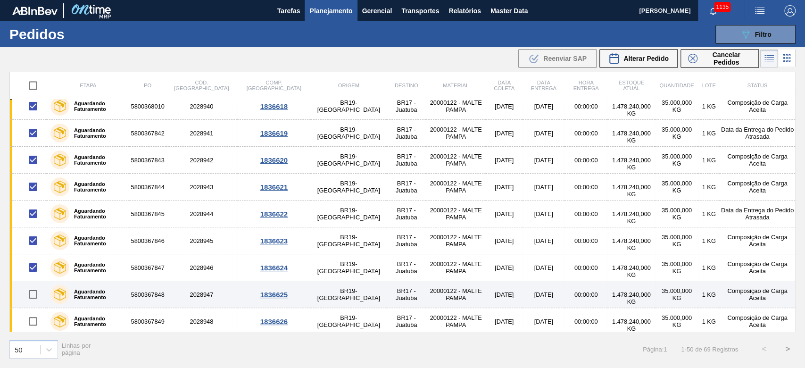
click at [33, 288] on input "checkbox" at bounding box center [33, 294] width 20 height 20
checkbox input "true"
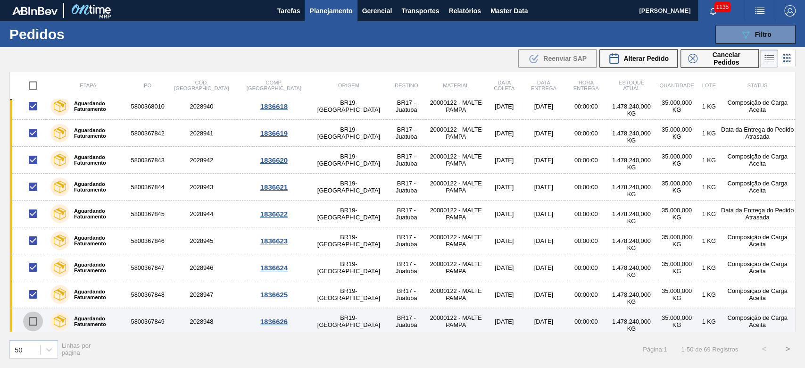
click at [32, 317] on input "checkbox" at bounding box center [33, 321] width 20 height 20
checkbox input "true"
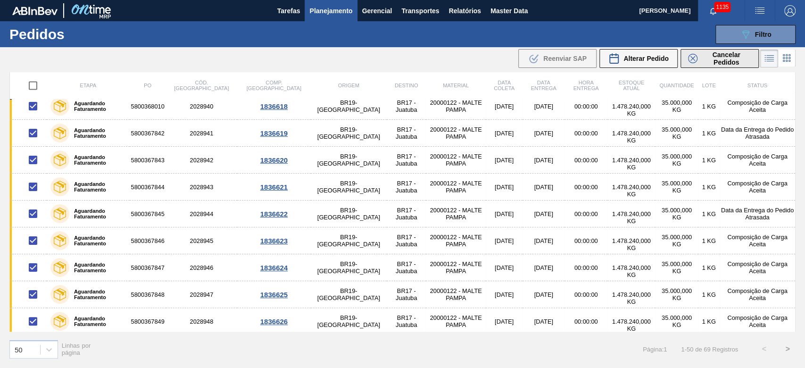
click at [712, 60] on span "Cancelar Pedidos" at bounding box center [726, 58] width 50 height 15
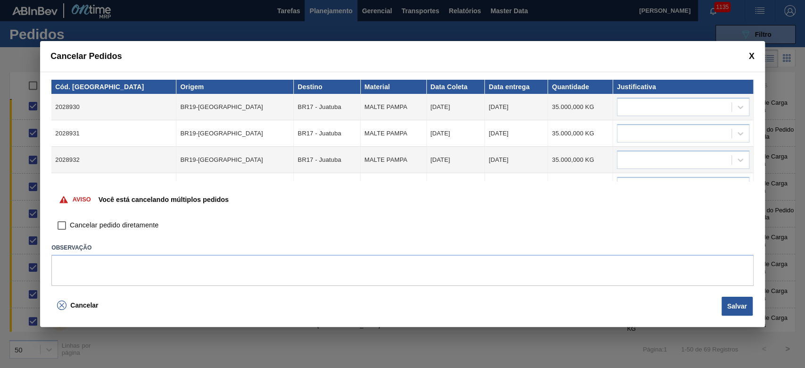
click at [62, 230] on input "Cancelar pedido diretamente" at bounding box center [62, 225] width 16 height 16
checkbox input "true"
click at [654, 108] on div at bounding box center [674, 107] width 114 height 14
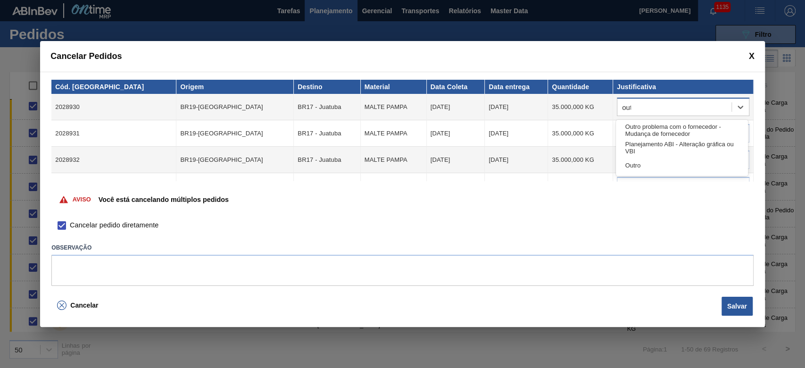
type input "outr"
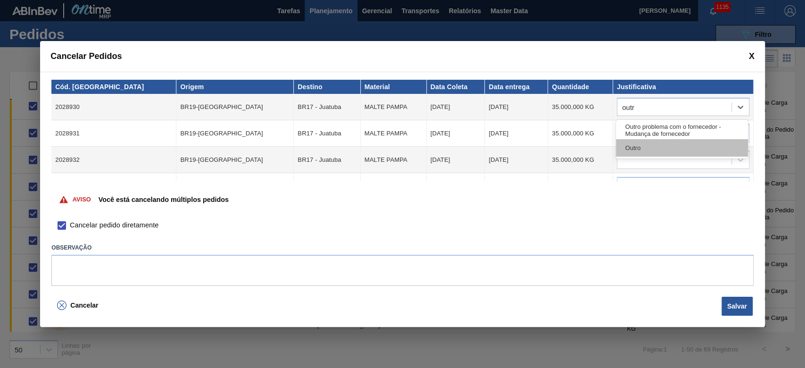
click at [660, 143] on div "Outro" at bounding box center [682, 147] width 132 height 17
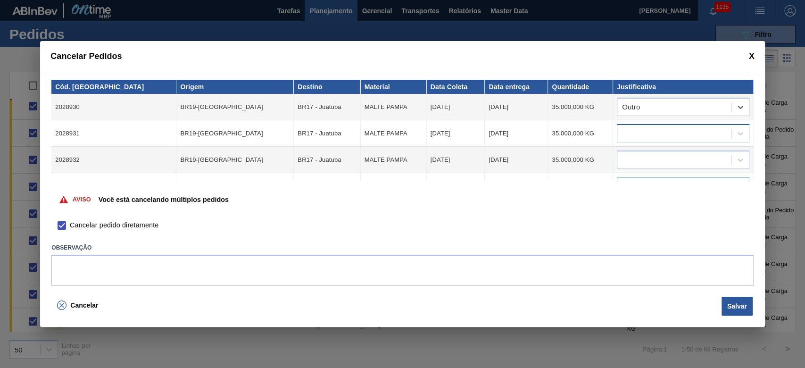
click at [626, 134] on div at bounding box center [674, 134] width 114 height 14
type input "outro"
click at [642, 179] on div "Outro" at bounding box center [682, 173] width 132 height 17
click at [624, 163] on div at bounding box center [674, 160] width 114 height 14
type input "outro"
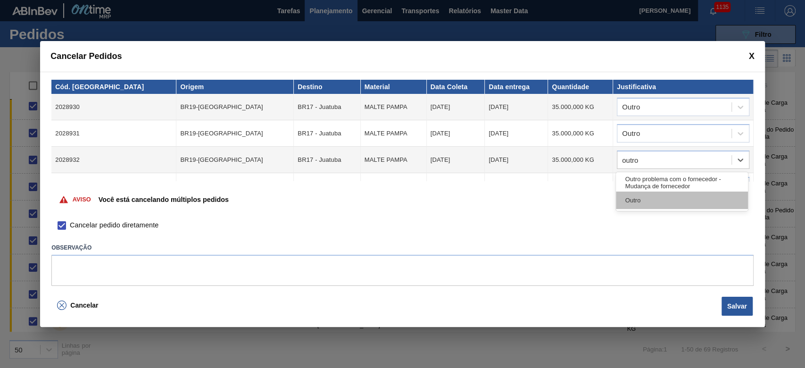
click at [630, 200] on div "Outro" at bounding box center [682, 199] width 132 height 17
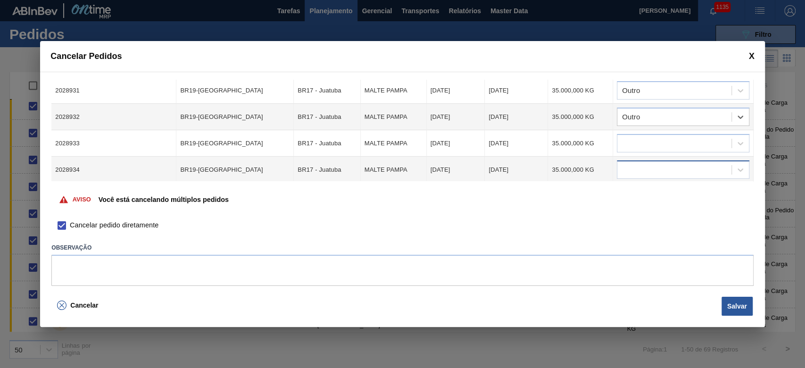
scroll to position [63, 0]
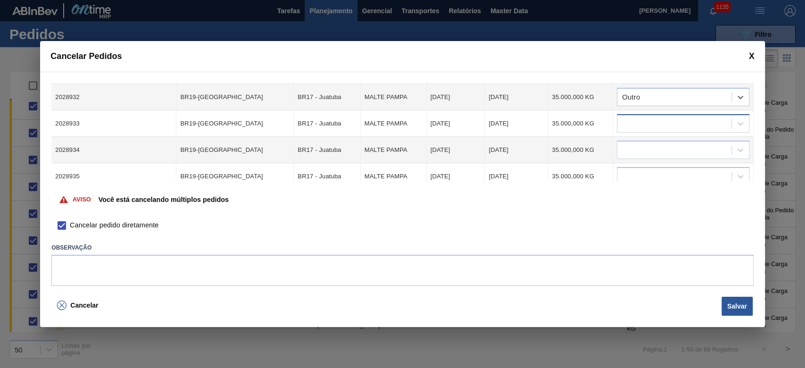
click at [639, 124] on div at bounding box center [674, 124] width 114 height 14
type input "outro"
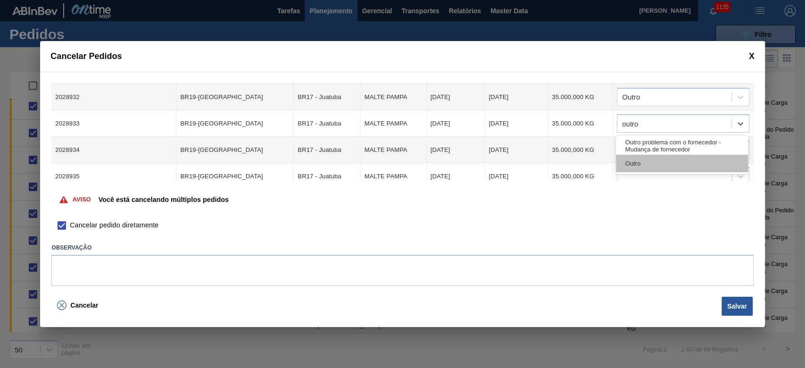
click at [641, 161] on div "Outro" at bounding box center [682, 163] width 132 height 17
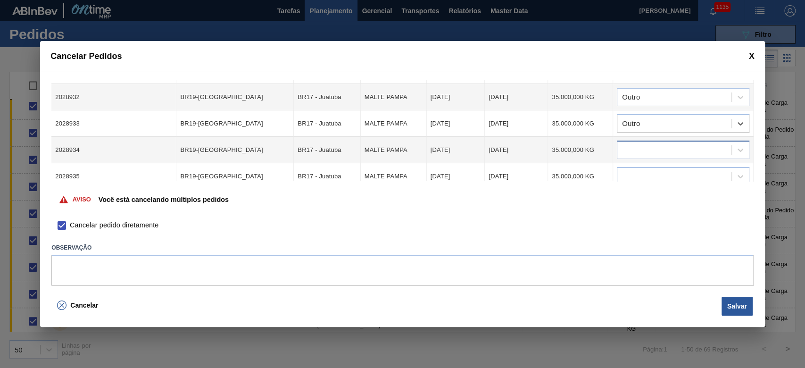
click at [631, 148] on div at bounding box center [674, 150] width 114 height 14
type input "outro"
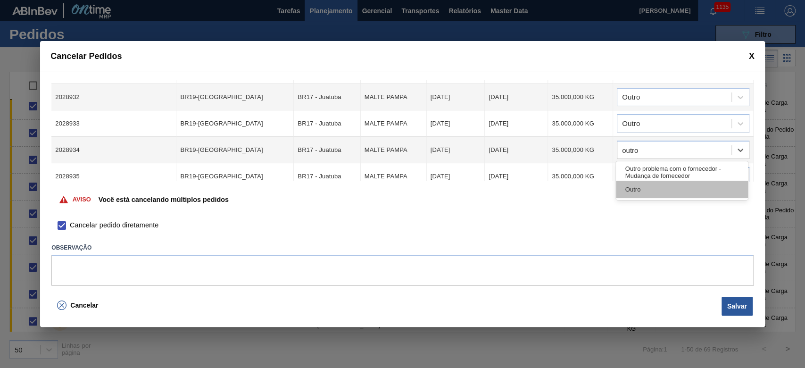
click at [631, 190] on div "Outro" at bounding box center [682, 189] width 132 height 17
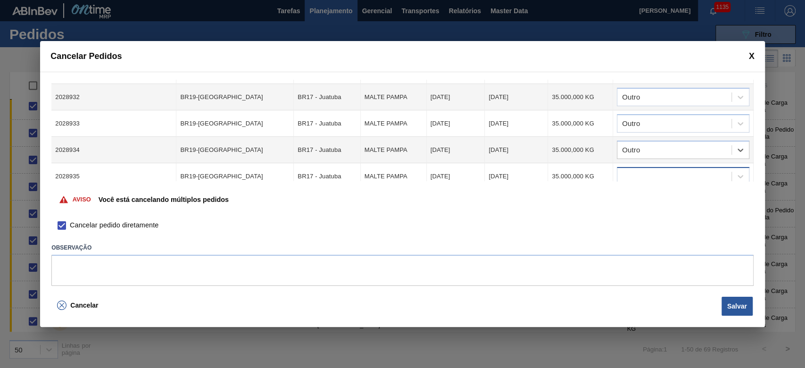
click at [629, 178] on div at bounding box center [674, 177] width 114 height 14
type input "outro"
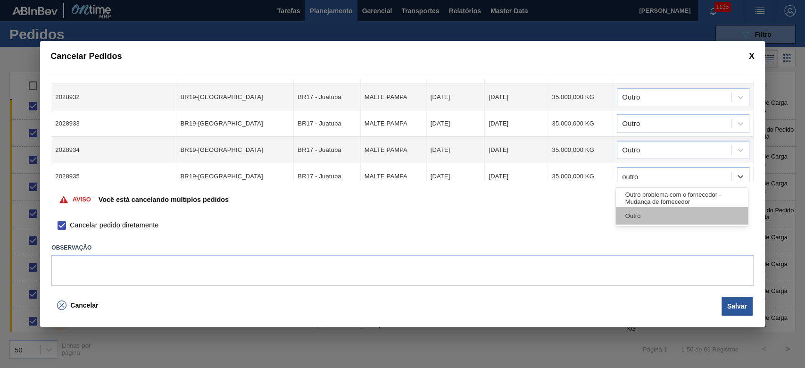
click at [634, 213] on div "Outro" at bounding box center [682, 215] width 132 height 17
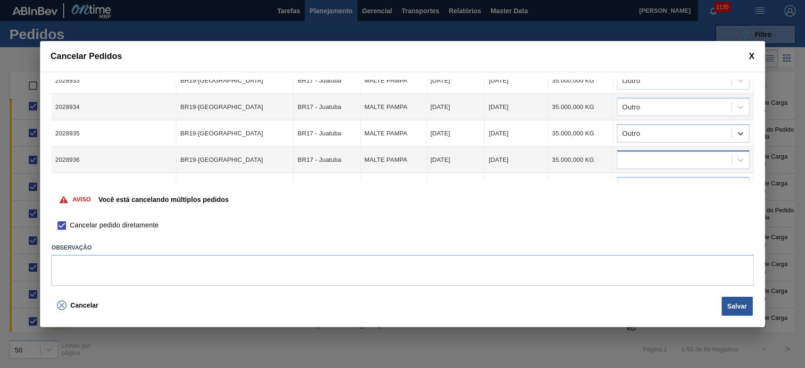
scroll to position [125, 0]
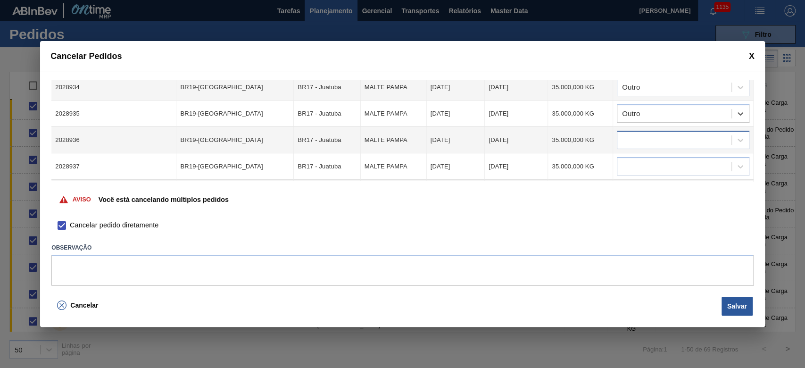
click at [623, 138] on div at bounding box center [674, 140] width 114 height 14
type input "o"
type input "outro"
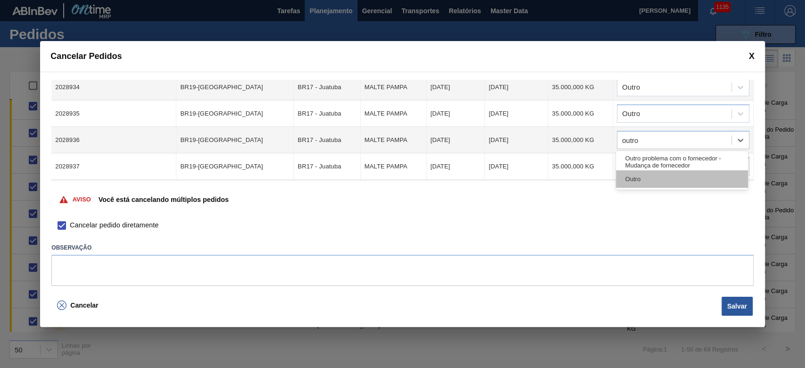
click at [630, 177] on div "Outro" at bounding box center [682, 178] width 132 height 17
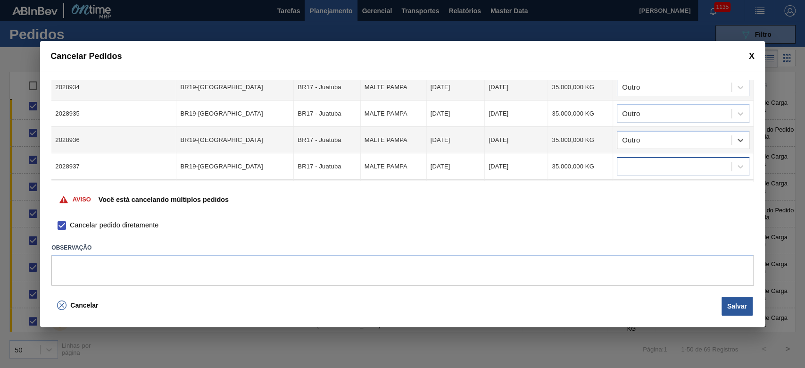
click at [634, 163] on div at bounding box center [674, 167] width 114 height 14
type input "outro"
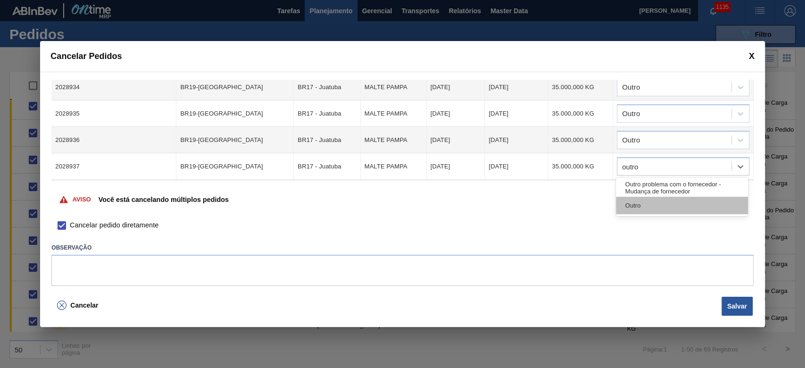
click at [634, 203] on div "Outro" at bounding box center [682, 205] width 132 height 17
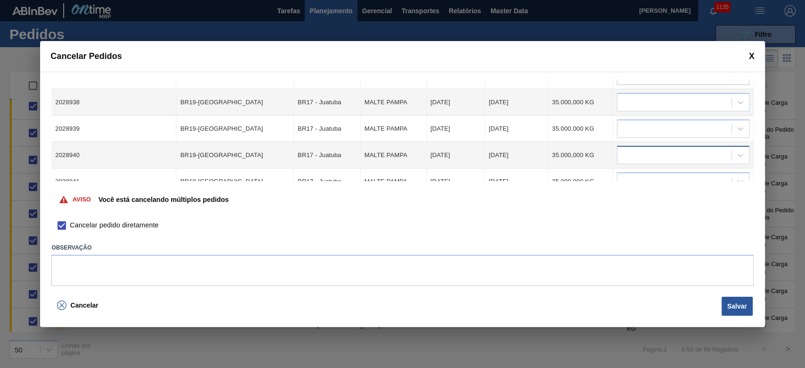
scroll to position [189, 0]
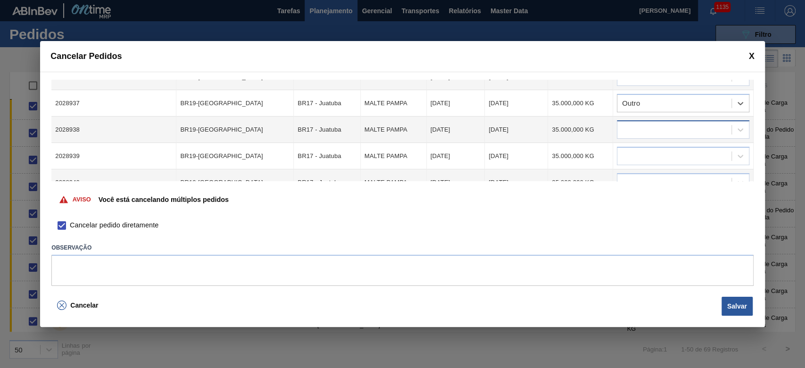
click at [634, 126] on div at bounding box center [674, 130] width 114 height 14
type input "outro"
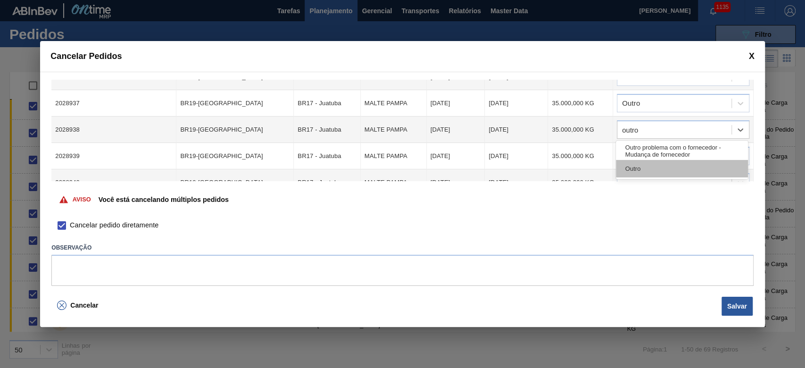
click at [642, 174] on div "Outro" at bounding box center [682, 168] width 132 height 17
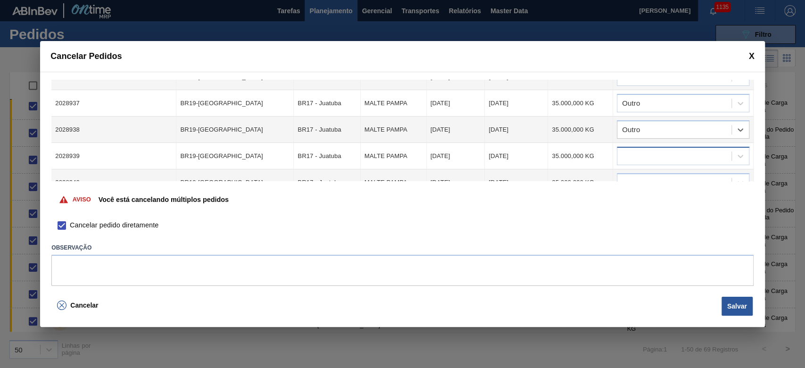
click at [631, 157] on div at bounding box center [674, 156] width 114 height 14
type input "outro"
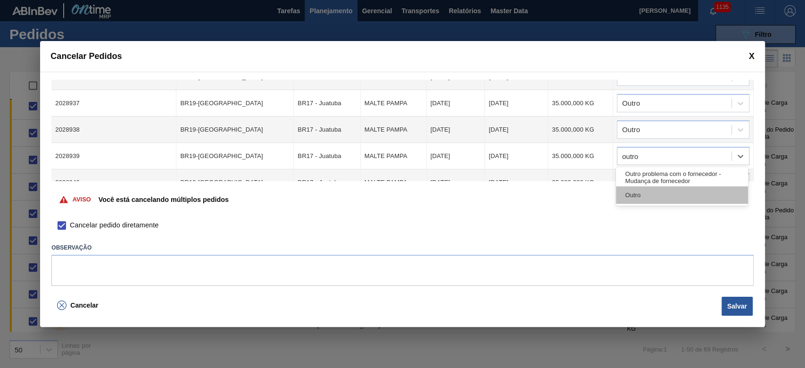
click at [654, 194] on div "Outro" at bounding box center [682, 194] width 132 height 17
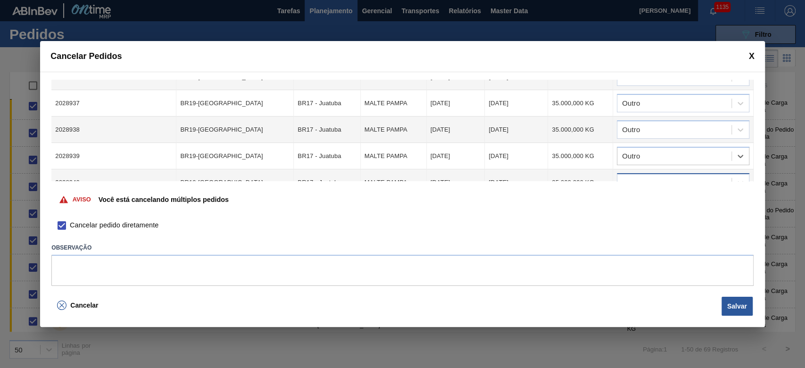
click at [624, 180] on div at bounding box center [674, 183] width 114 height 14
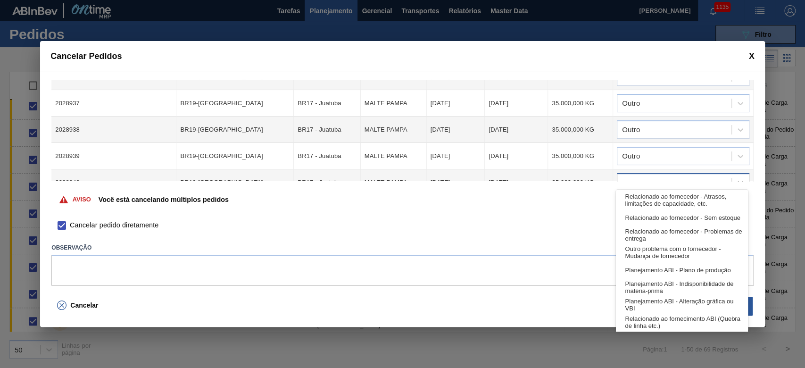
scroll to position [192, 0]
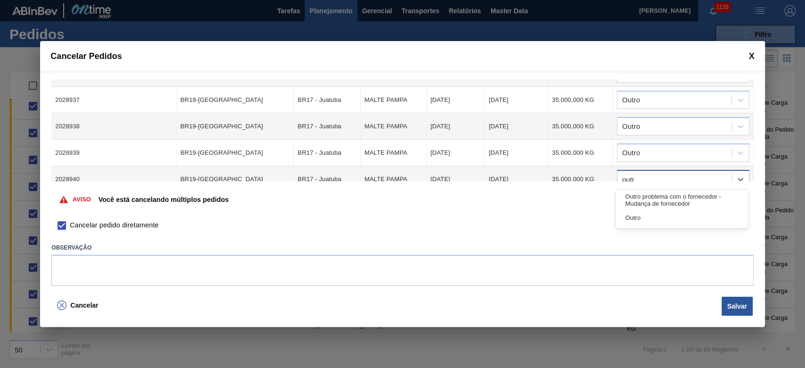
type input "outro"
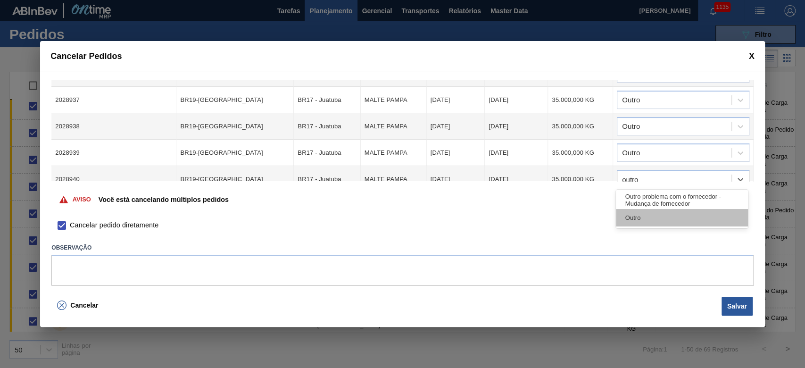
click at [645, 217] on div "Outro" at bounding box center [682, 217] width 132 height 17
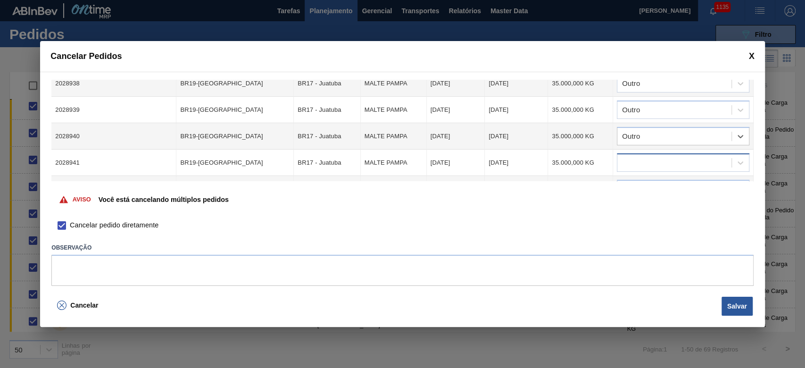
scroll to position [255, 0]
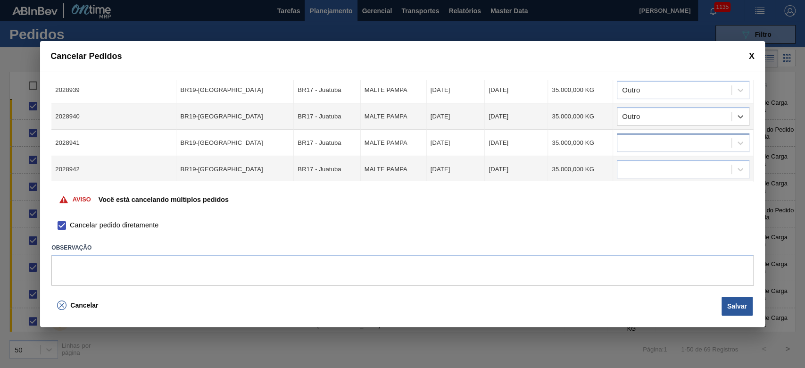
click at [643, 137] on div at bounding box center [674, 143] width 114 height 14
type input "outro"
drag, startPoint x: 645, startPoint y: 179, endPoint x: 630, endPoint y: 166, distance: 20.0
click at [645, 179] on div "Outro" at bounding box center [682, 180] width 132 height 17
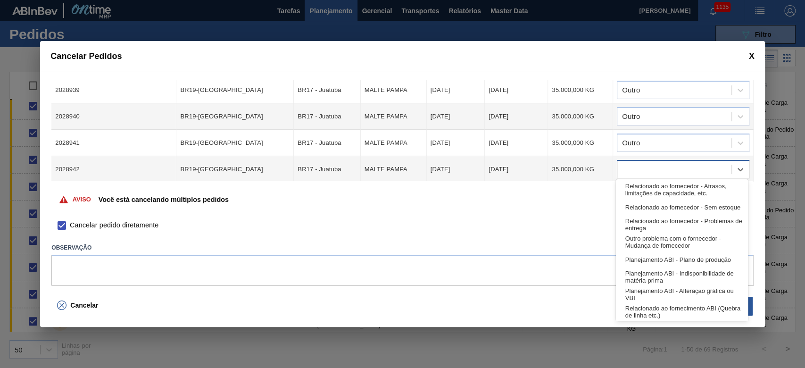
click at [630, 165] on div at bounding box center [674, 170] width 114 height 14
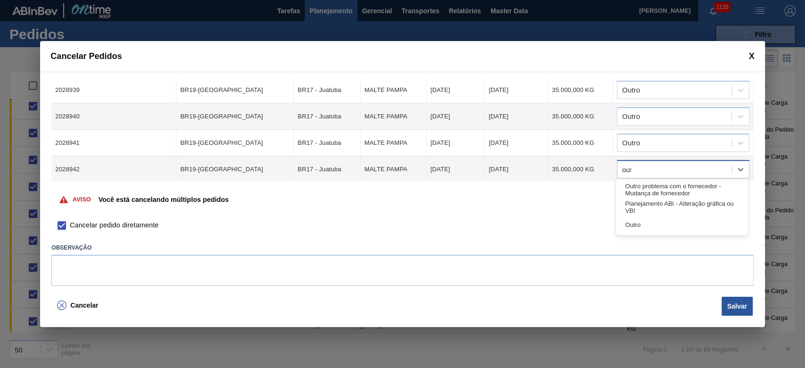
type input "outro"
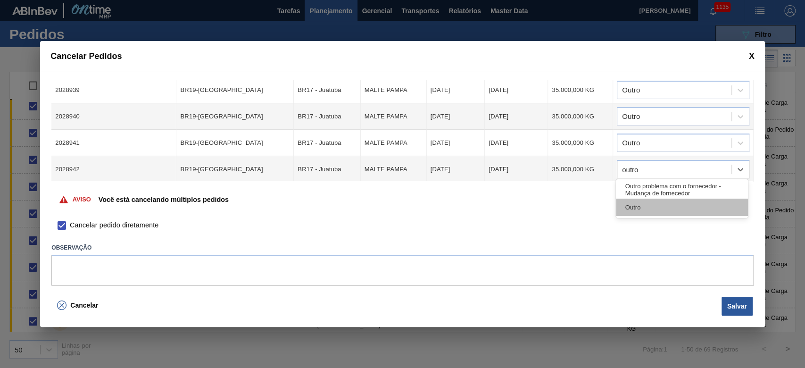
click at [647, 214] on div "Outro" at bounding box center [682, 207] width 132 height 17
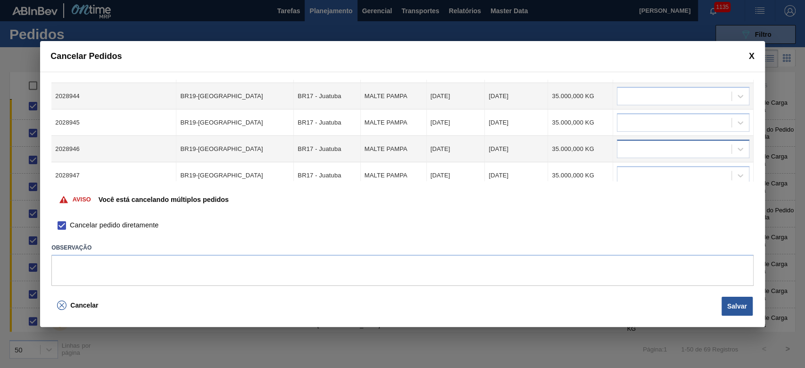
scroll to position [317, 0]
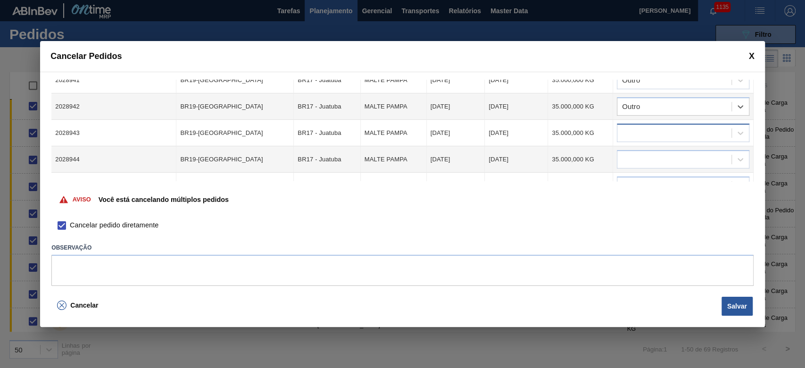
click at [634, 130] on div at bounding box center [674, 133] width 114 height 14
type input "outr"
drag, startPoint x: 634, startPoint y: 172, endPoint x: 631, endPoint y: 162, distance: 10.4
click at [634, 172] on div "Outro" at bounding box center [682, 170] width 132 height 17
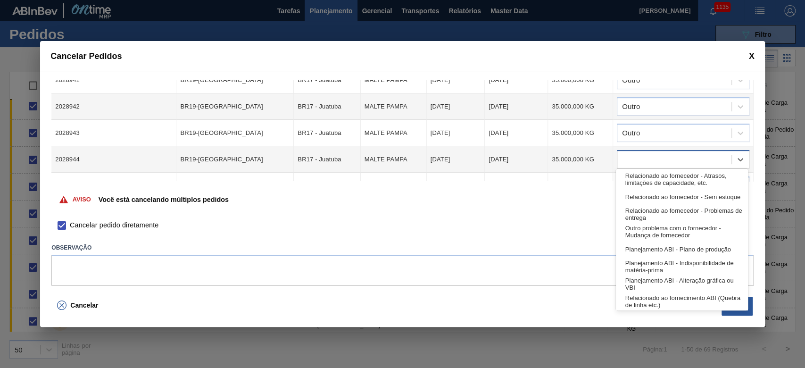
click at [634, 154] on div at bounding box center [674, 160] width 114 height 14
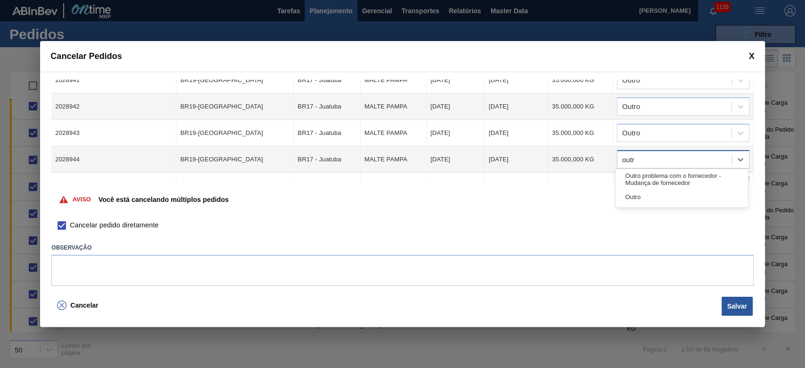
type input "outro"
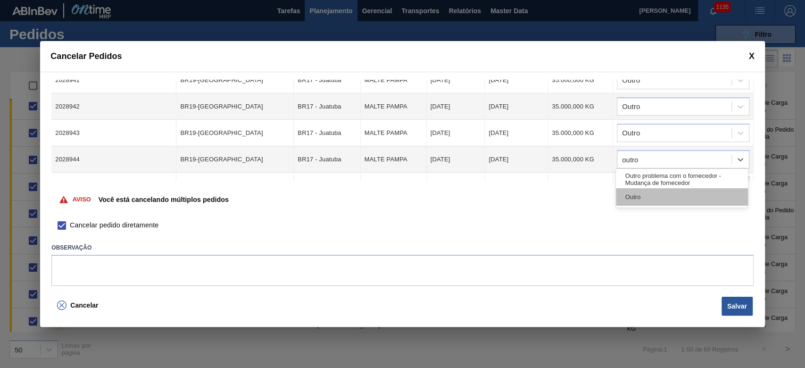
click at [659, 201] on div "Outro" at bounding box center [682, 196] width 132 height 17
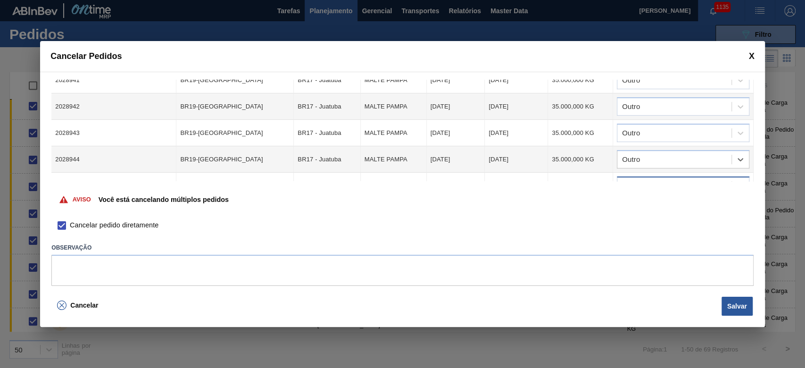
scroll to position [323, 0]
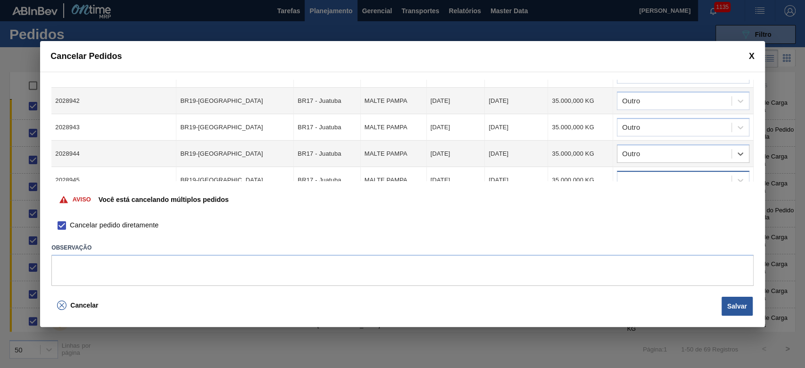
click at [631, 178] on div at bounding box center [674, 181] width 114 height 14
type input "outro"
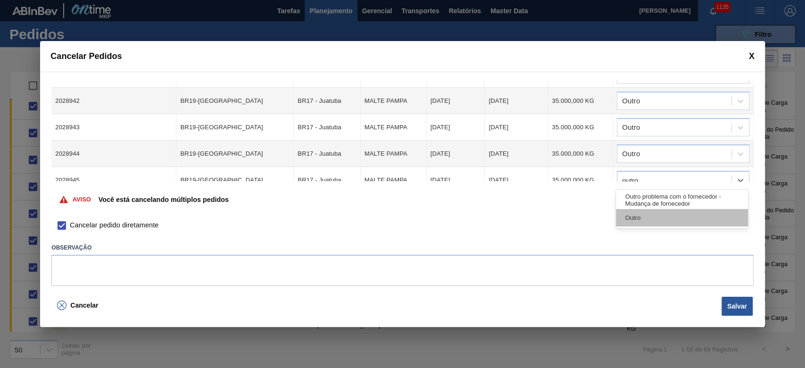
click at [645, 217] on div "Outro" at bounding box center [682, 217] width 132 height 17
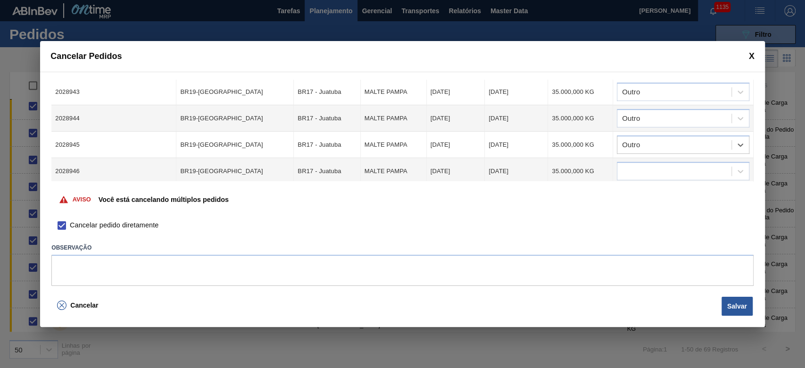
scroll to position [386, 0]
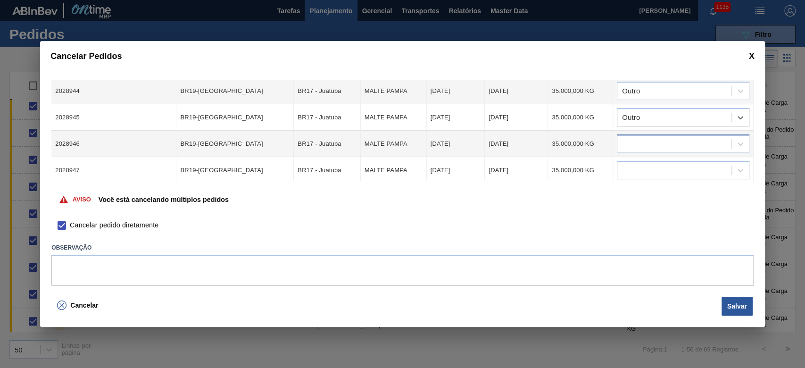
click at [645, 137] on div at bounding box center [674, 144] width 114 height 14
type input "outro"
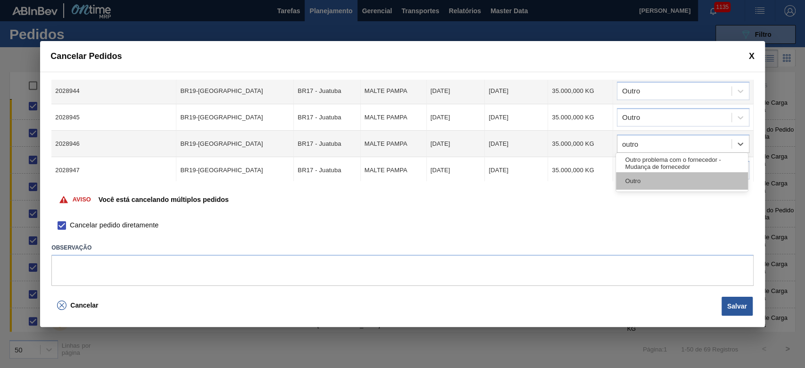
click at [647, 182] on div "Outro" at bounding box center [682, 180] width 132 height 17
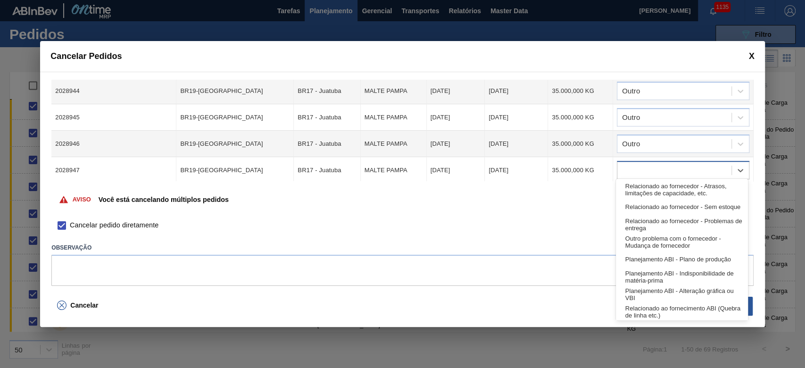
click at [631, 166] on div at bounding box center [674, 171] width 114 height 14
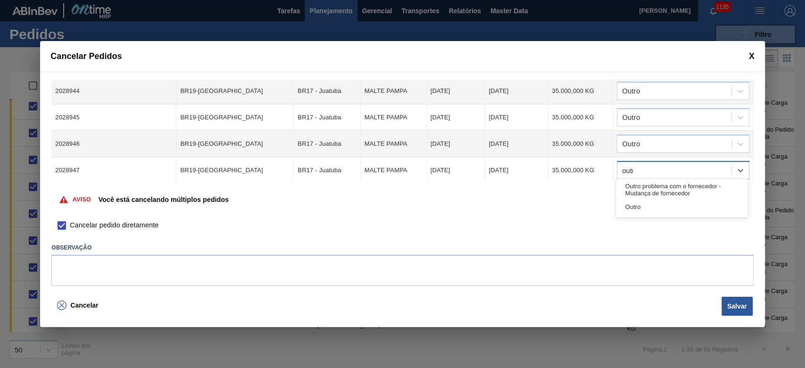
type input "outro"
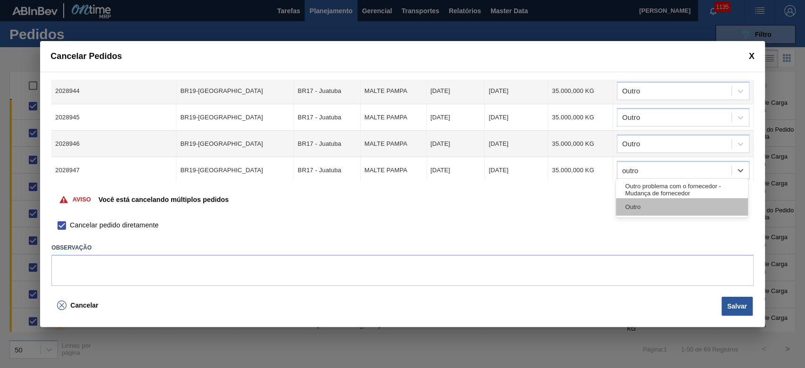
click at [651, 213] on div "Outro" at bounding box center [682, 206] width 132 height 17
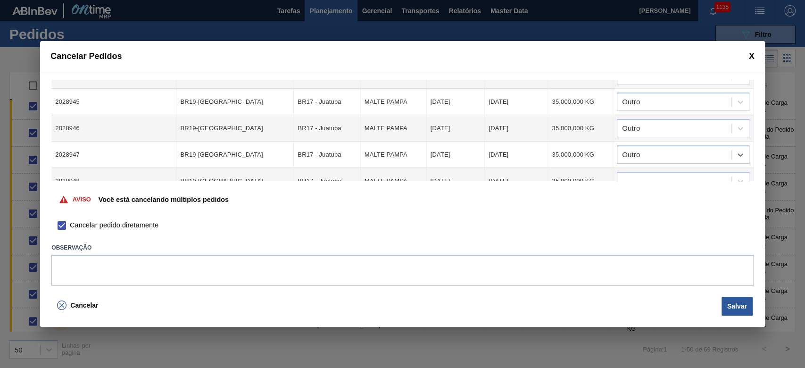
scroll to position [410, 0]
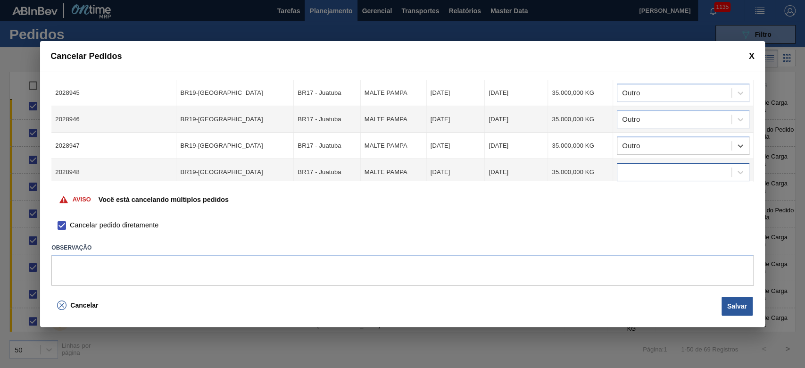
click at [626, 167] on div at bounding box center [674, 173] width 114 height 14
type input "outro"
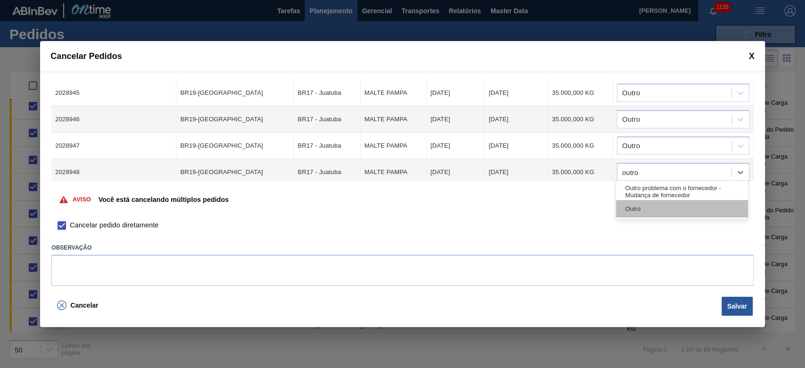
click at [627, 209] on div "Outro" at bounding box center [682, 208] width 132 height 17
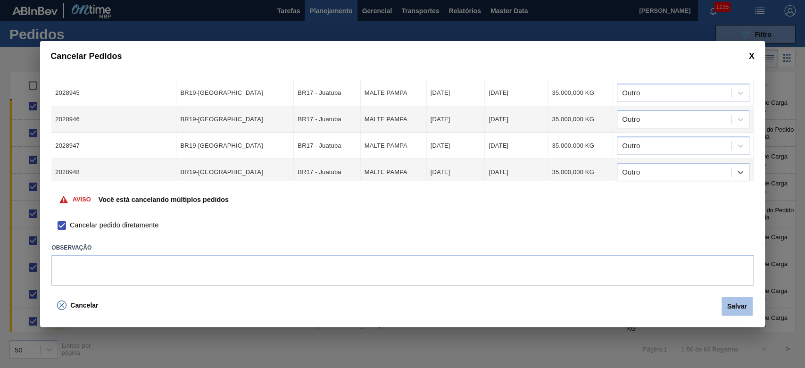
click at [737, 304] on button "Salvar" at bounding box center [736, 306] width 31 height 19
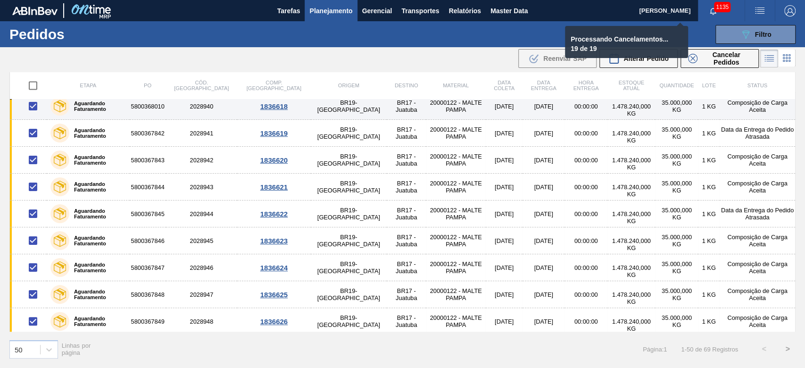
checkbox input "false"
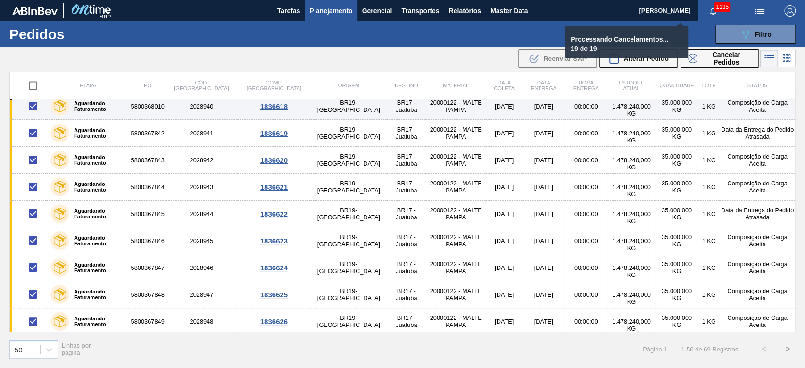
checkbox input "false"
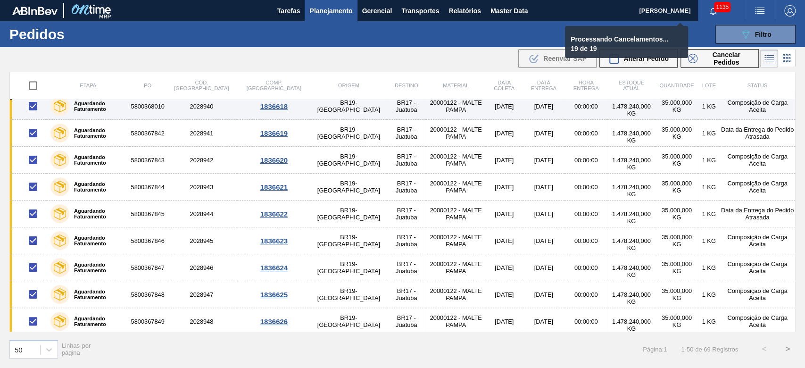
checkbox input "false"
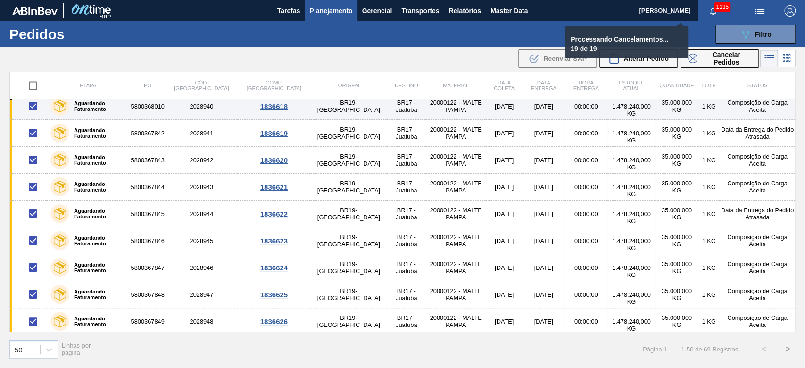
checkbox input "false"
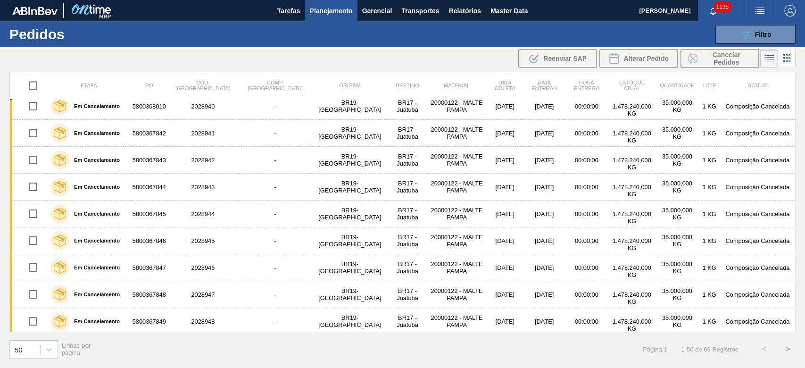
click at [785, 348] on button ">" at bounding box center [788, 349] width 24 height 24
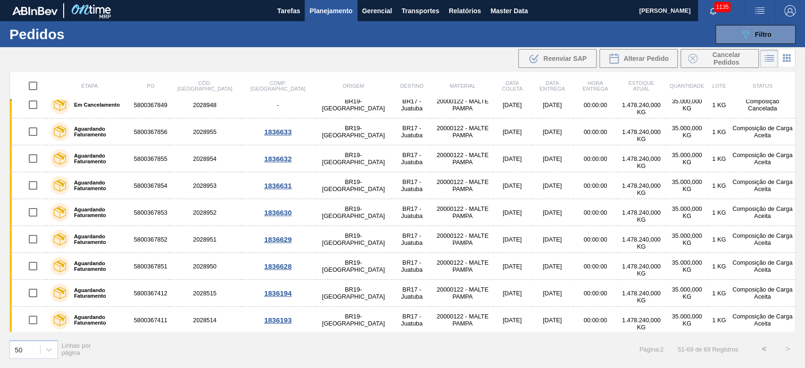
scroll to position [0, 0]
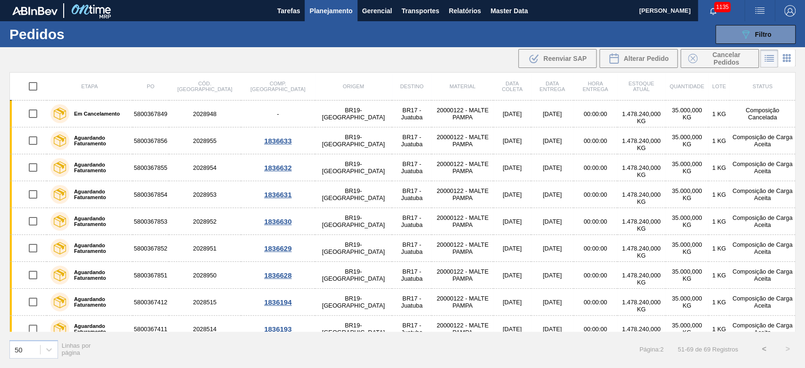
click at [36, 83] on input "checkbox" at bounding box center [33, 86] width 20 height 20
checkbox input "true"
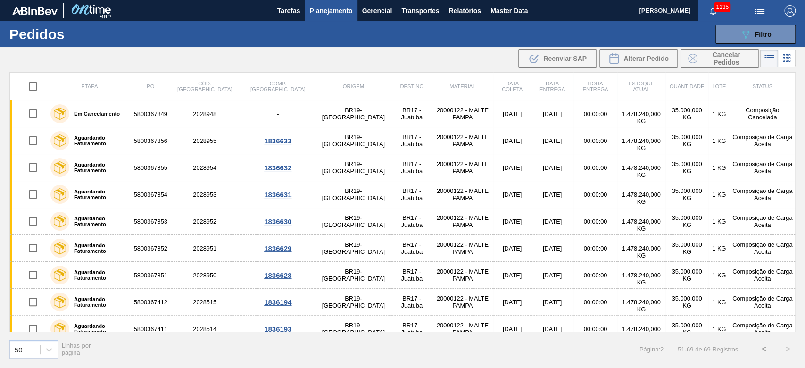
checkbox input "true"
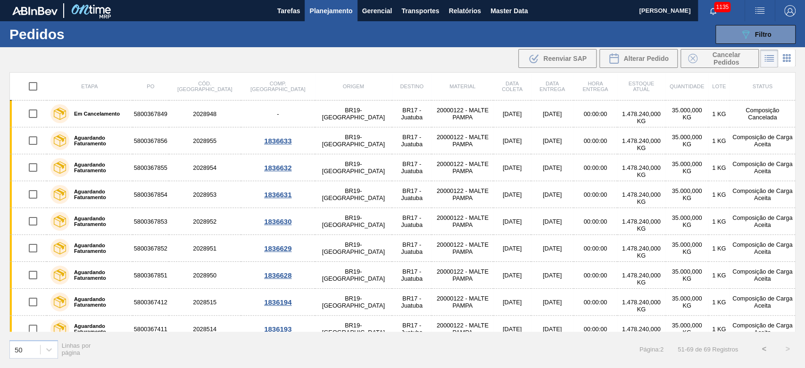
checkbox input "true"
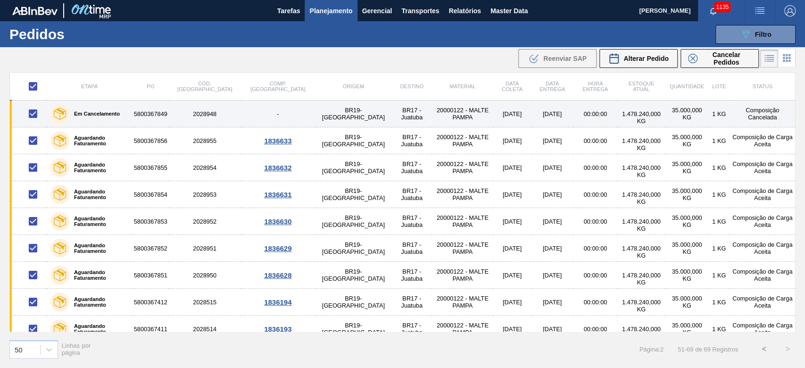
click at [34, 113] on input "checkbox" at bounding box center [33, 114] width 20 height 20
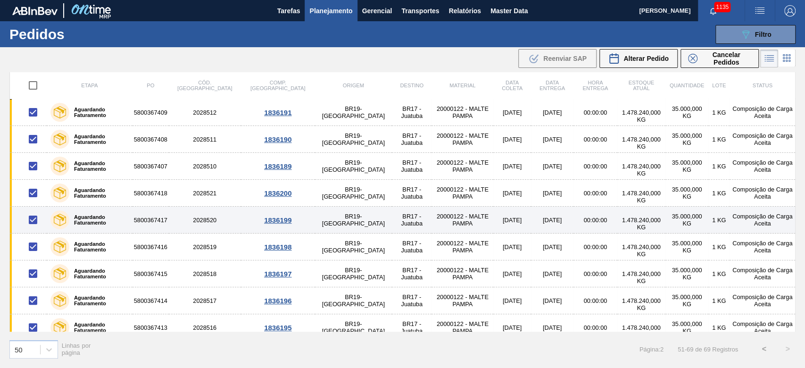
scroll to position [278, 0]
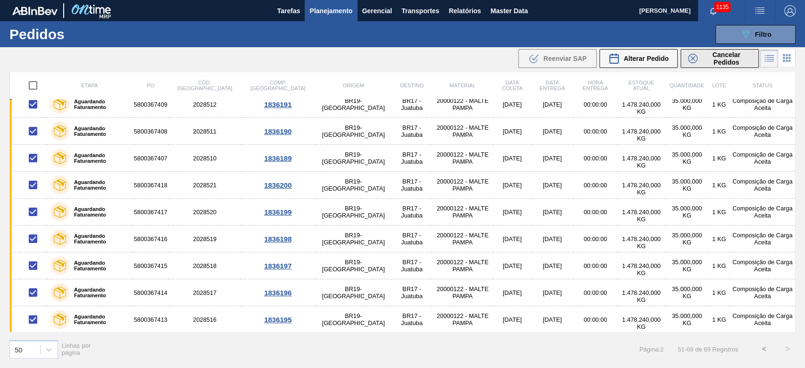
click at [729, 56] on span "Cancelar Pedidos" at bounding box center [726, 58] width 50 height 15
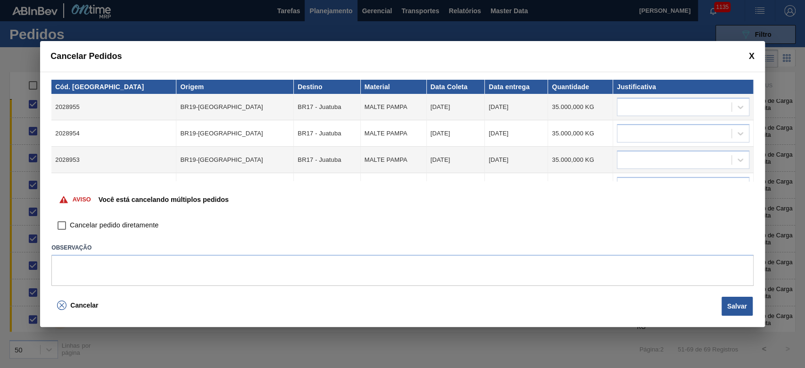
click at [65, 226] on input "Cancelar pedido diretamente" at bounding box center [62, 225] width 16 height 16
click at [641, 99] on div at bounding box center [683, 107] width 133 height 18
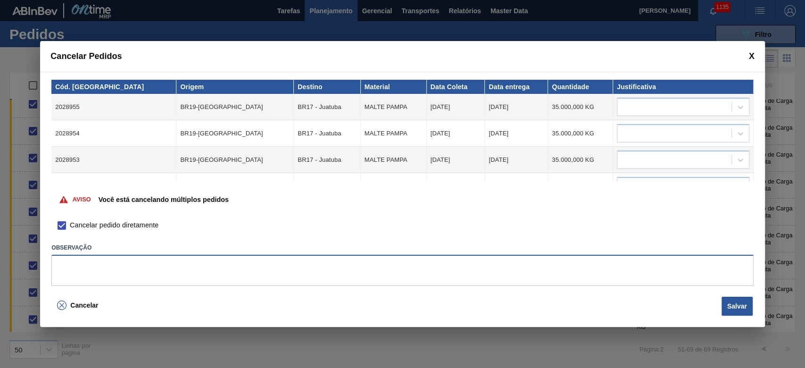
click at [92, 256] on textarea at bounding box center [402, 270] width 702 height 31
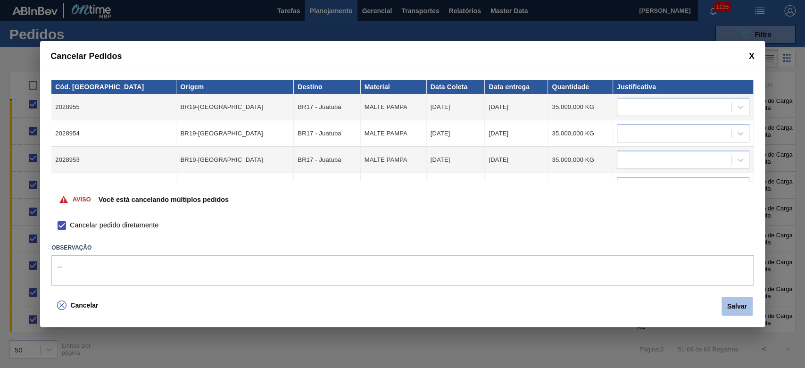
click at [733, 309] on button "Salvar" at bounding box center [736, 306] width 31 height 19
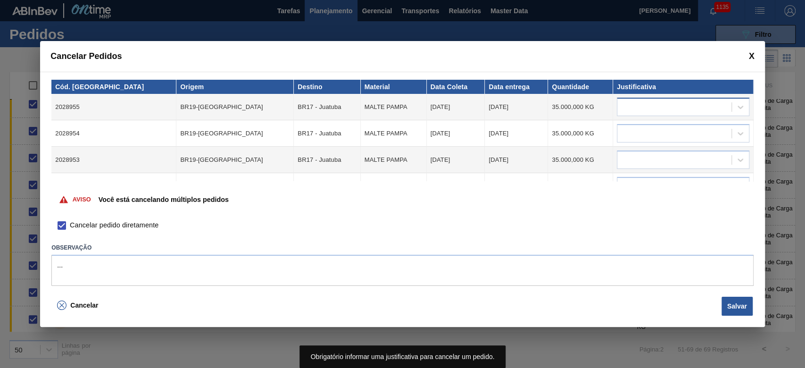
click at [660, 108] on div at bounding box center [674, 107] width 114 height 14
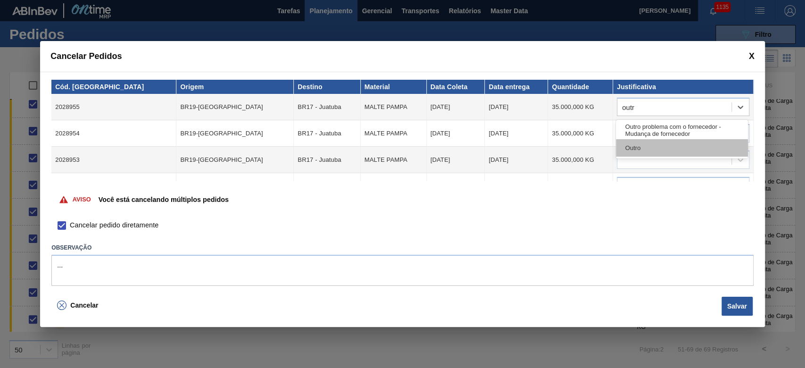
click at [632, 148] on div "Outro" at bounding box center [682, 147] width 132 height 17
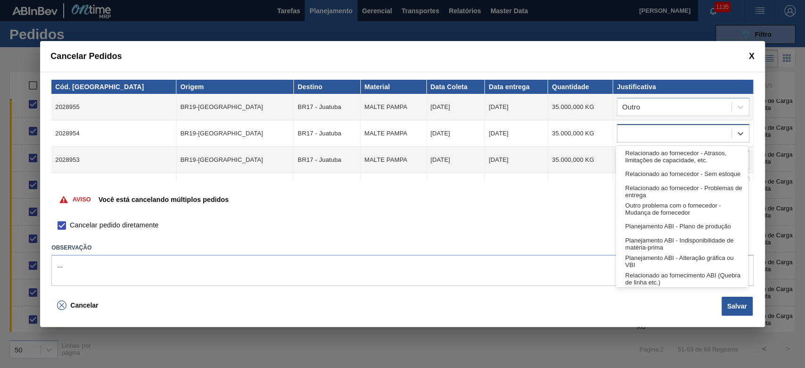
click at [630, 133] on div at bounding box center [674, 134] width 114 height 14
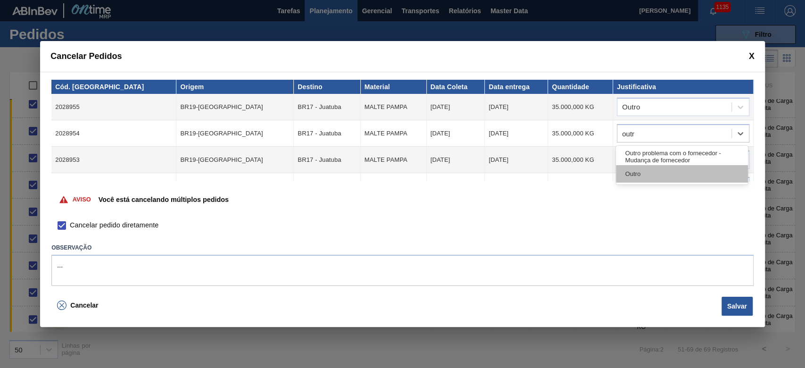
click at [641, 173] on div "Outro" at bounding box center [682, 173] width 132 height 17
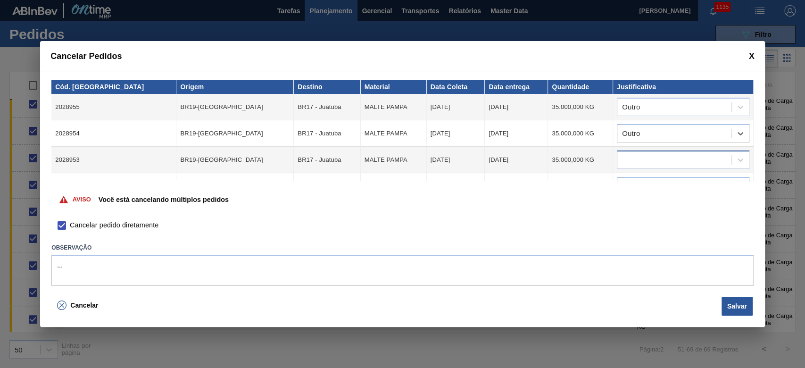
click at [635, 158] on div at bounding box center [674, 160] width 114 height 14
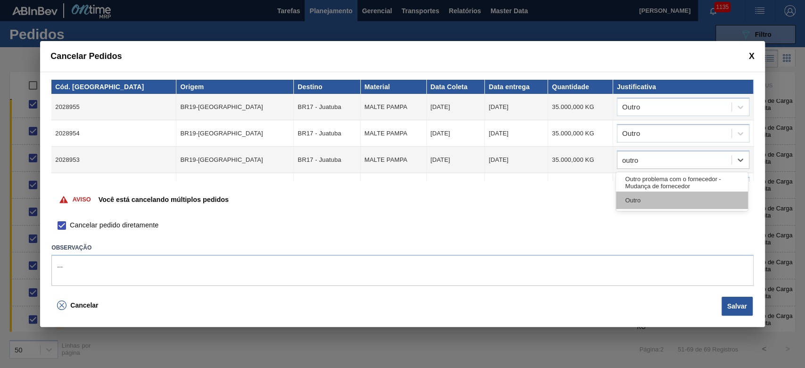
click at [629, 201] on div "Outro" at bounding box center [682, 199] width 132 height 17
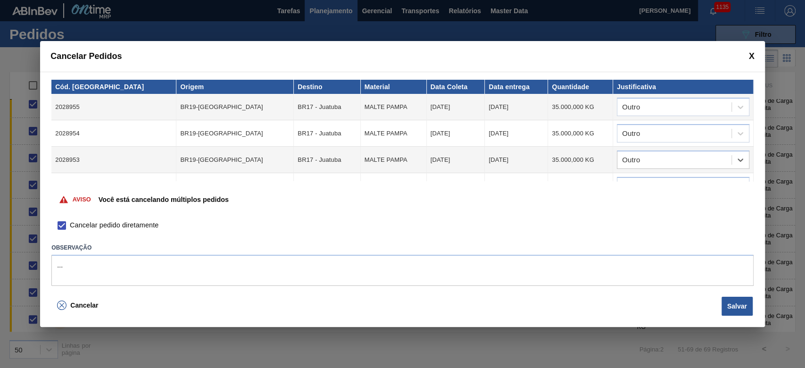
click at [633, 190] on div "Aviso Você está cancelando múltiplos pedidos" at bounding box center [402, 199] width 702 height 36
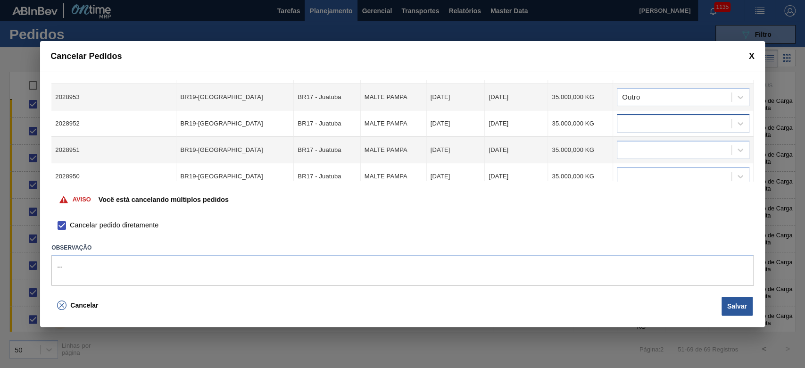
click at [637, 122] on div at bounding box center [674, 124] width 114 height 14
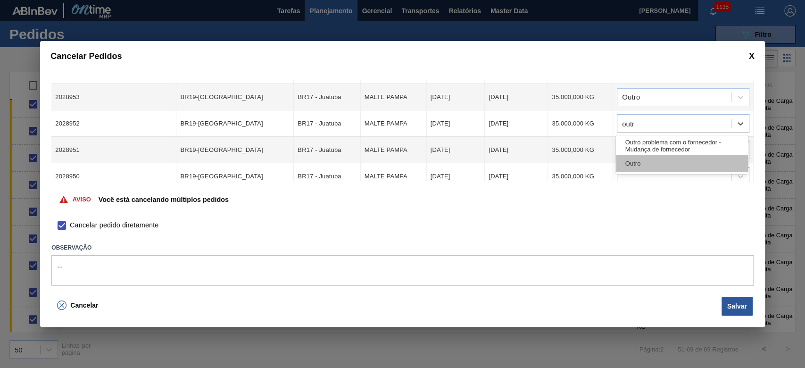
click at [637, 164] on div "Outro" at bounding box center [682, 163] width 132 height 17
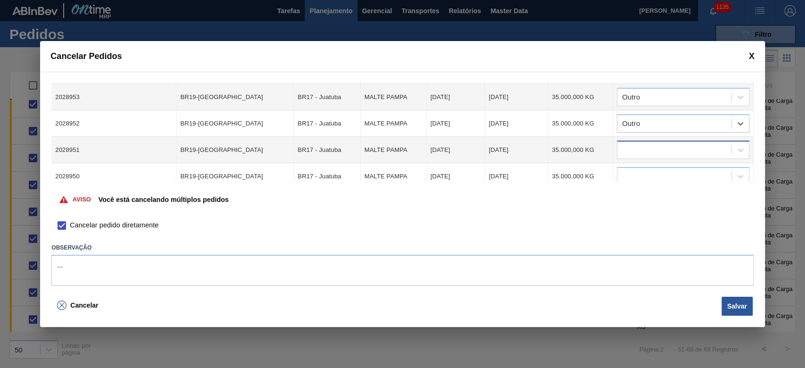
click at [637, 148] on div at bounding box center [674, 150] width 114 height 14
click at [629, 191] on div "Outro" at bounding box center [682, 189] width 132 height 17
click at [631, 175] on div at bounding box center [674, 177] width 114 height 14
drag, startPoint x: 631, startPoint y: 217, endPoint x: 630, endPoint y: 203, distance: 14.2
click at [631, 217] on div "Outro" at bounding box center [682, 215] width 132 height 17
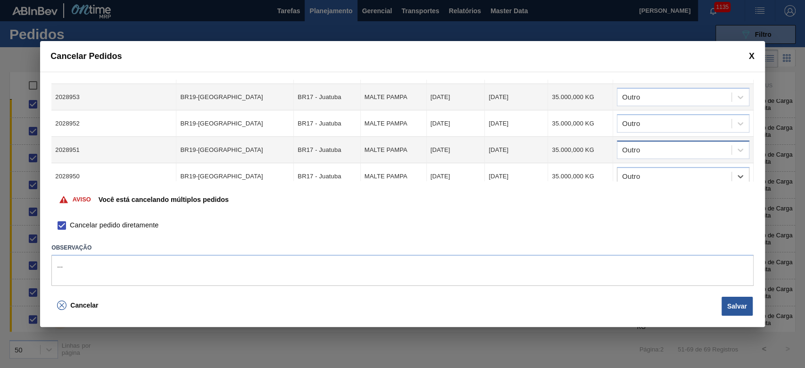
scroll to position [125, 0]
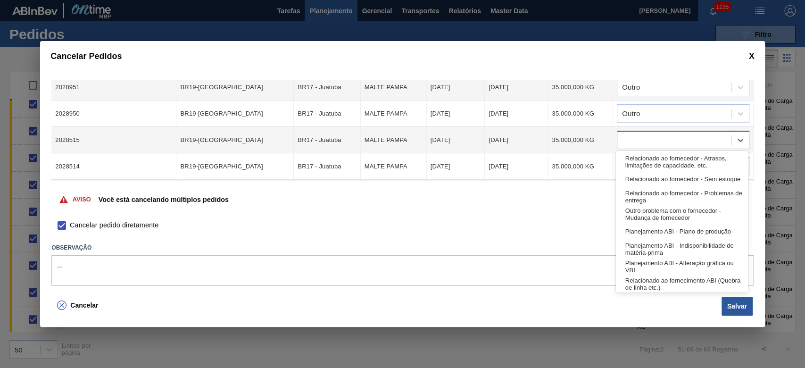
click at [641, 131] on div at bounding box center [683, 140] width 133 height 18
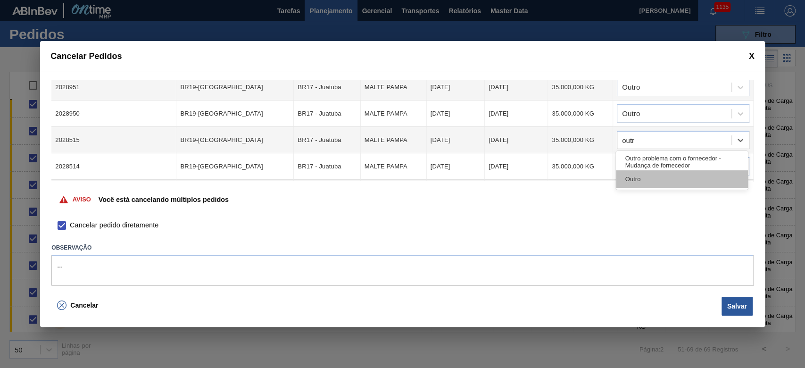
click at [635, 179] on div "Outro" at bounding box center [682, 178] width 132 height 17
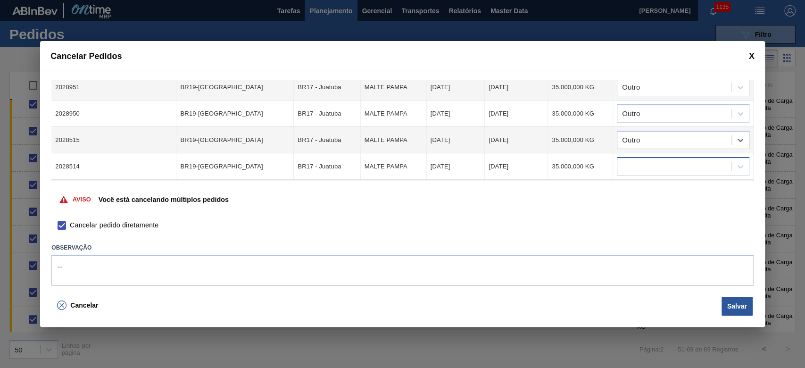
click at [624, 161] on div at bounding box center [674, 167] width 114 height 14
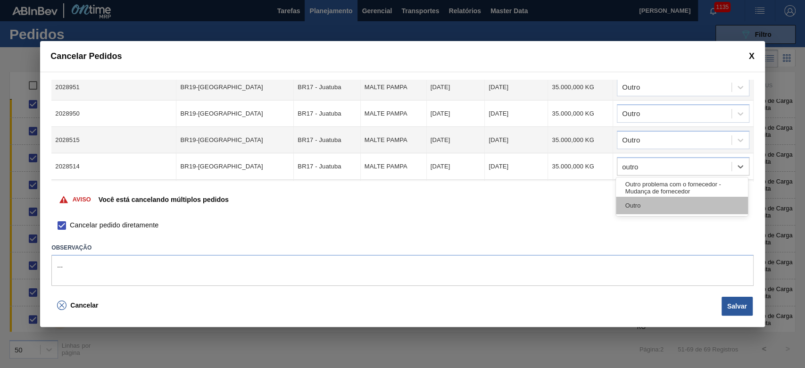
click at [630, 208] on div "Outro" at bounding box center [682, 205] width 132 height 17
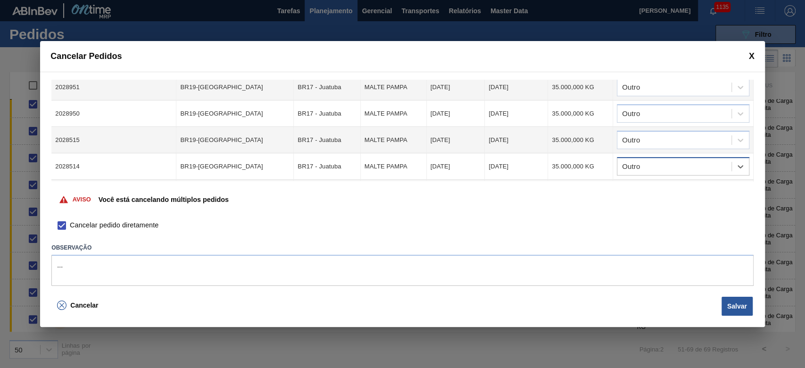
scroll to position [251, 0]
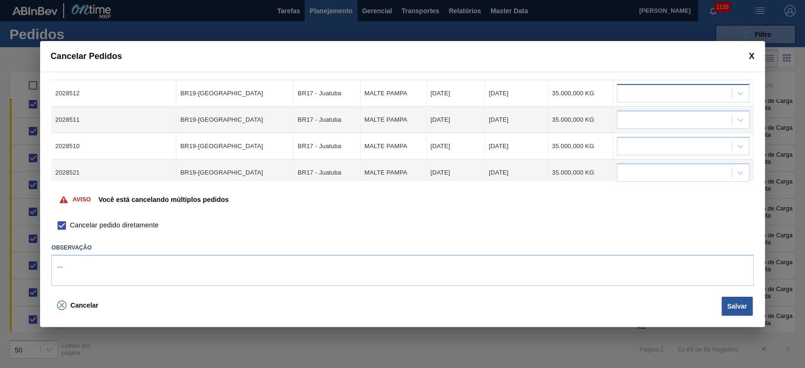
click at [633, 92] on div at bounding box center [674, 94] width 114 height 14
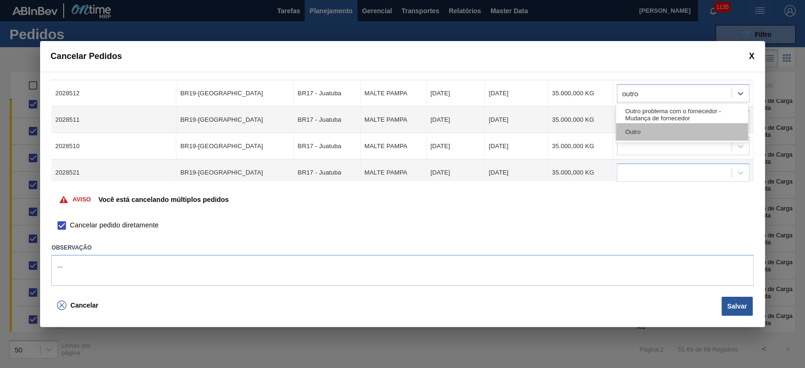
click at [639, 130] on div "Outro" at bounding box center [682, 131] width 132 height 17
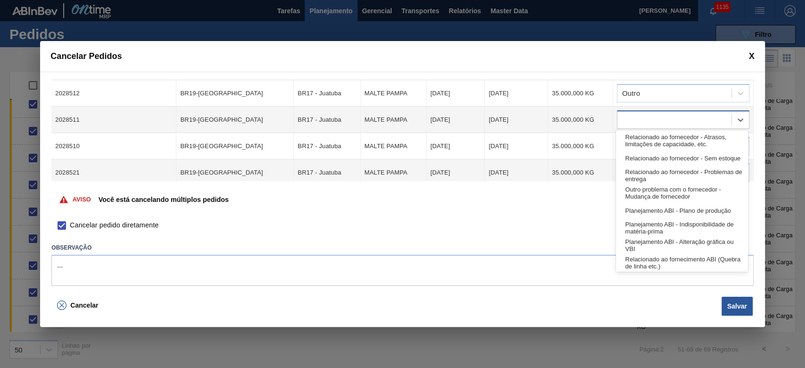
click at [628, 118] on div at bounding box center [674, 120] width 114 height 14
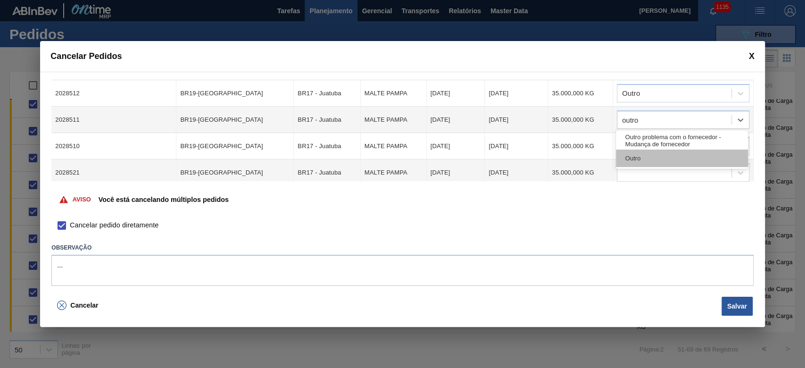
click at [637, 154] on div "Outro" at bounding box center [682, 157] width 132 height 17
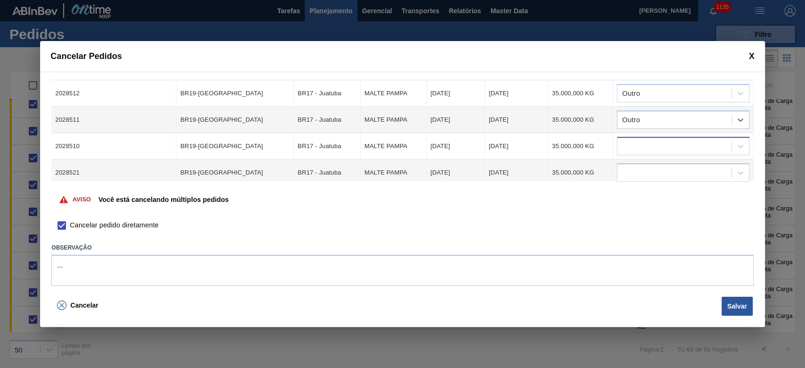
click at [631, 147] on div at bounding box center [674, 147] width 114 height 14
click at [633, 182] on div "Outro" at bounding box center [682, 183] width 132 height 17
click at [635, 168] on div at bounding box center [674, 173] width 114 height 14
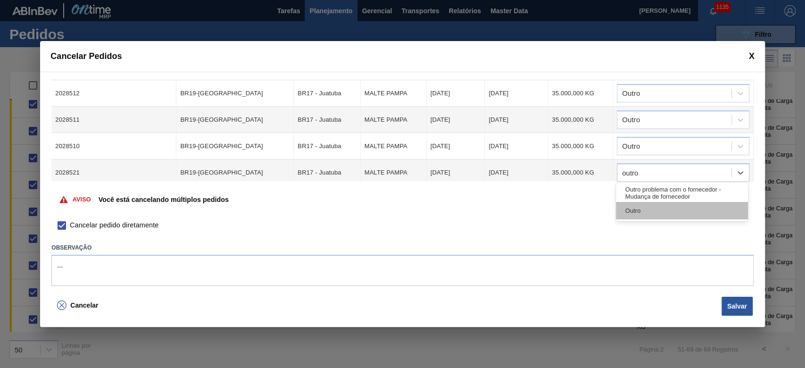
click at [631, 211] on div "Outro" at bounding box center [682, 210] width 132 height 17
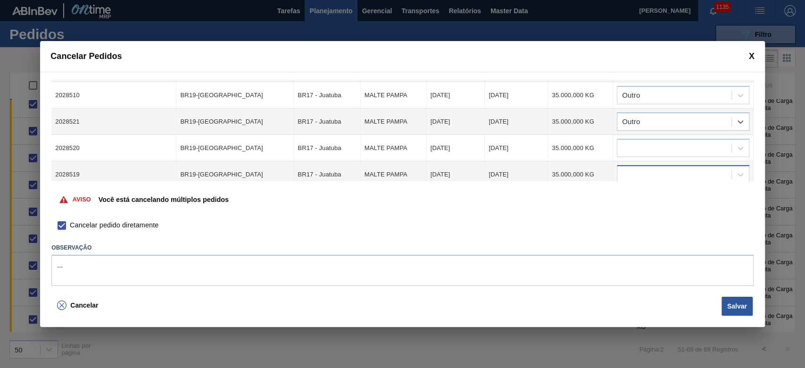
scroll to position [314, 0]
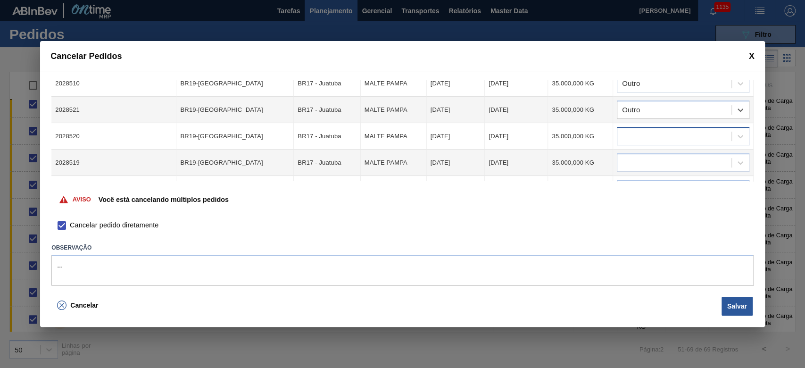
click at [641, 130] on div at bounding box center [674, 137] width 114 height 14
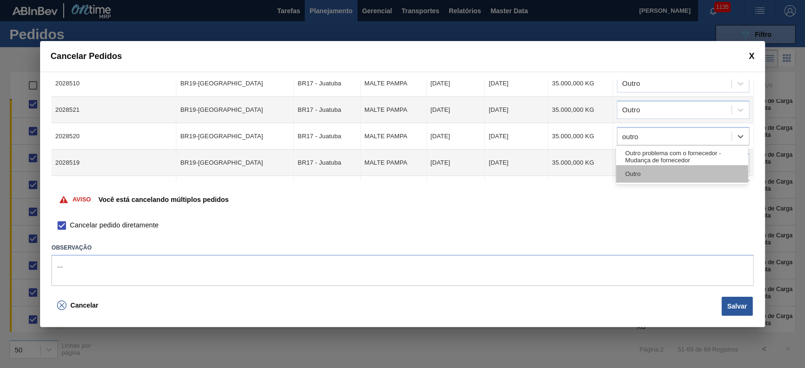
drag, startPoint x: 636, startPoint y: 169, endPoint x: 646, endPoint y: 146, distance: 25.0
click at [637, 169] on div "Outro" at bounding box center [682, 173] width 132 height 17
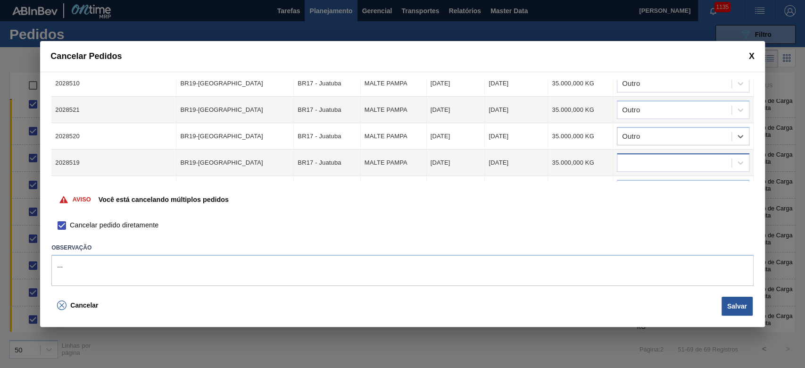
click at [637, 158] on div at bounding box center [674, 163] width 114 height 14
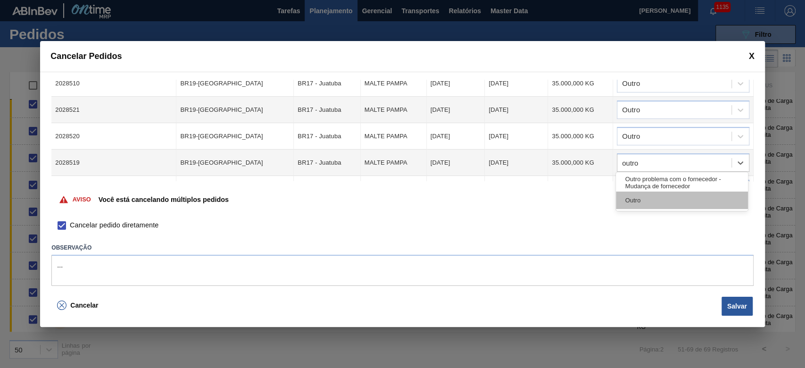
click at [644, 204] on div "Outro" at bounding box center [682, 199] width 132 height 17
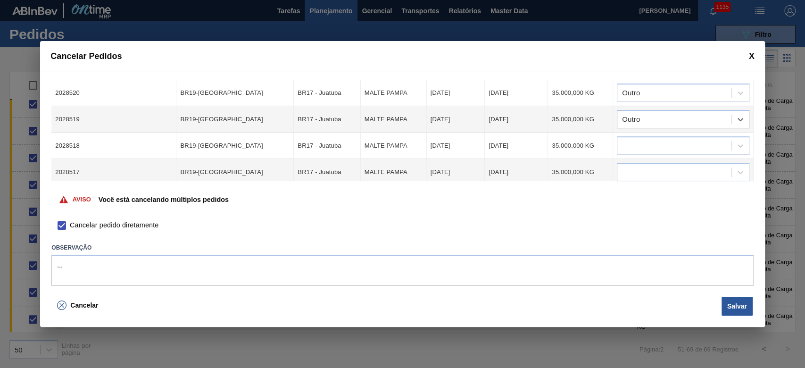
scroll to position [384, 0]
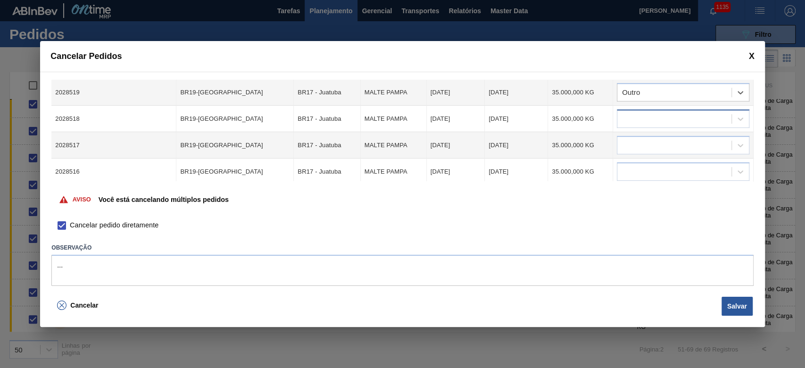
click at [637, 116] on div at bounding box center [674, 119] width 114 height 14
drag, startPoint x: 641, startPoint y: 149, endPoint x: 637, endPoint y: 153, distance: 6.0
click at [641, 149] on div "Outro" at bounding box center [682, 156] width 132 height 17
click at [628, 149] on div at bounding box center [683, 145] width 133 height 18
click at [647, 177] on div "Outro" at bounding box center [682, 182] width 132 height 17
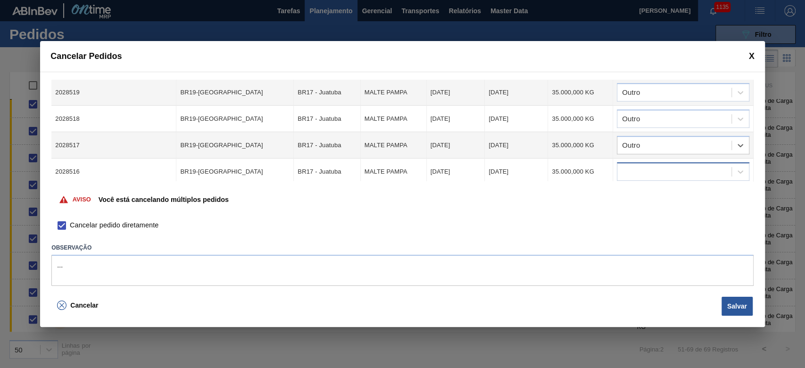
click at [640, 166] on div at bounding box center [674, 172] width 114 height 14
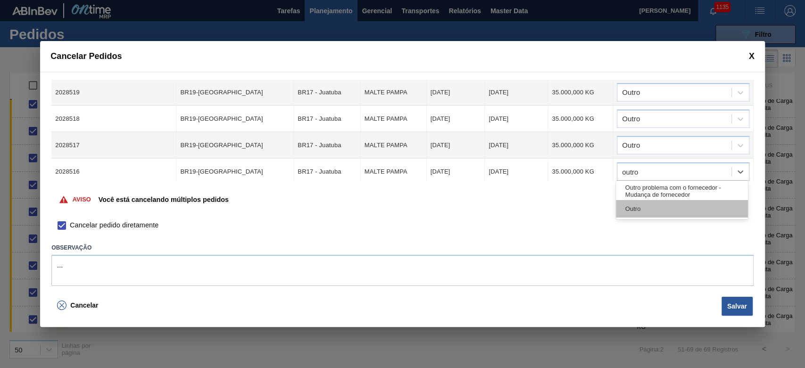
click at [636, 208] on div "Outro" at bounding box center [682, 208] width 132 height 17
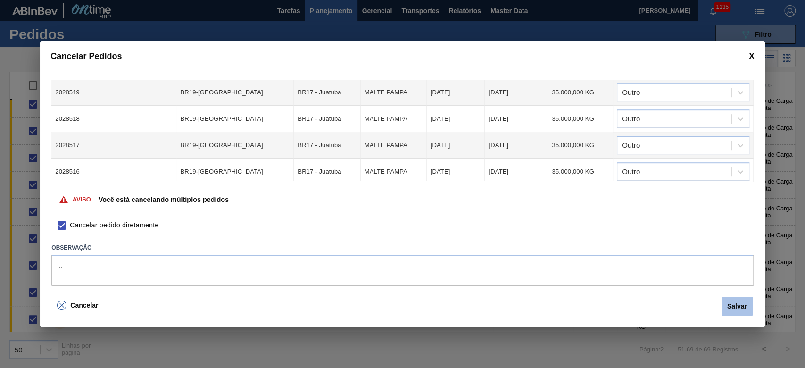
click at [743, 309] on button "Salvar" at bounding box center [736, 306] width 31 height 19
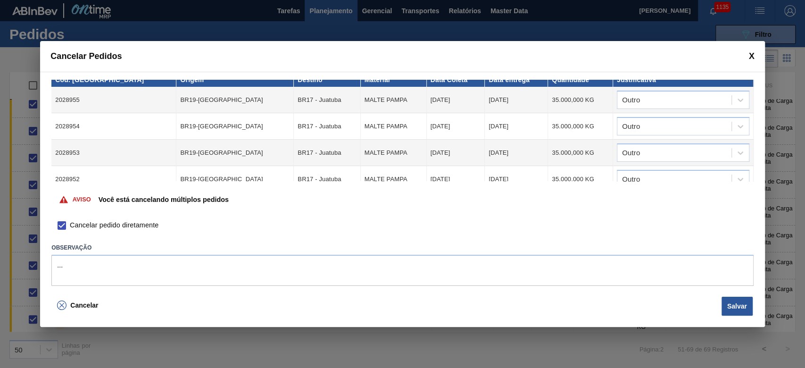
scroll to position [0, 0]
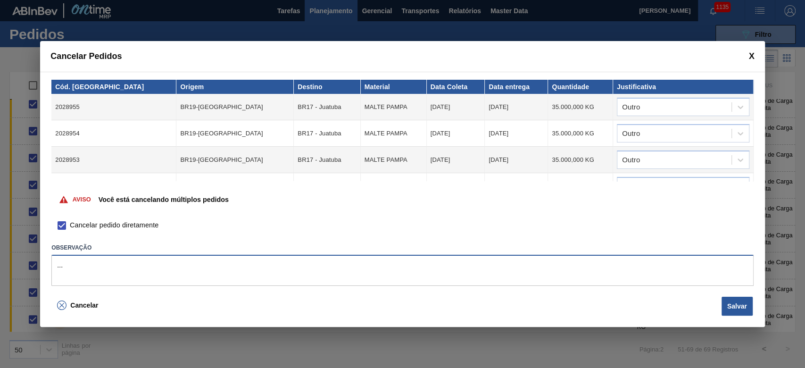
click at [0, 270] on div "Cancelar Pedidos Cód. Pedido Origem Destino Material Data Coleta Data entrega Q…" at bounding box center [402, 184] width 805 height 368
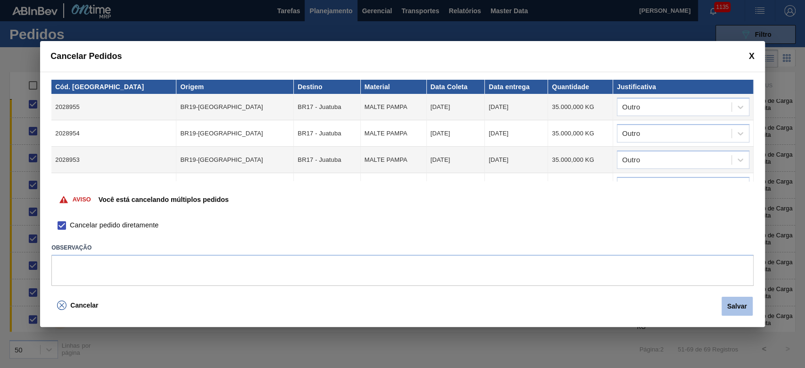
click at [730, 306] on button "Salvar" at bounding box center [736, 306] width 31 height 19
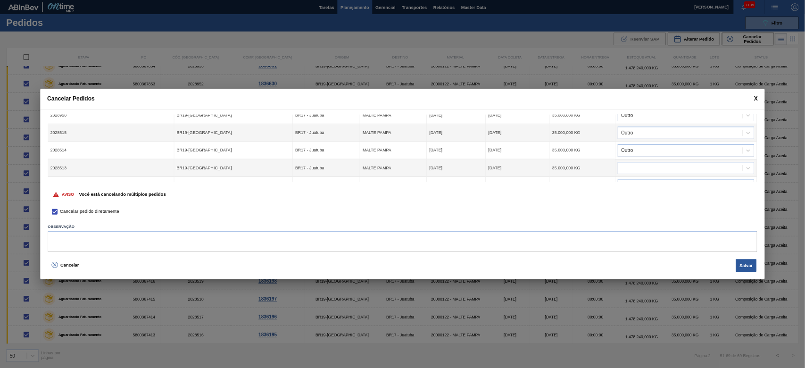
scroll to position [189, 0]
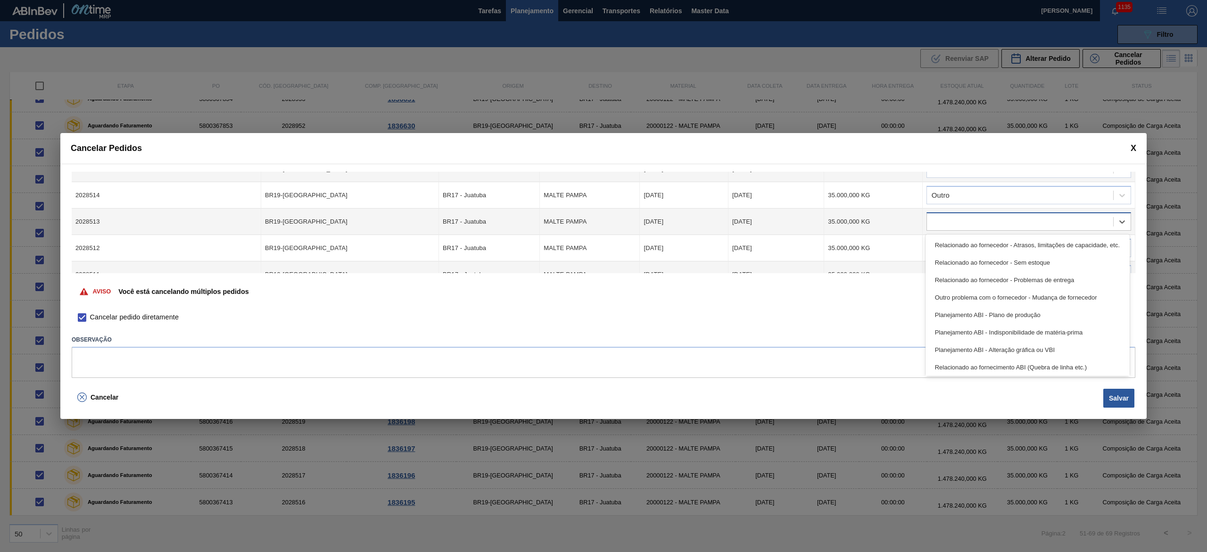
click at [804, 230] on div at bounding box center [1029, 221] width 205 height 18
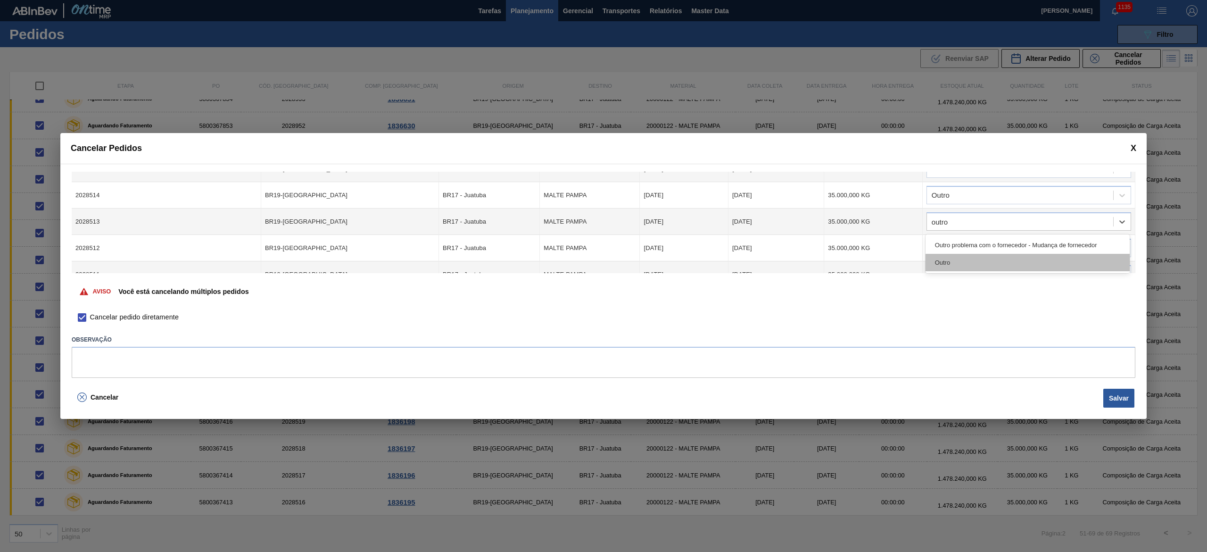
click at [804, 266] on div "Outro" at bounding box center [1028, 262] width 204 height 17
click at [804, 367] on button "Salvar" at bounding box center [1118, 398] width 31 height 19
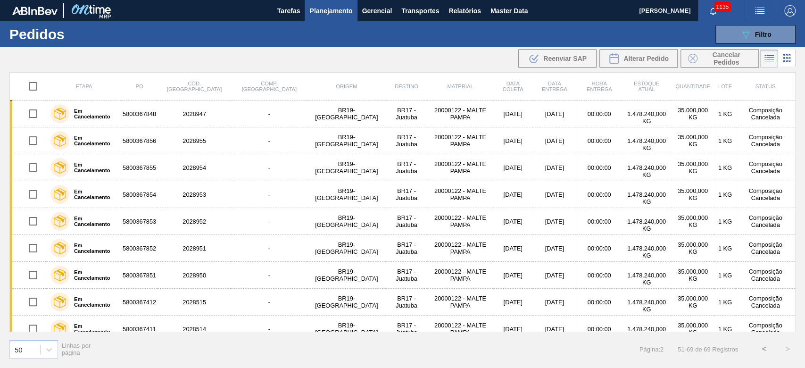
scroll to position [278, 0]
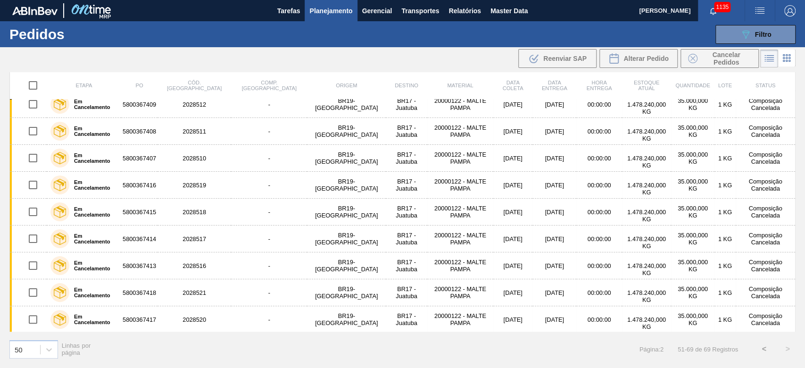
click at [328, 9] on span "Planejamento" at bounding box center [330, 10] width 43 height 11
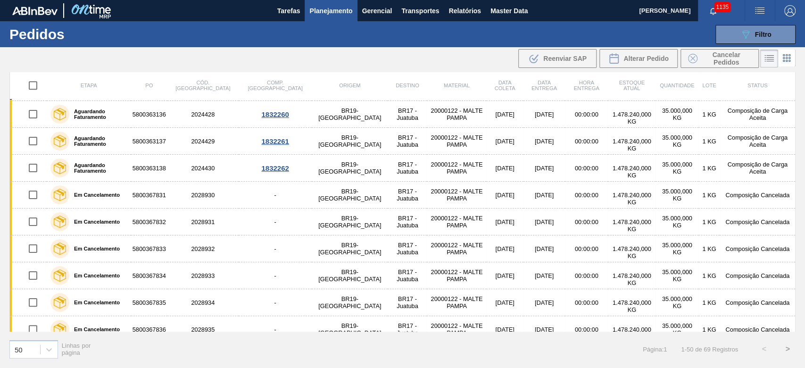
scroll to position [732, 0]
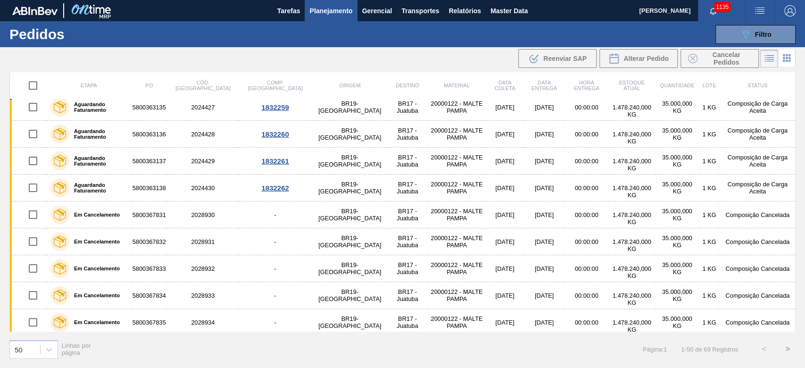
click at [337, 10] on span "Planejamento" at bounding box center [330, 10] width 43 height 11
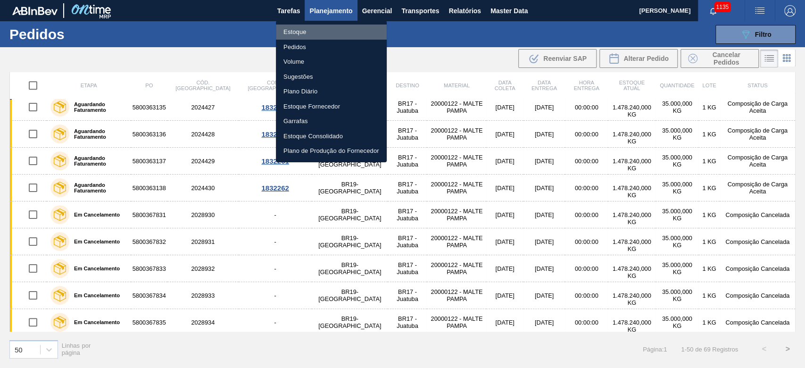
click at [297, 33] on li "Estoque" at bounding box center [331, 32] width 111 height 15
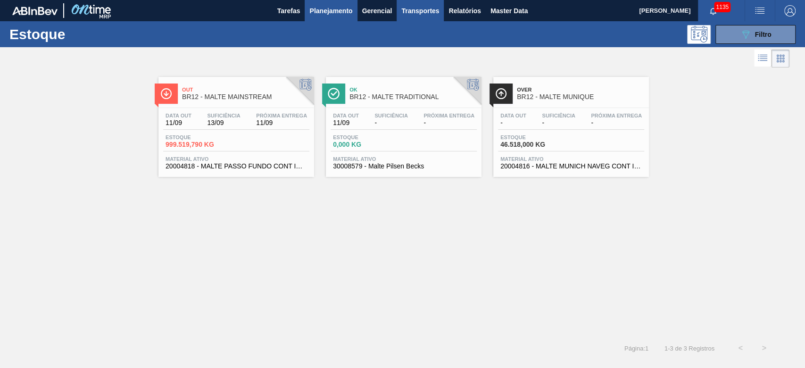
click at [419, 10] on span "Transportes" at bounding box center [420, 10] width 38 height 11
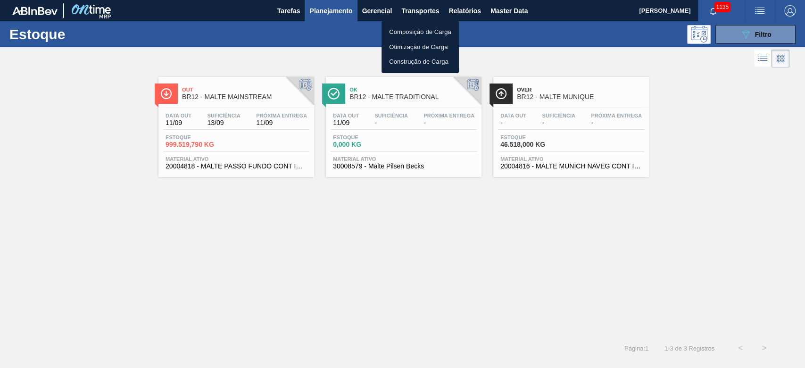
click at [398, 43] on li "Otimização de Carga" at bounding box center [419, 47] width 77 height 15
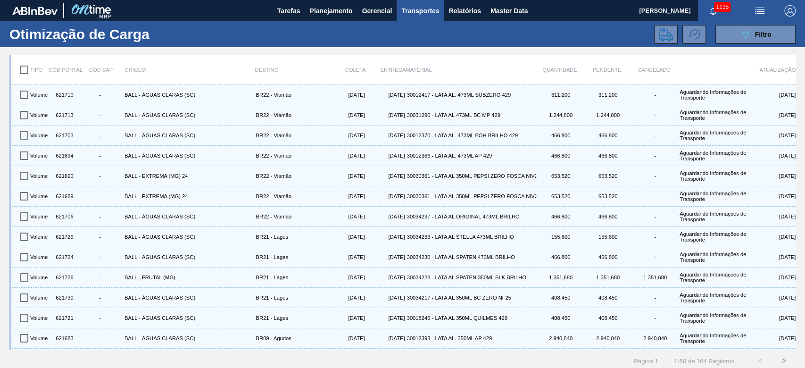
click at [753, 43] on div "Otimização de Carga 089F7B8B-B2A5-4AFE-B5C0-19BA573D28AC Filtro" at bounding box center [402, 34] width 805 height 26
click at [753, 32] on div "089F7B8B-B2A5-4AFE-B5C0-19BA573D28AC Filtro" at bounding box center [756, 34] width 32 height 11
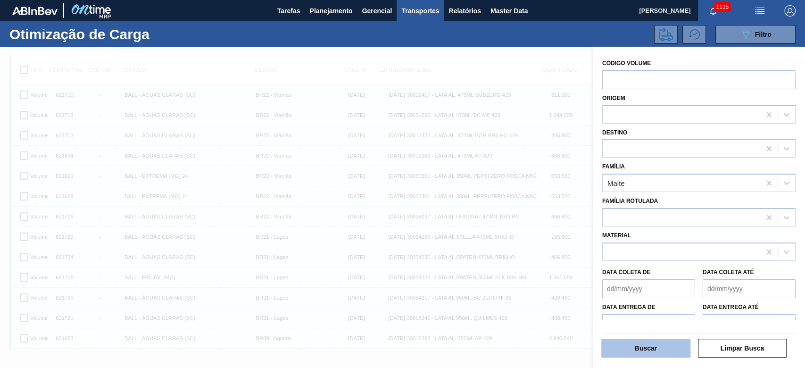
click at [629, 342] on button "Buscar" at bounding box center [645, 348] width 89 height 19
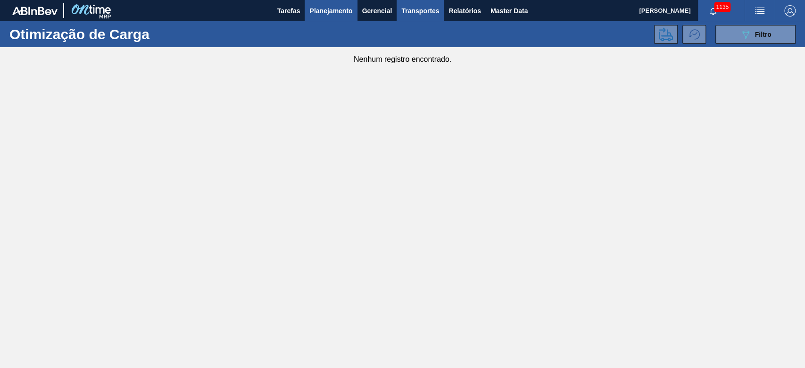
click at [338, 13] on span "Planejamento" at bounding box center [330, 10] width 43 height 11
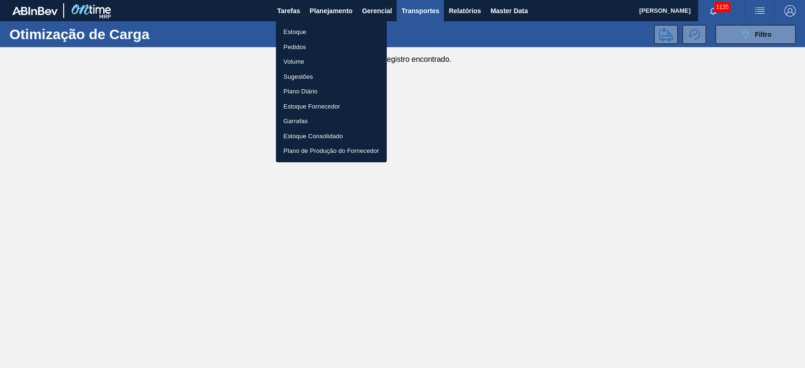
click at [298, 33] on li "Estoque" at bounding box center [331, 32] width 111 height 15
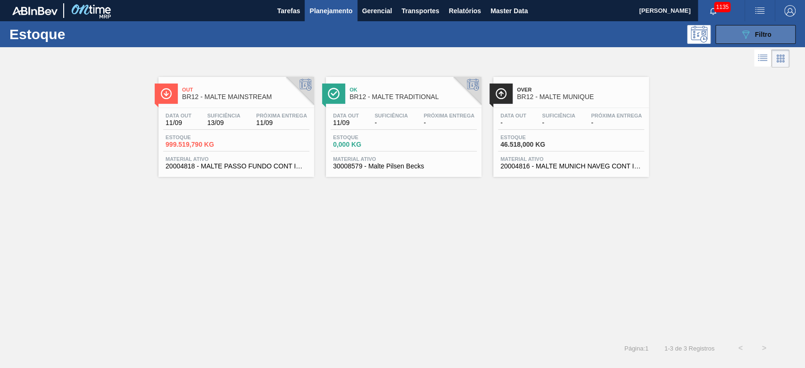
click at [732, 34] on button "089F7B8B-B2A5-4AFE-B5C0-19BA573D28AC Filtro" at bounding box center [755, 34] width 80 height 19
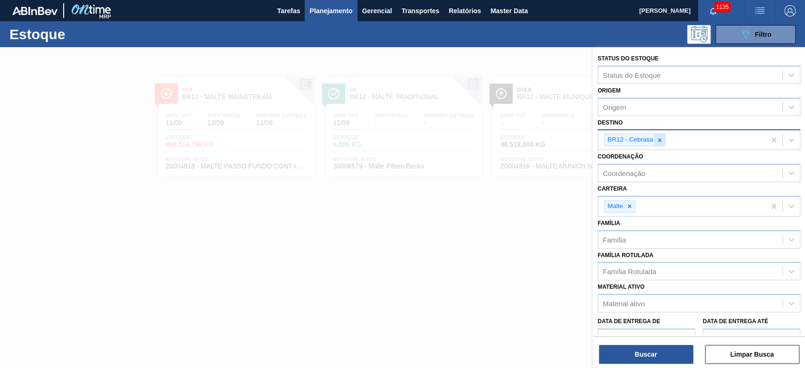
click at [661, 137] on icon at bounding box center [659, 140] width 7 height 7
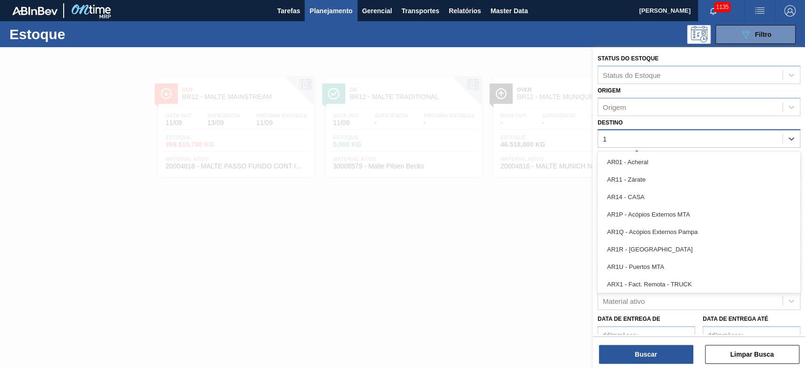
type input "11"
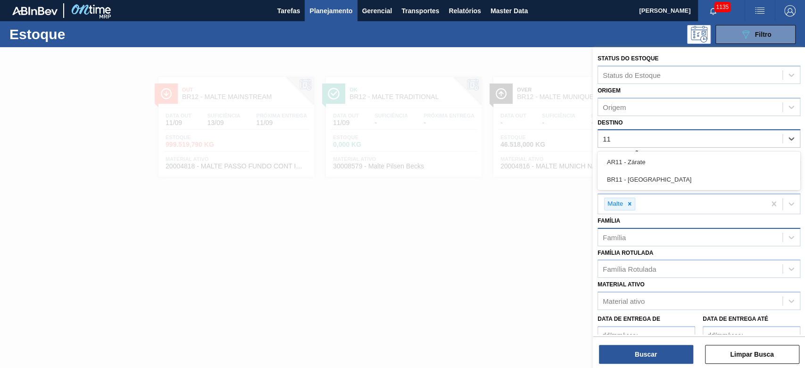
drag, startPoint x: 668, startPoint y: 177, endPoint x: 628, endPoint y: 230, distance: 65.9
click at [668, 177] on div "BR11 - São Luís" at bounding box center [698, 179] width 203 height 17
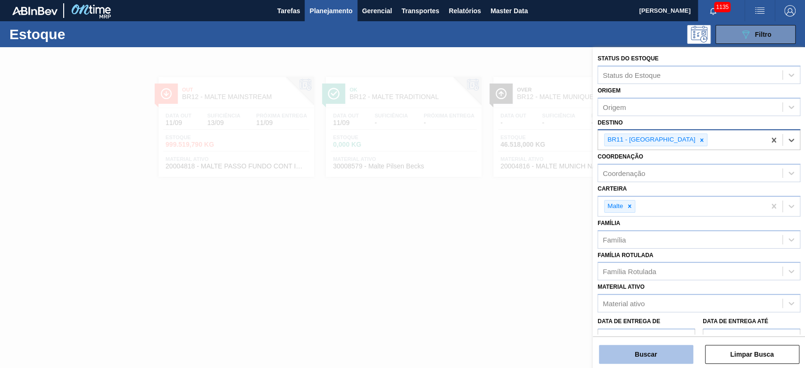
click at [629, 356] on button "Buscar" at bounding box center [646, 354] width 94 height 19
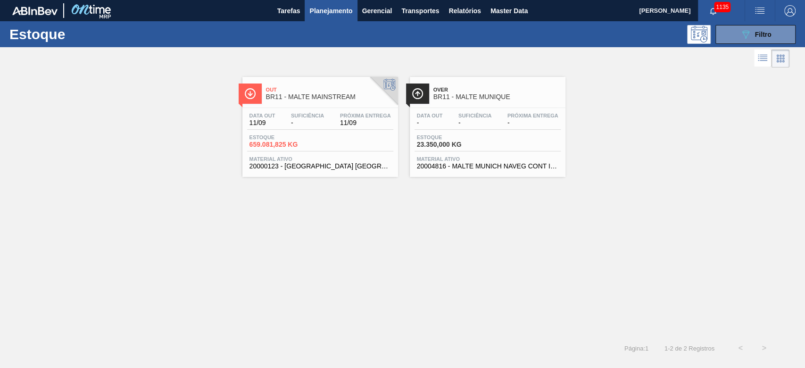
click at [309, 108] on div "Data out 11/09 Suficiência - Próxima Entrega 11/09 Estoque 659.081,825 KG Mater…" at bounding box center [320, 140] width 156 height 64
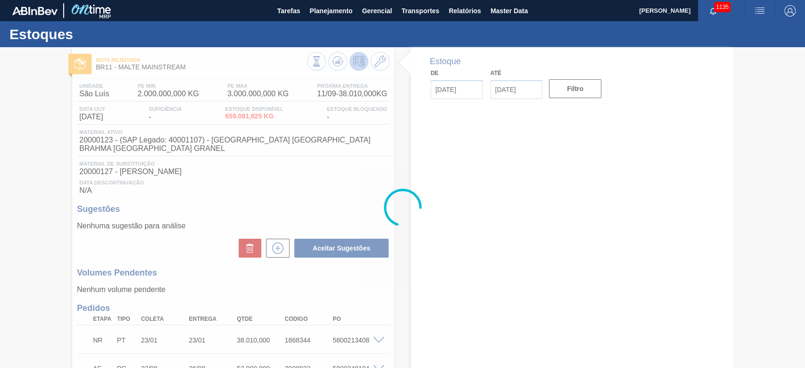
type input "[DATE]"
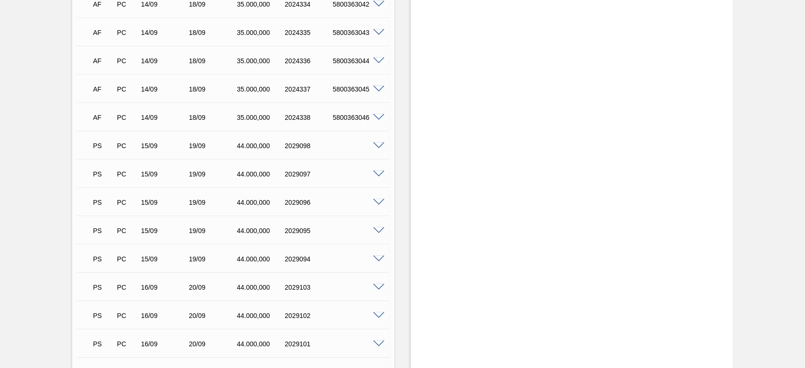
scroll to position [1823, 0]
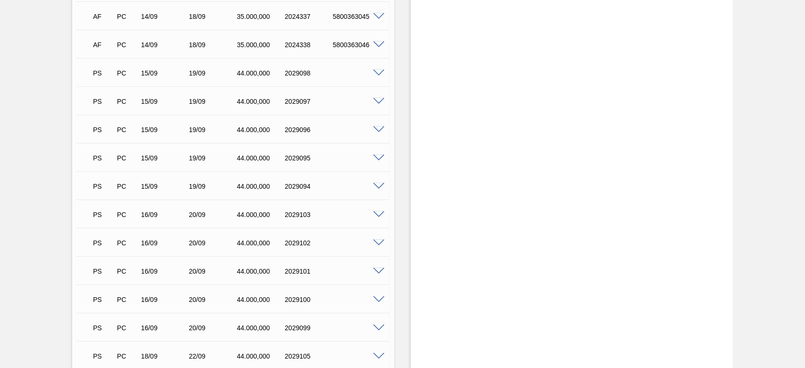
click at [377, 70] on span at bounding box center [378, 73] width 11 height 7
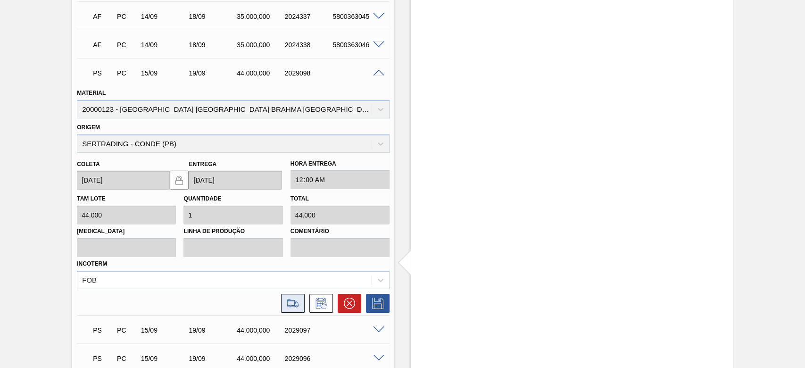
click at [289, 298] on icon at bounding box center [292, 303] width 15 height 11
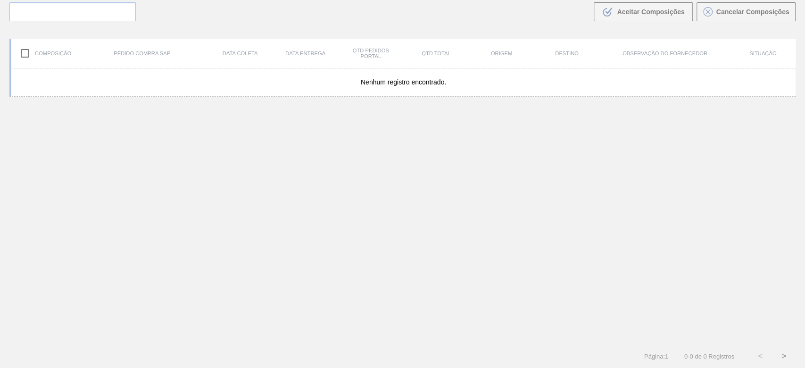
scroll to position [68, 0]
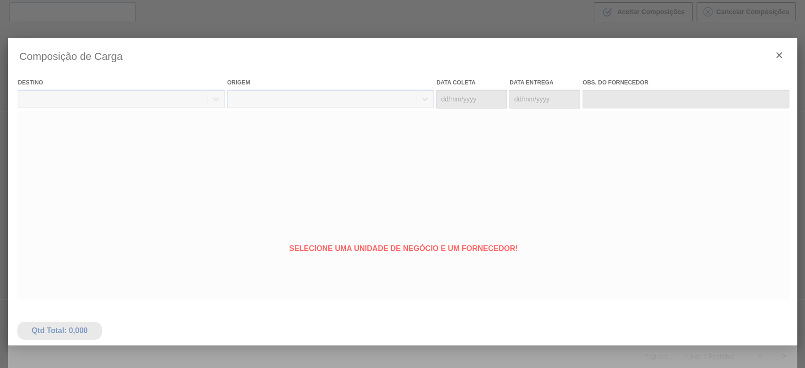
type coleta "[DATE]"
type entrega "[DATE]"
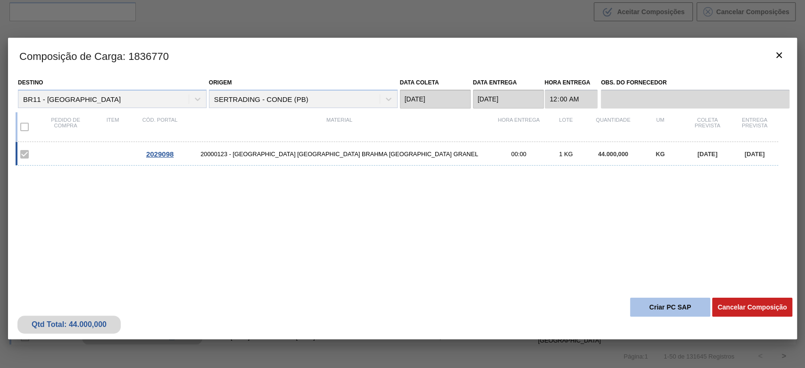
click at [656, 303] on button "Criar PC SAP" at bounding box center [670, 307] width 80 height 19
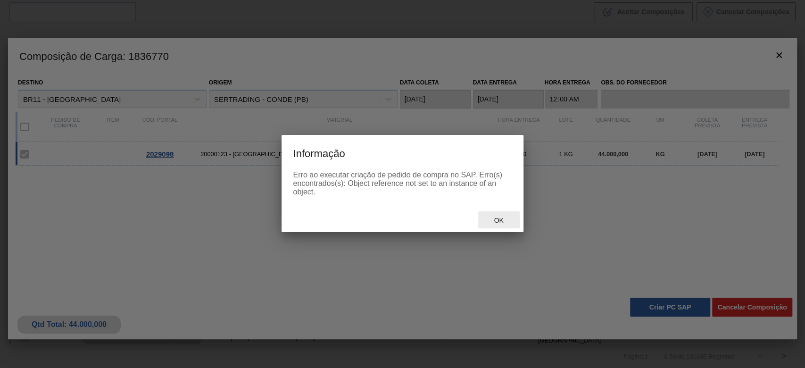
click at [490, 218] on span "Ok" at bounding box center [498, 220] width 25 height 8
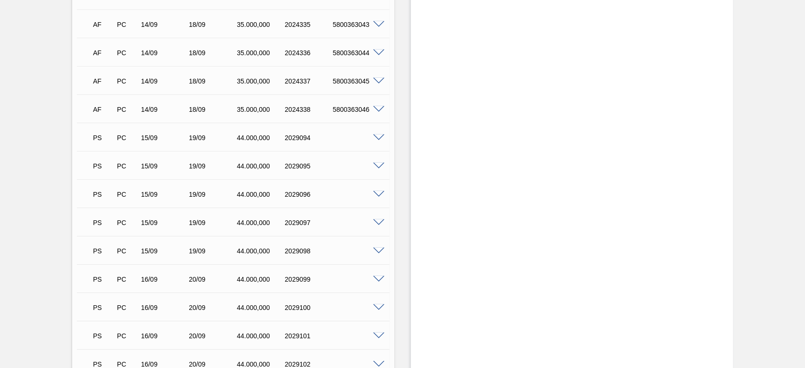
scroll to position [1760, 0]
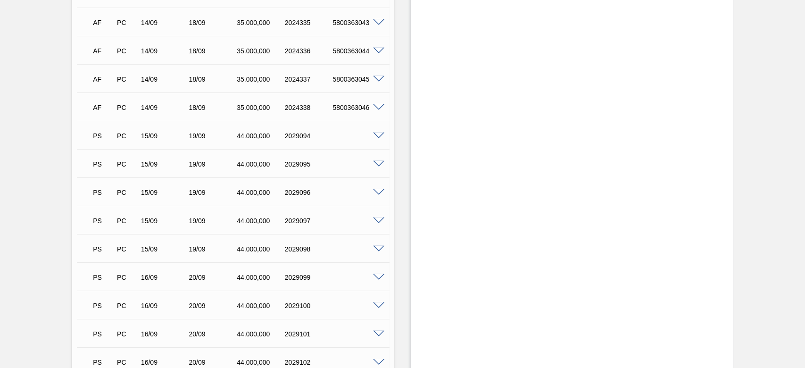
click at [379, 161] on span at bounding box center [378, 164] width 11 height 7
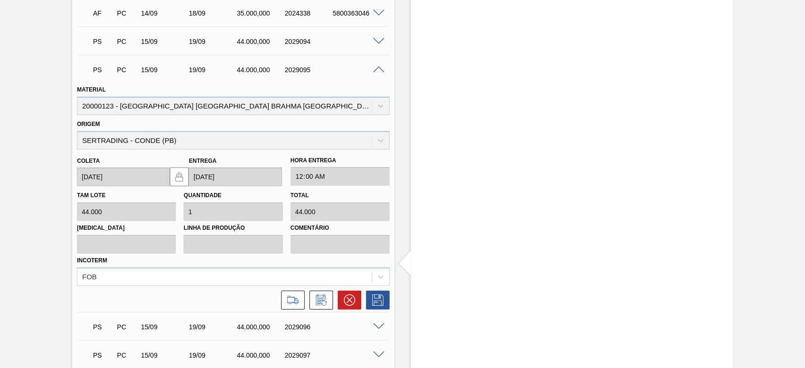
scroll to position [1949, 0]
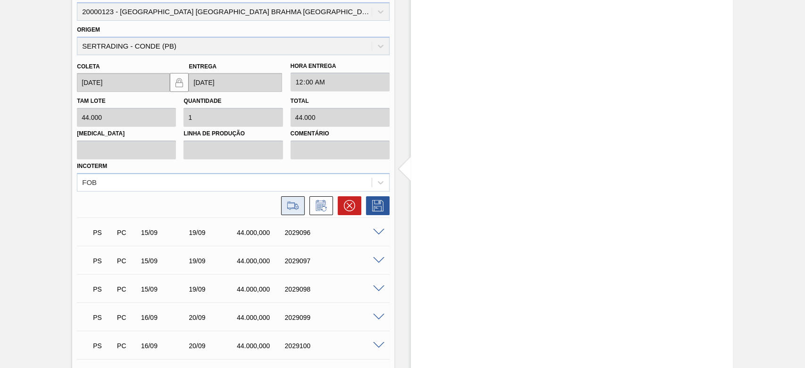
click at [294, 201] on icon at bounding box center [292, 205] width 15 height 11
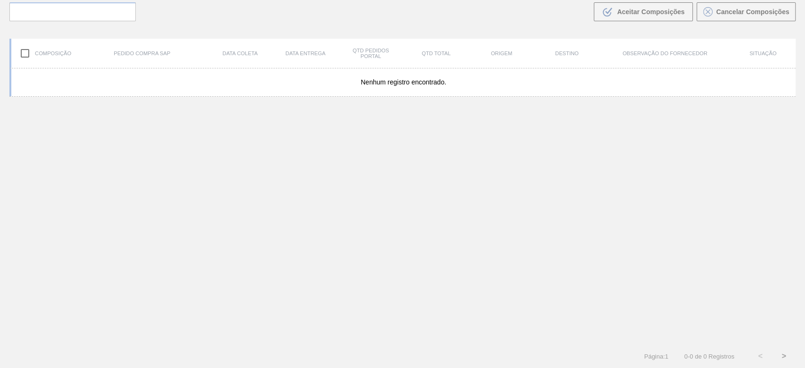
scroll to position [68, 0]
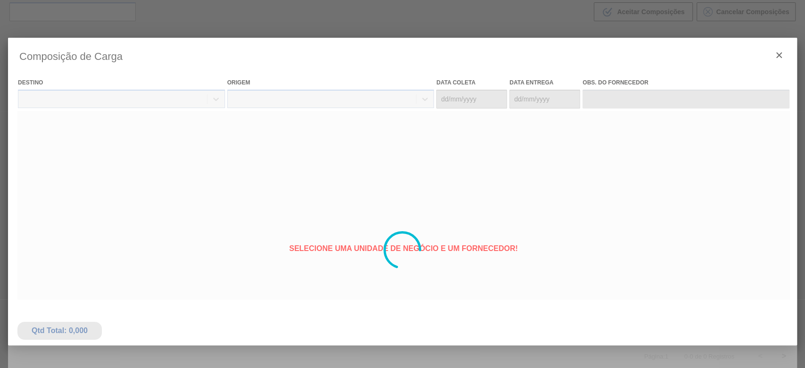
type coleta "[DATE]"
type entrega "[DATE]"
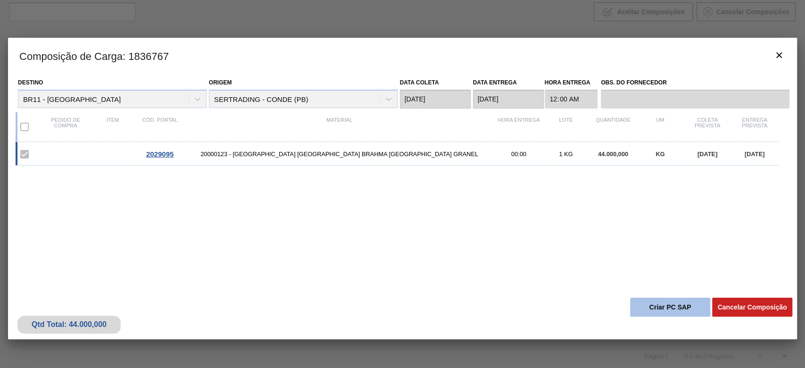
click at [664, 304] on button "Criar PC SAP" at bounding box center [670, 307] width 80 height 19
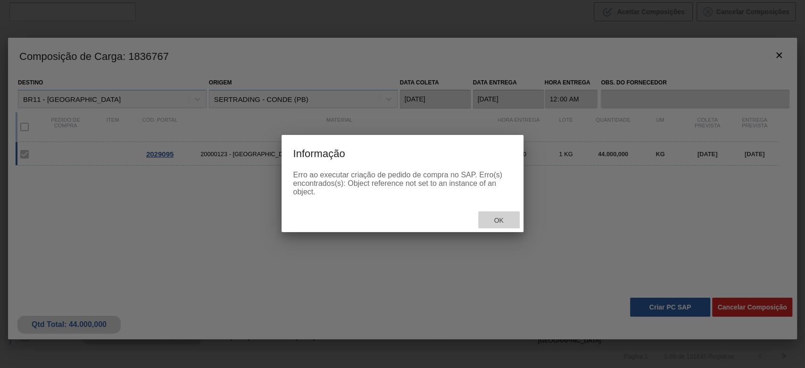
click at [506, 219] on span "Ok" at bounding box center [498, 220] width 25 height 8
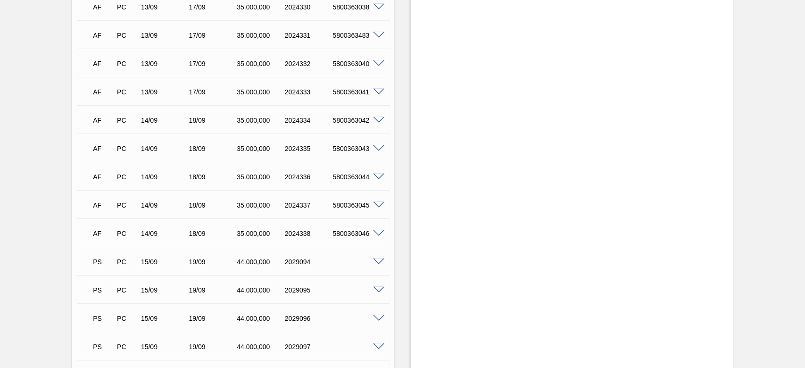
scroll to position [1760, 0]
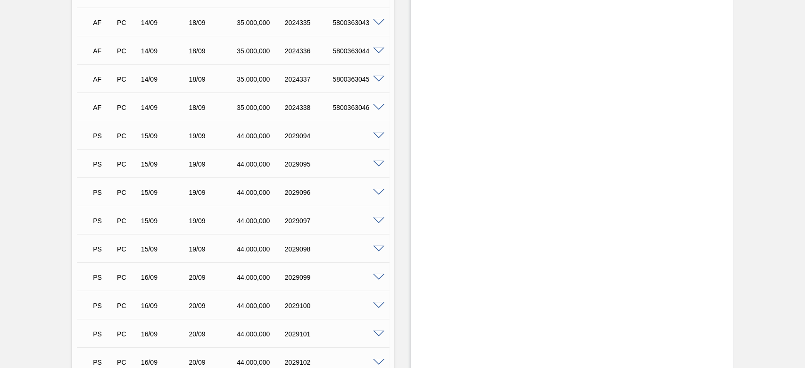
click at [377, 189] on span at bounding box center [378, 192] width 11 height 7
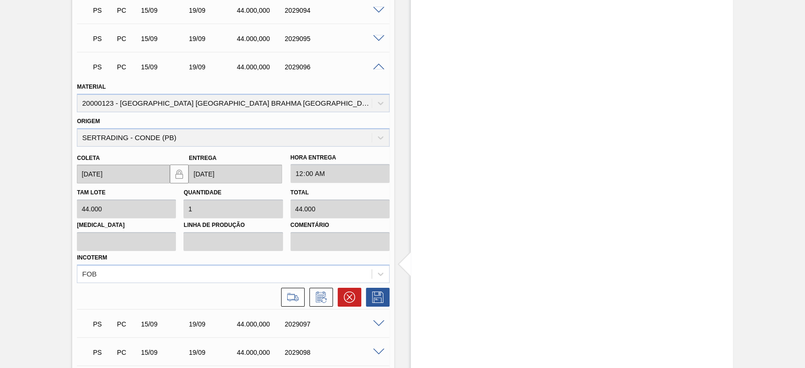
scroll to position [2012, 0]
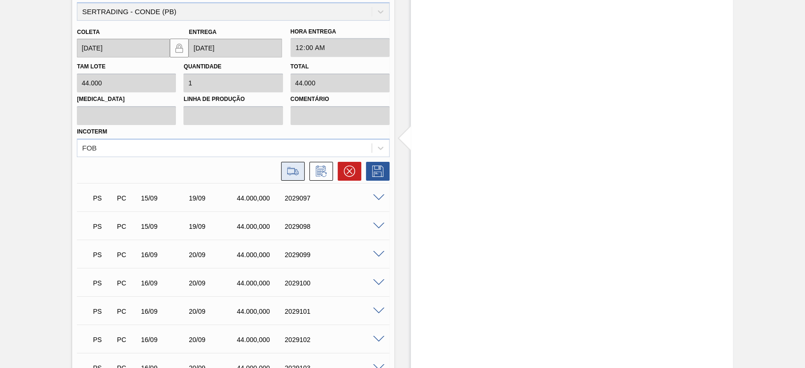
click at [296, 166] on icon at bounding box center [292, 171] width 15 height 11
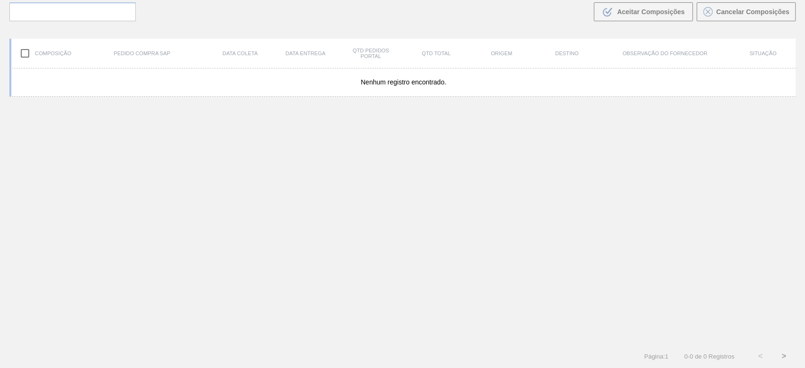
scroll to position [68, 0]
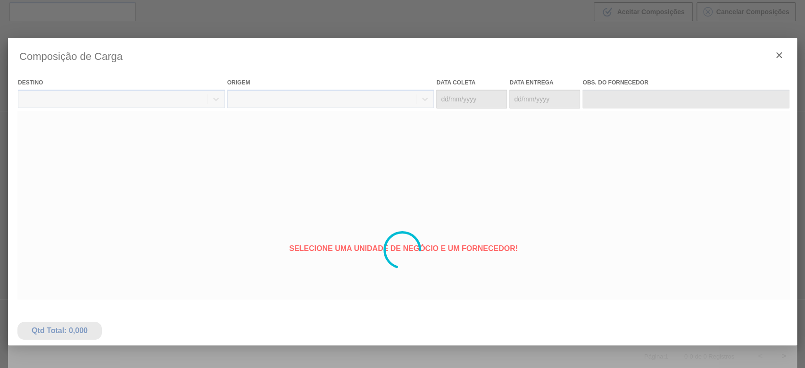
type coleta "[DATE]"
type entrega "[DATE]"
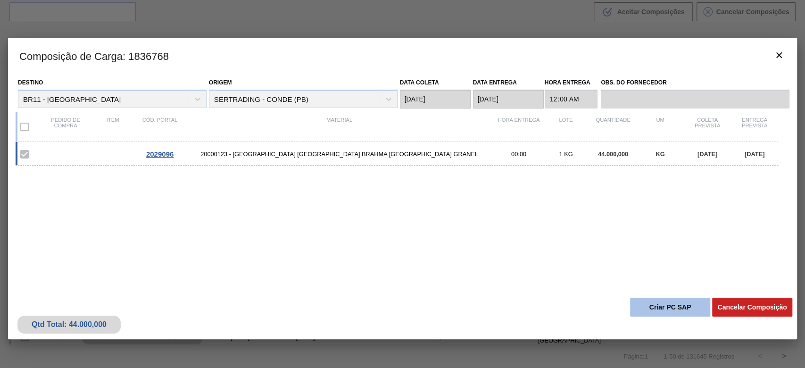
click at [664, 307] on button "Criar PC SAP" at bounding box center [670, 307] width 80 height 19
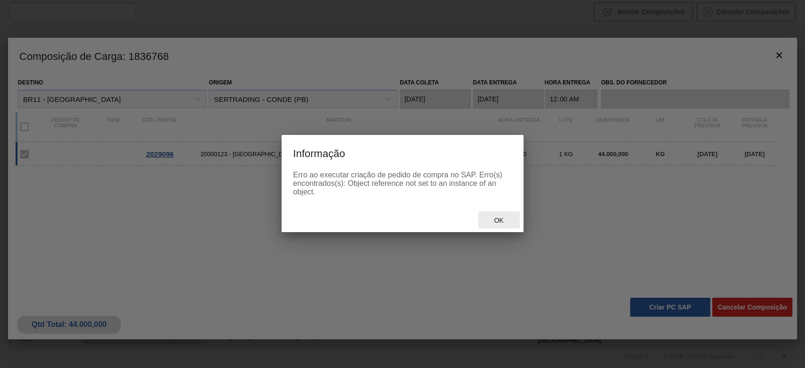
click at [507, 215] on div "Ok" at bounding box center [498, 219] width 41 height 17
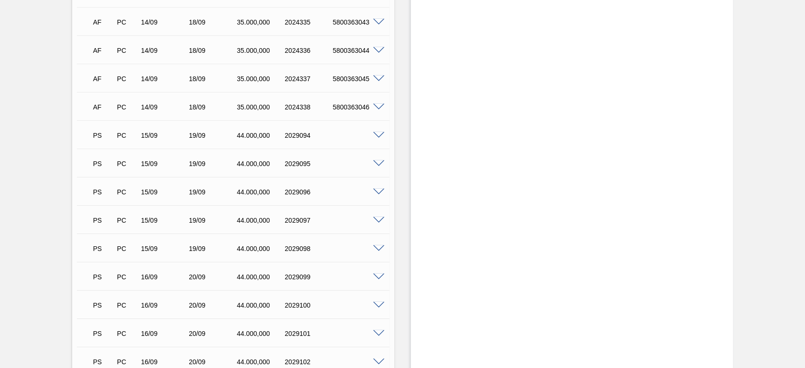
scroll to position [1823, 0]
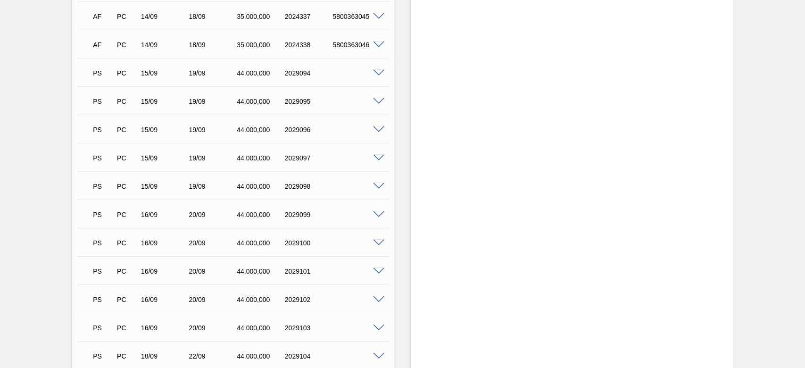
click at [376, 155] on span at bounding box center [378, 158] width 11 height 7
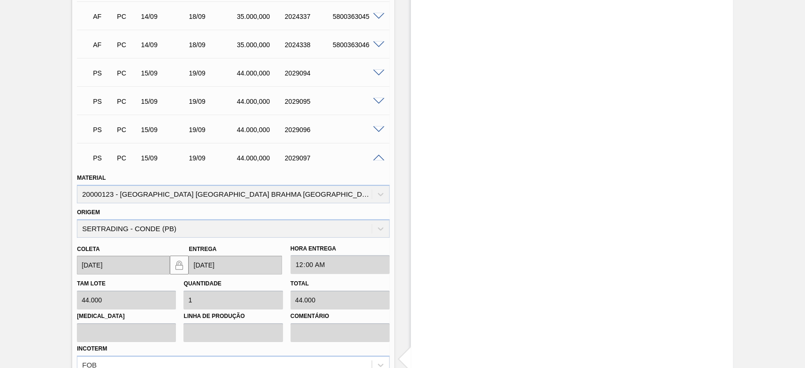
scroll to position [1949, 0]
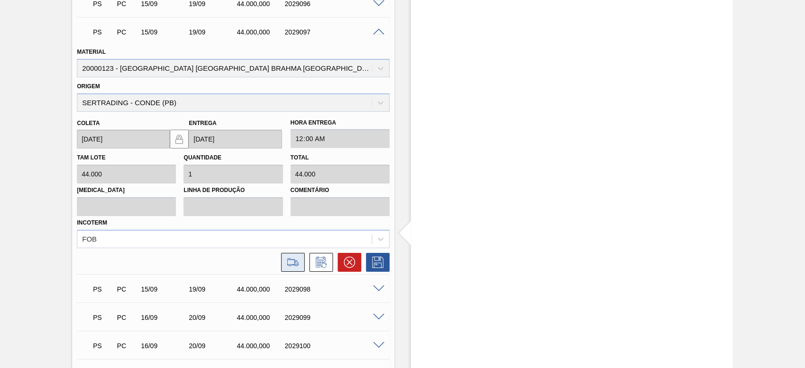
click at [295, 257] on icon at bounding box center [292, 262] width 15 height 11
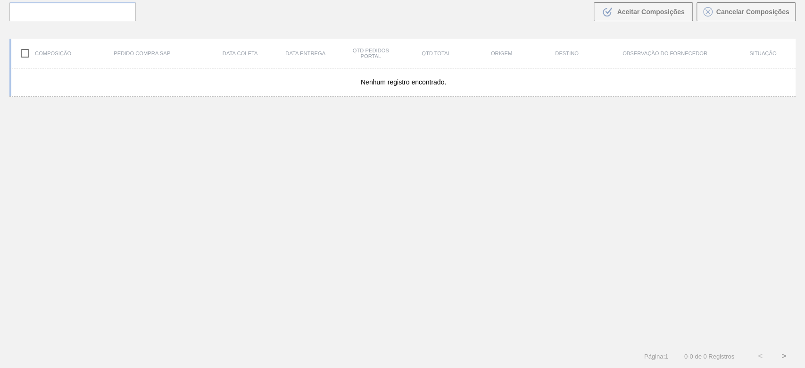
scroll to position [68, 0]
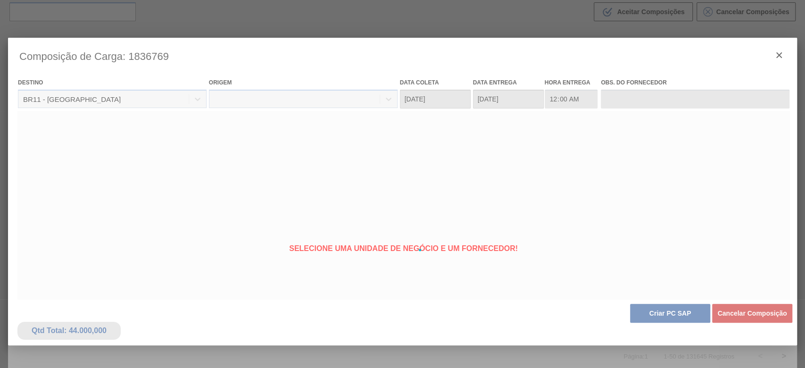
type coleta "[DATE]"
type entrega "[DATE]"
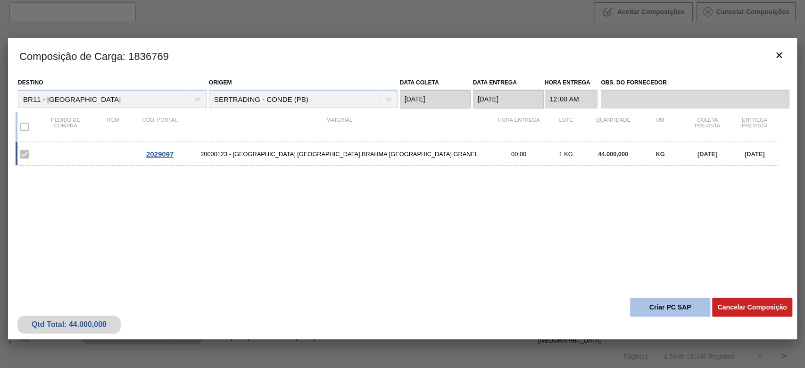
click at [660, 310] on button "Criar PC SAP" at bounding box center [670, 307] width 80 height 19
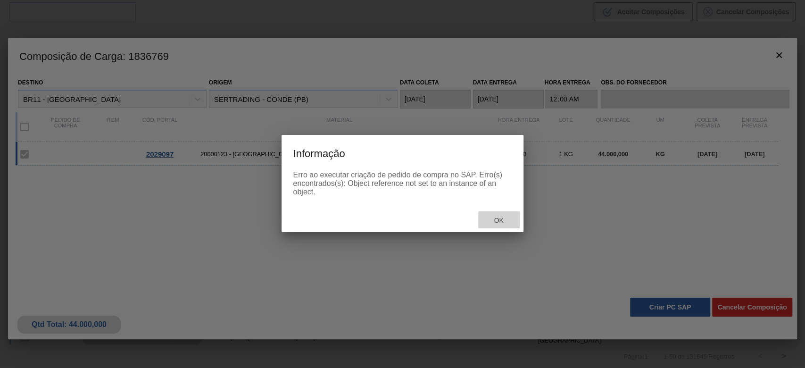
click at [506, 224] on span "Ok" at bounding box center [498, 220] width 25 height 8
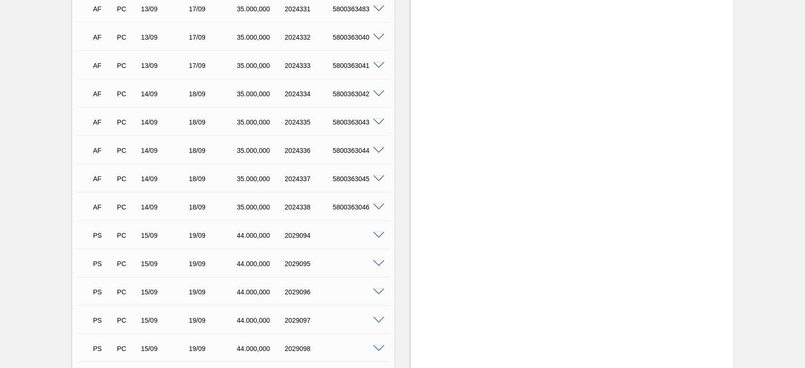
scroll to position [1760, 0]
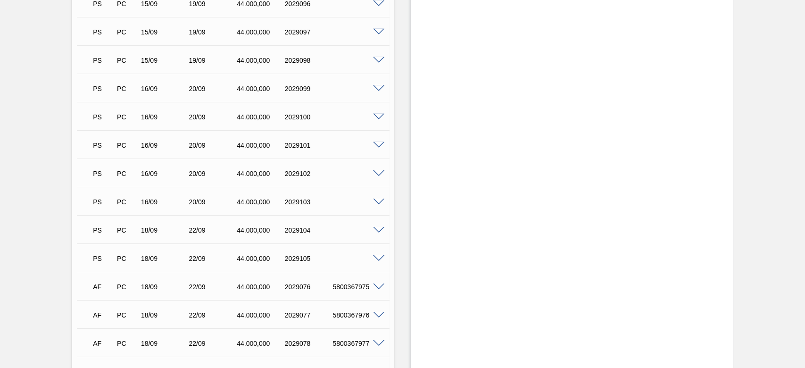
scroll to position [1823, 0]
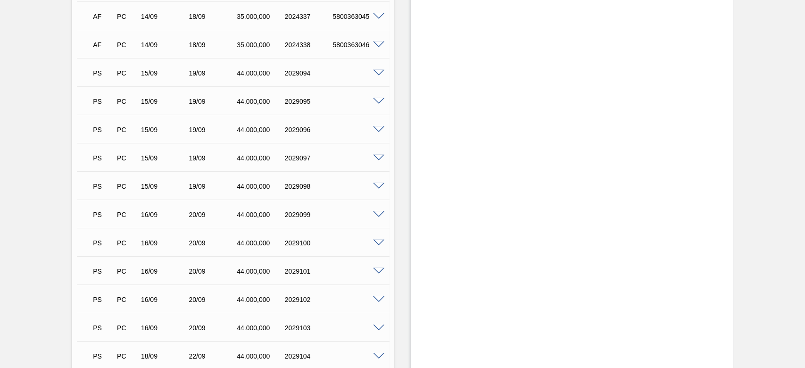
click at [380, 183] on span at bounding box center [378, 186] width 11 height 7
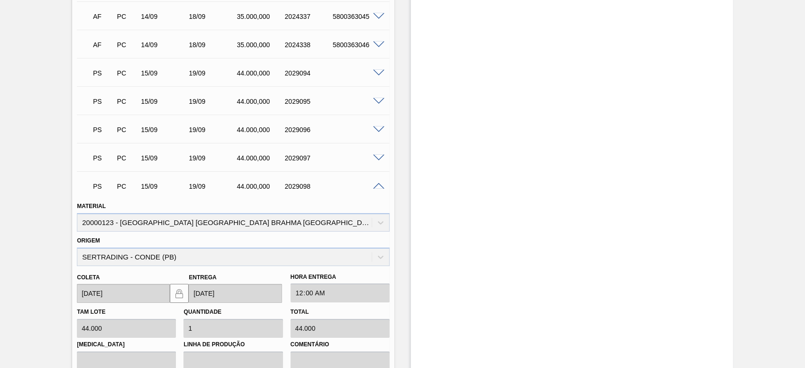
scroll to position [2075, 0]
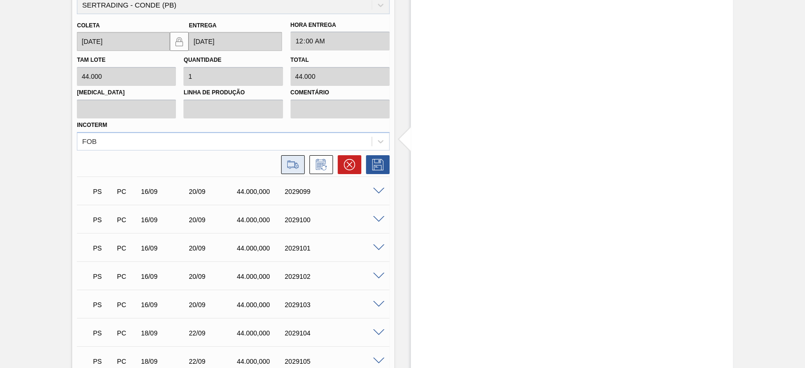
click at [294, 159] on icon at bounding box center [292, 164] width 15 height 11
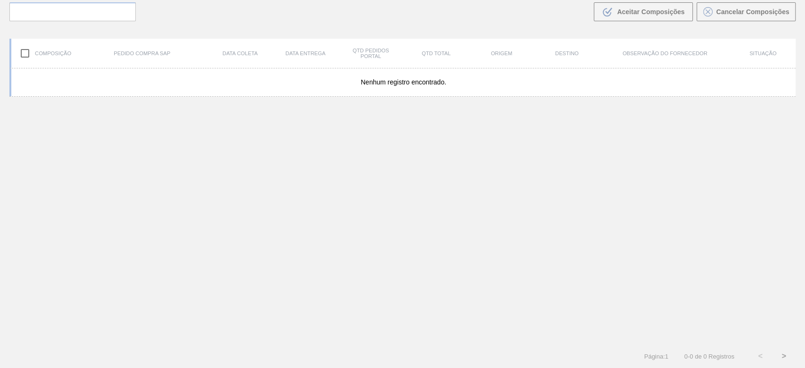
scroll to position [68, 0]
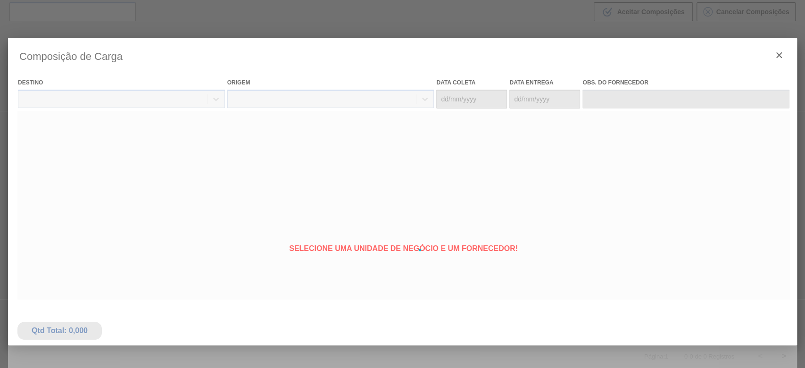
type coleta "[DATE]"
type entrega "[DATE]"
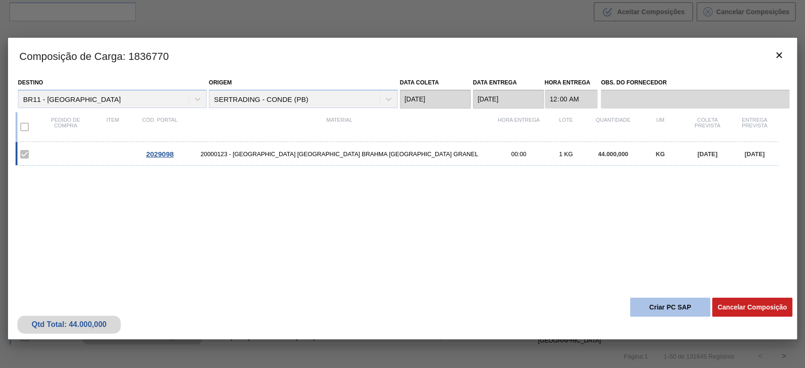
click at [662, 308] on button "Criar PC SAP" at bounding box center [670, 307] width 80 height 19
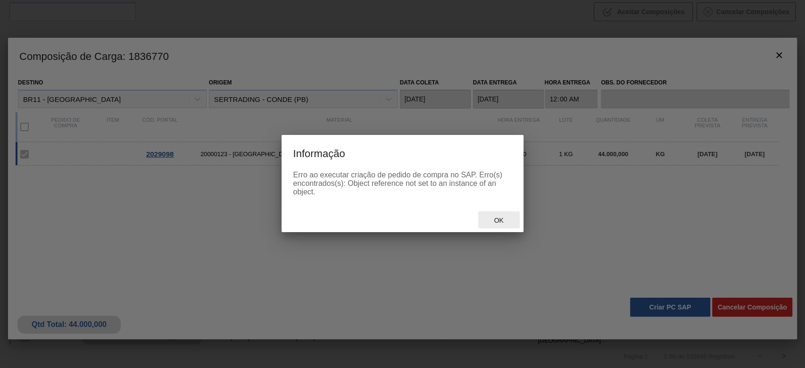
click at [492, 217] on span "Ok" at bounding box center [498, 220] width 25 height 8
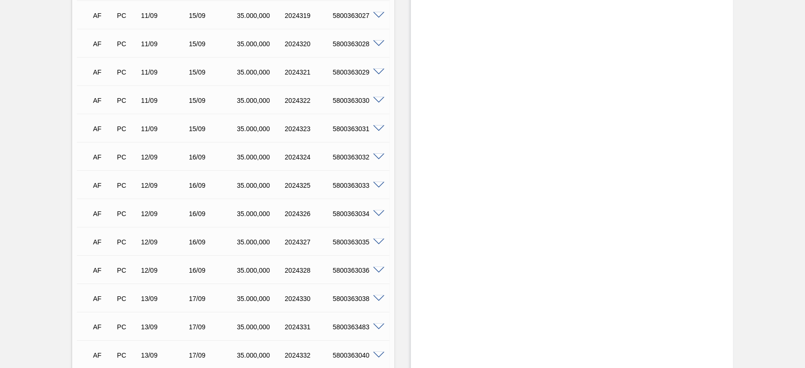
scroll to position [1257, 0]
